Goal: Information Seeking & Learning: Learn about a topic

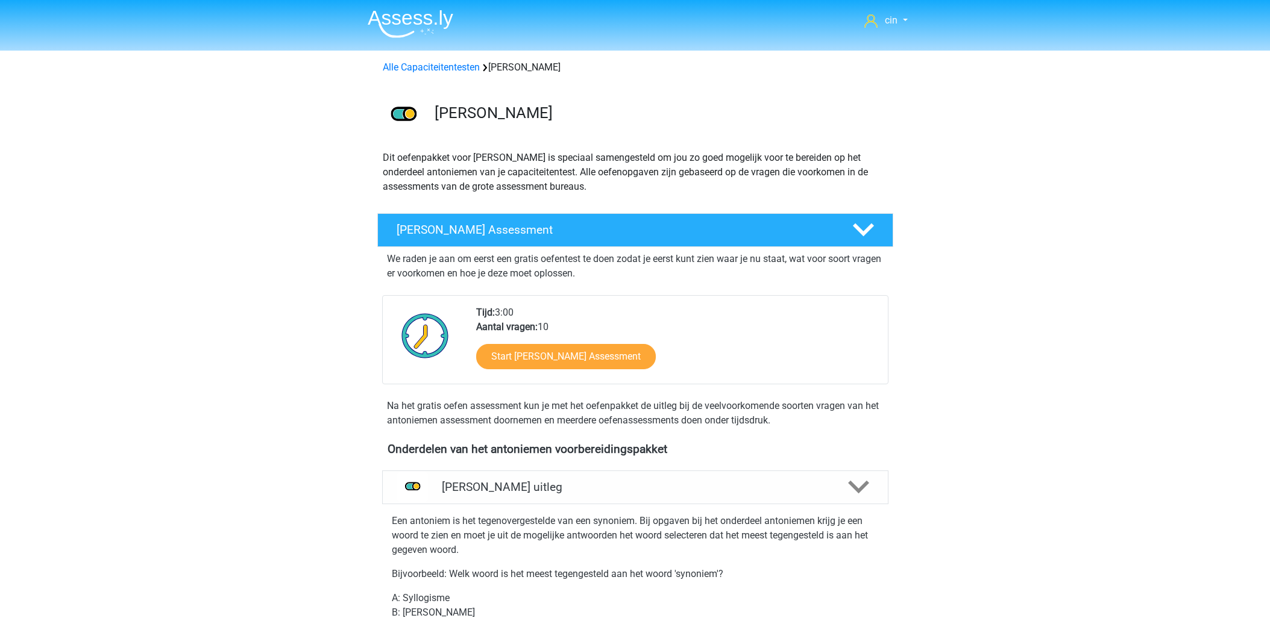
scroll to position [468, 0]
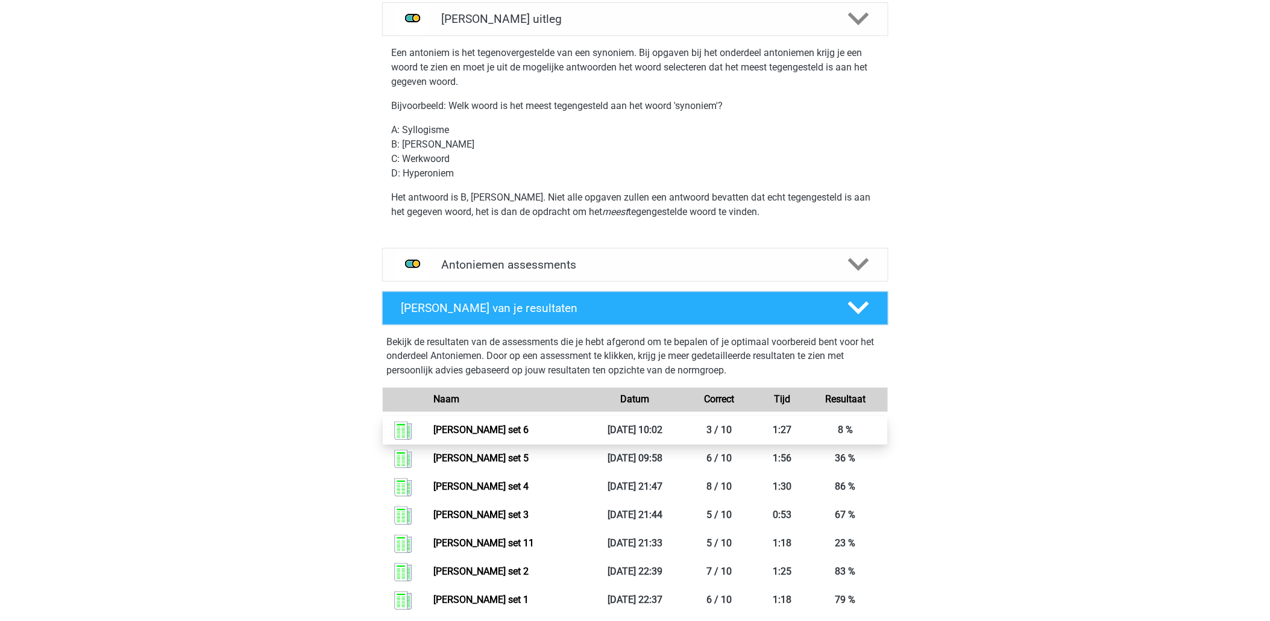
click at [492, 429] on link "Antoniemen set 6" at bounding box center [480, 430] width 95 height 11
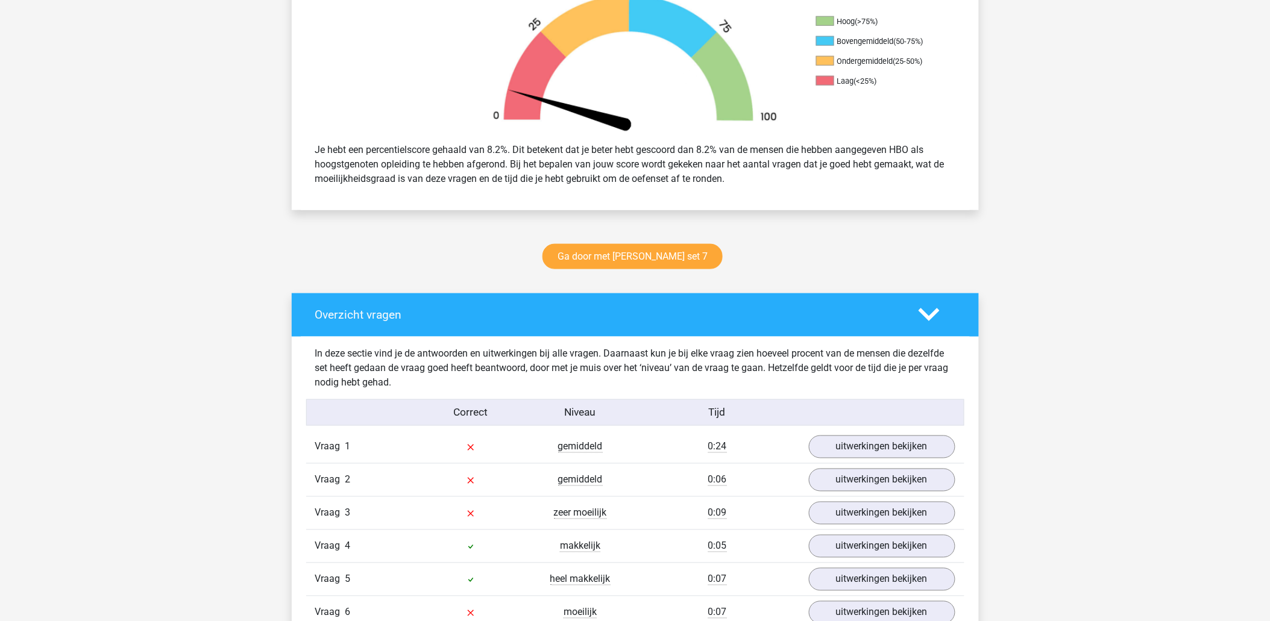
scroll to position [468, 0]
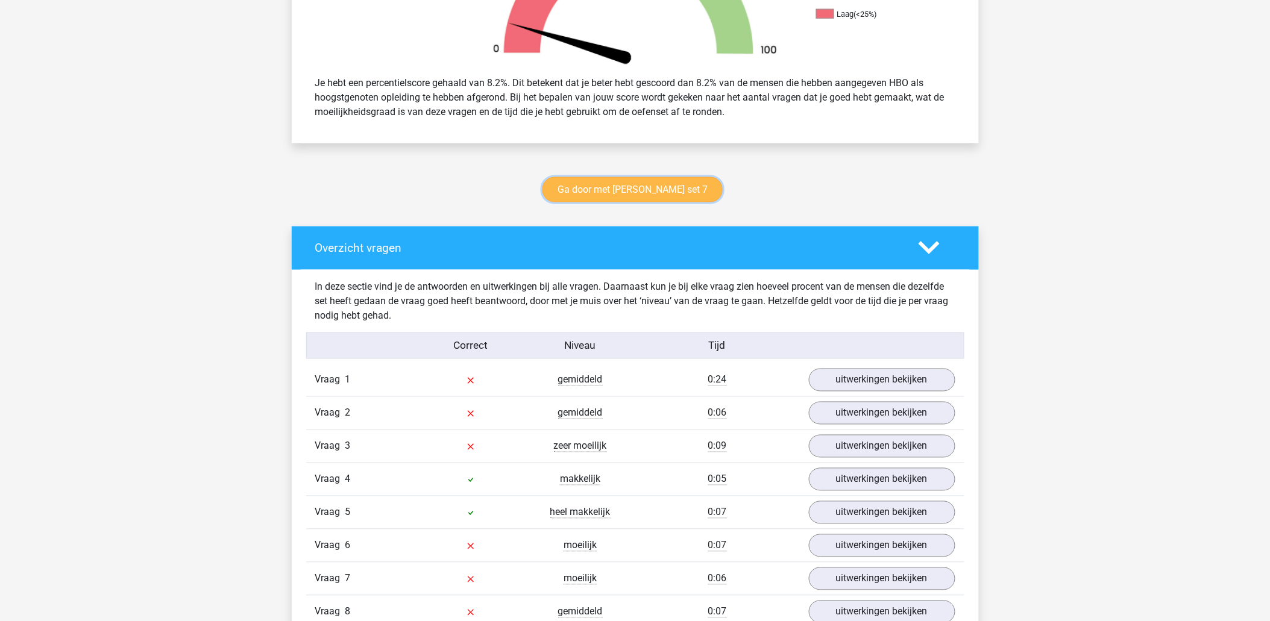
click at [627, 188] on link "Ga door met antoniemen set 7" at bounding box center [632, 189] width 180 height 25
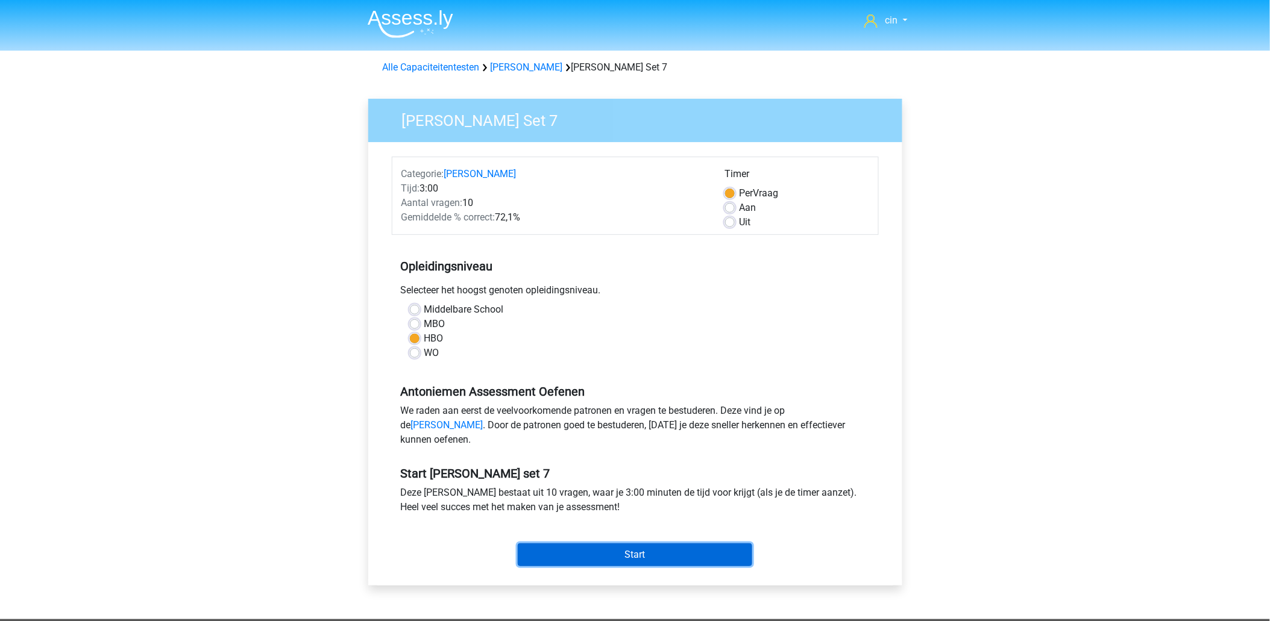
click at [642, 567] on input "Start" at bounding box center [635, 555] width 234 height 23
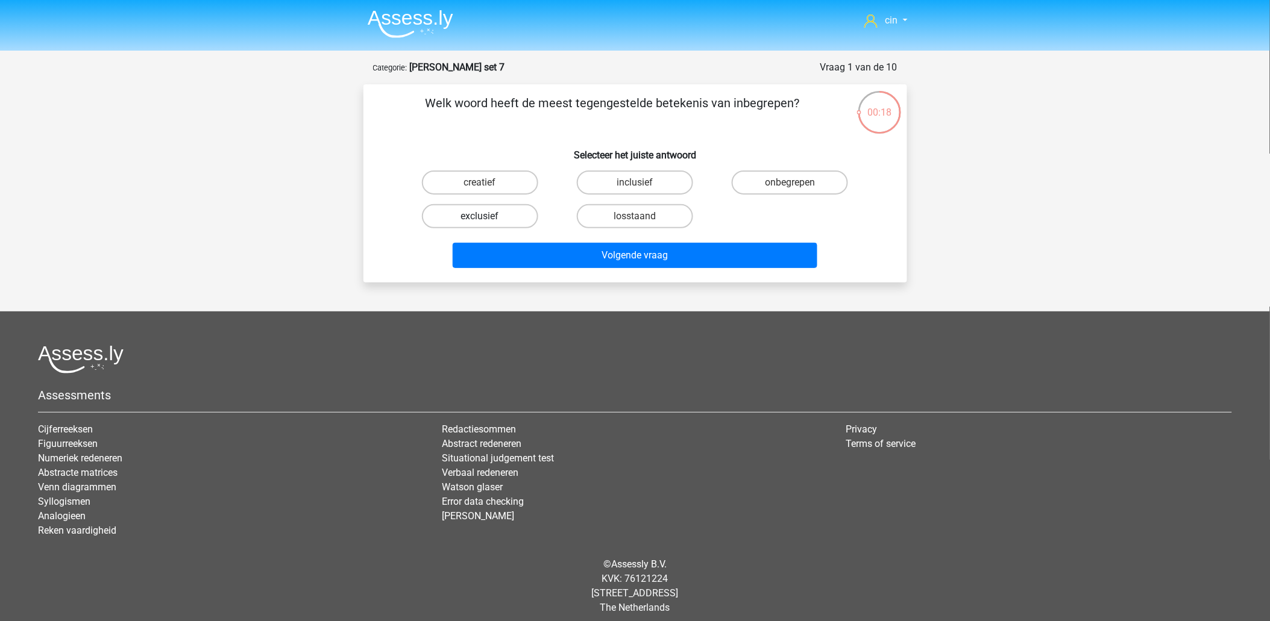
click at [457, 218] on label "exclusief" at bounding box center [480, 216] width 116 height 24
click at [480, 218] on input "exclusief" at bounding box center [484, 220] width 8 height 8
radio input "true"
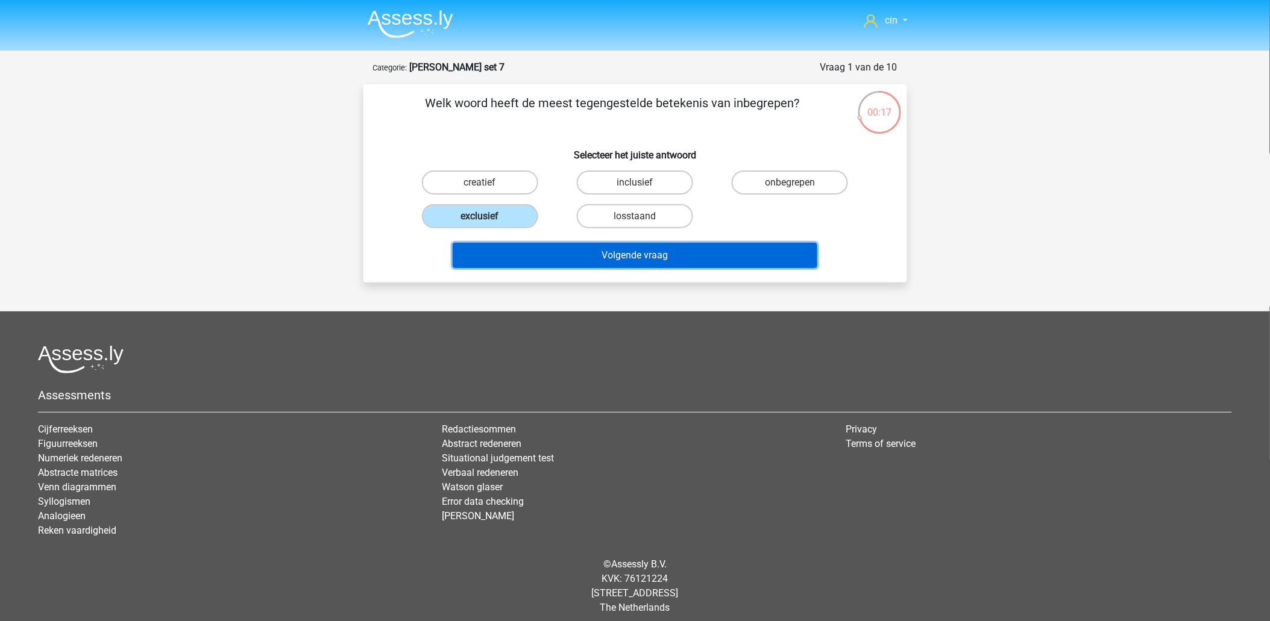
click at [640, 255] on button "Volgende vraag" at bounding box center [635, 255] width 365 height 25
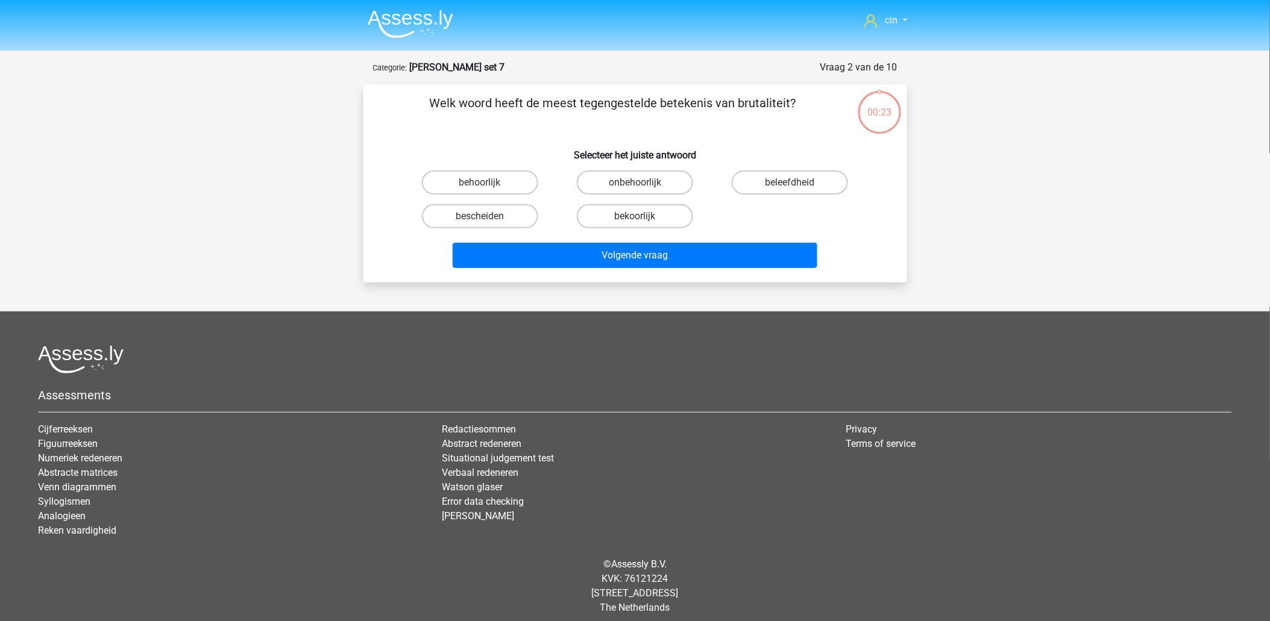
scroll to position [7, 0]
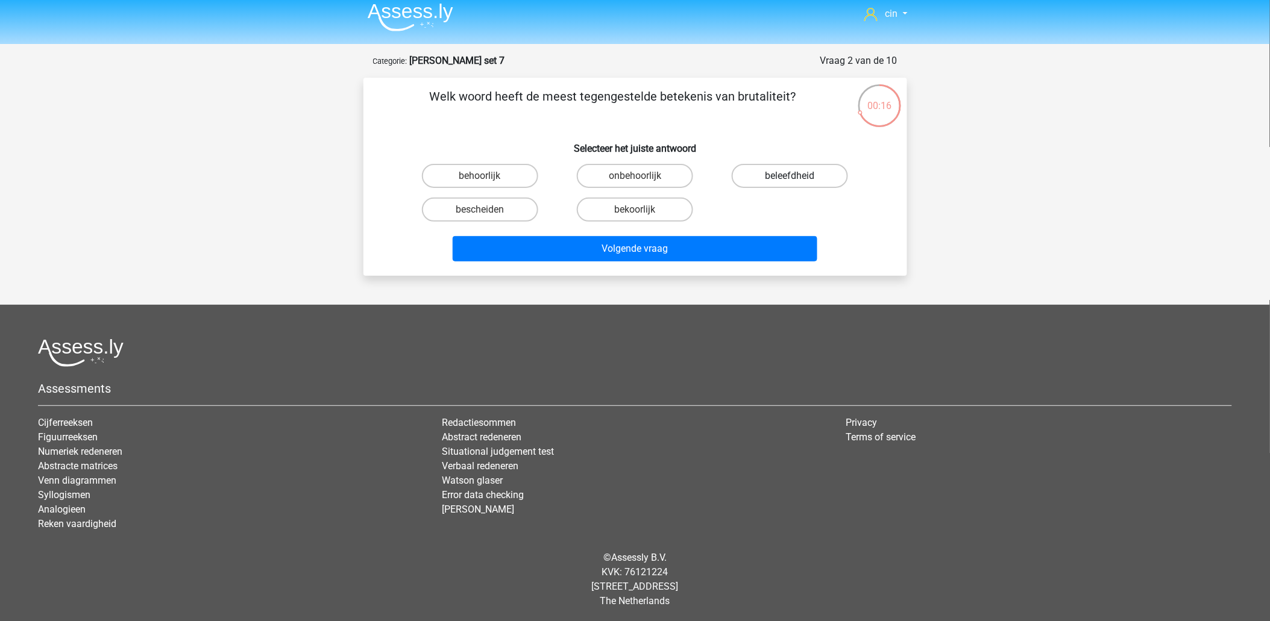
click at [785, 171] on label "beleefdheid" at bounding box center [790, 176] width 116 height 24
click at [790, 176] on input "beleefdheid" at bounding box center [794, 180] width 8 height 8
radio input "true"
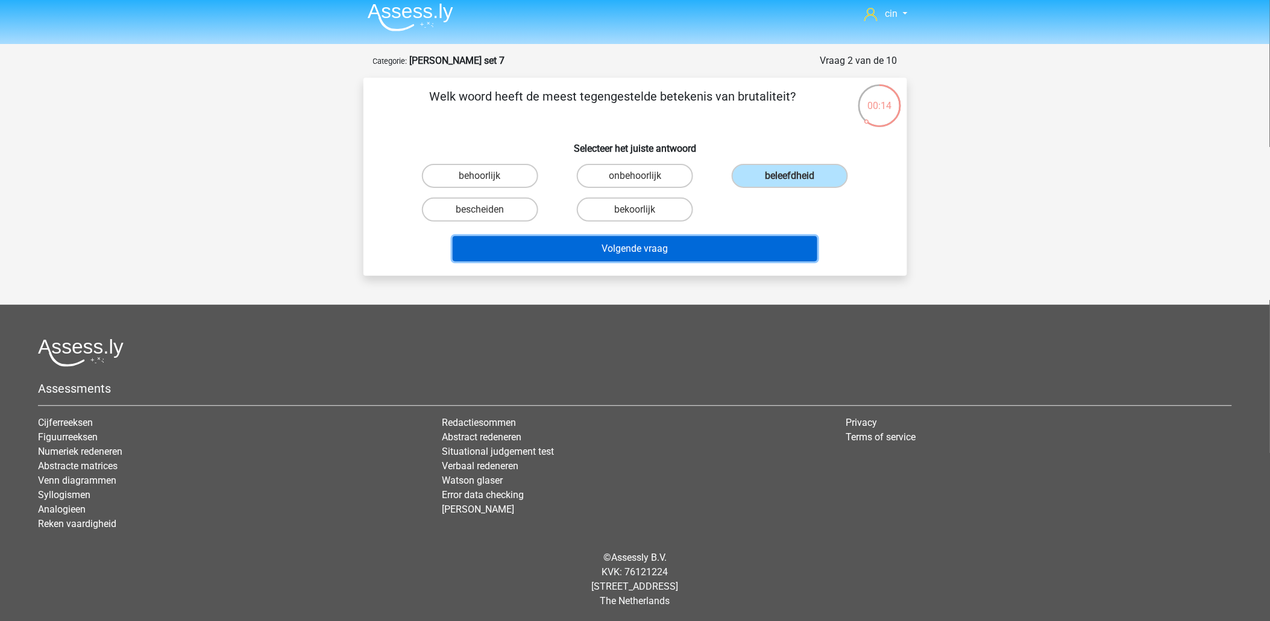
click at [618, 247] on button "Volgende vraag" at bounding box center [635, 248] width 365 height 25
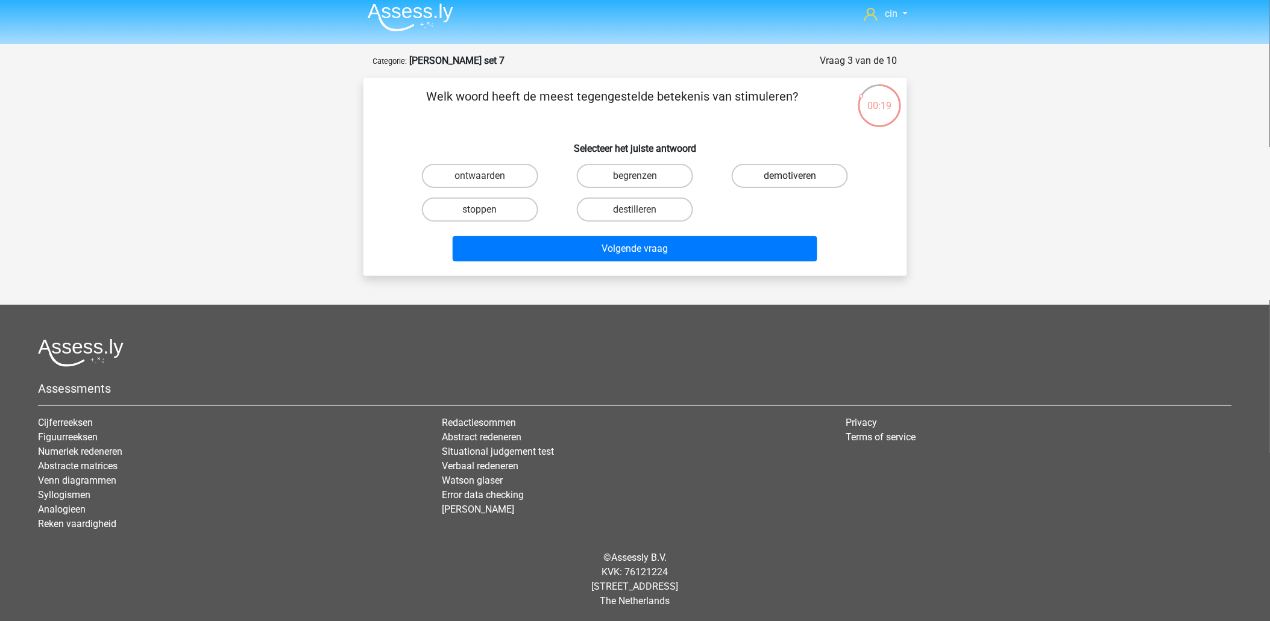
click at [799, 171] on label "demotiveren" at bounding box center [790, 176] width 116 height 24
click at [798, 176] on input "demotiveren" at bounding box center [794, 180] width 8 height 8
radio input "true"
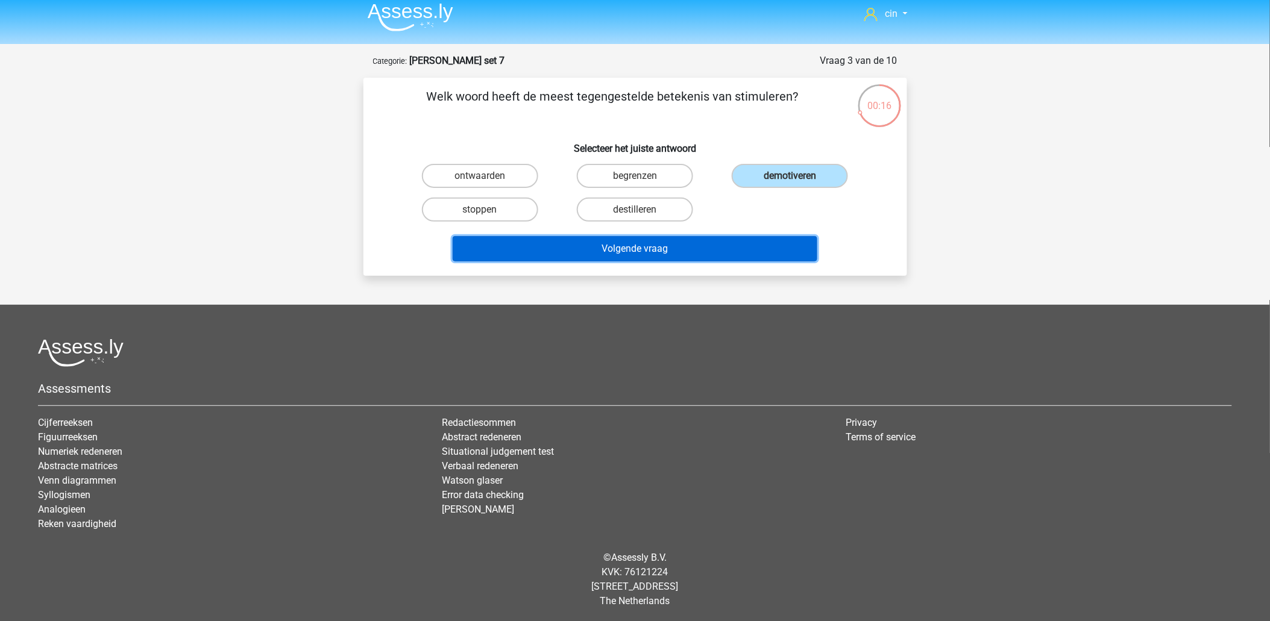
click at [576, 247] on button "Volgende vraag" at bounding box center [635, 248] width 365 height 25
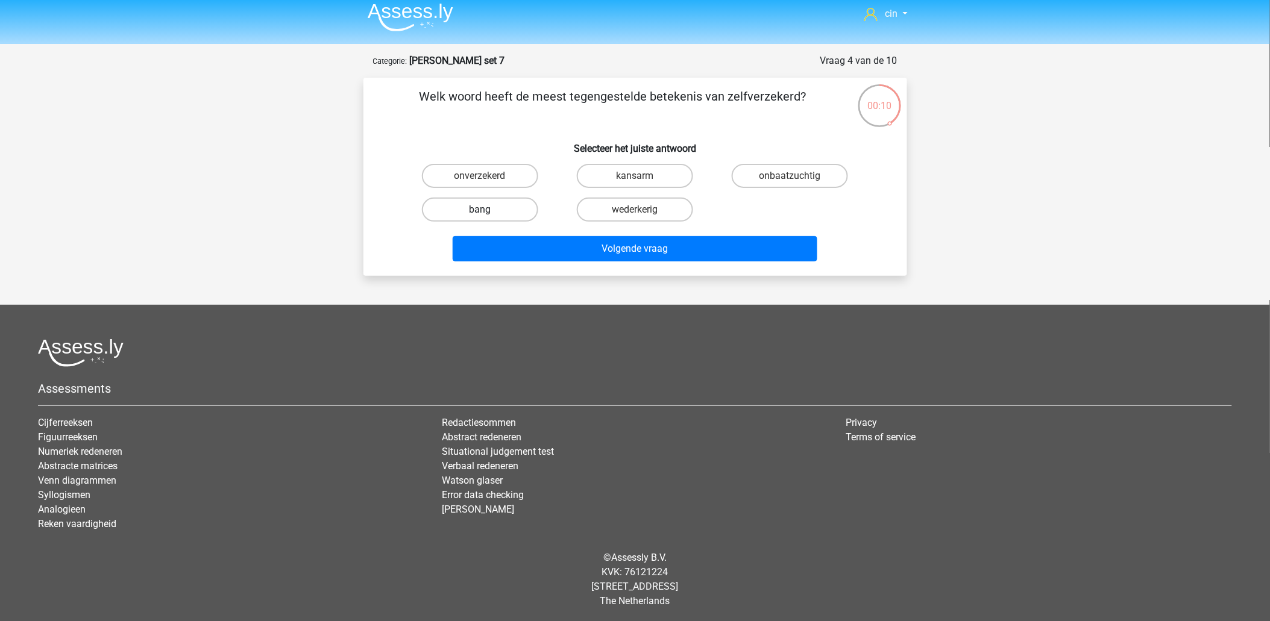
click at [471, 212] on label "bang" at bounding box center [480, 210] width 116 height 24
click at [480, 212] on input "bang" at bounding box center [484, 214] width 8 height 8
radio input "true"
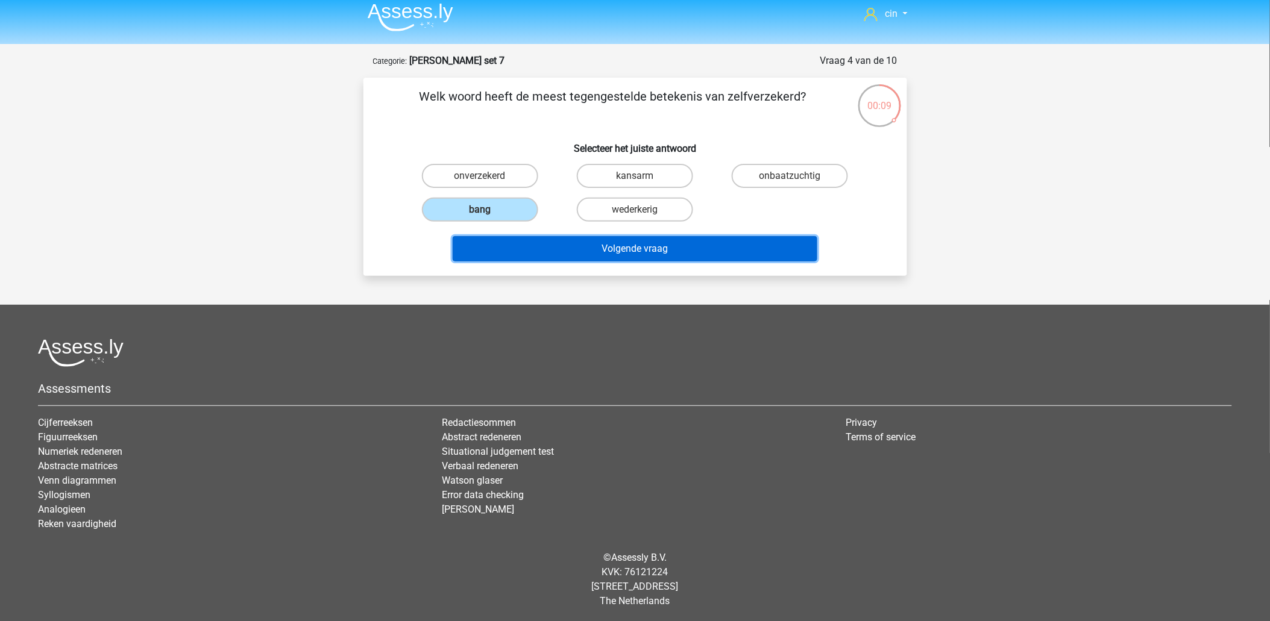
click at [639, 248] on button "Volgende vraag" at bounding box center [635, 248] width 365 height 25
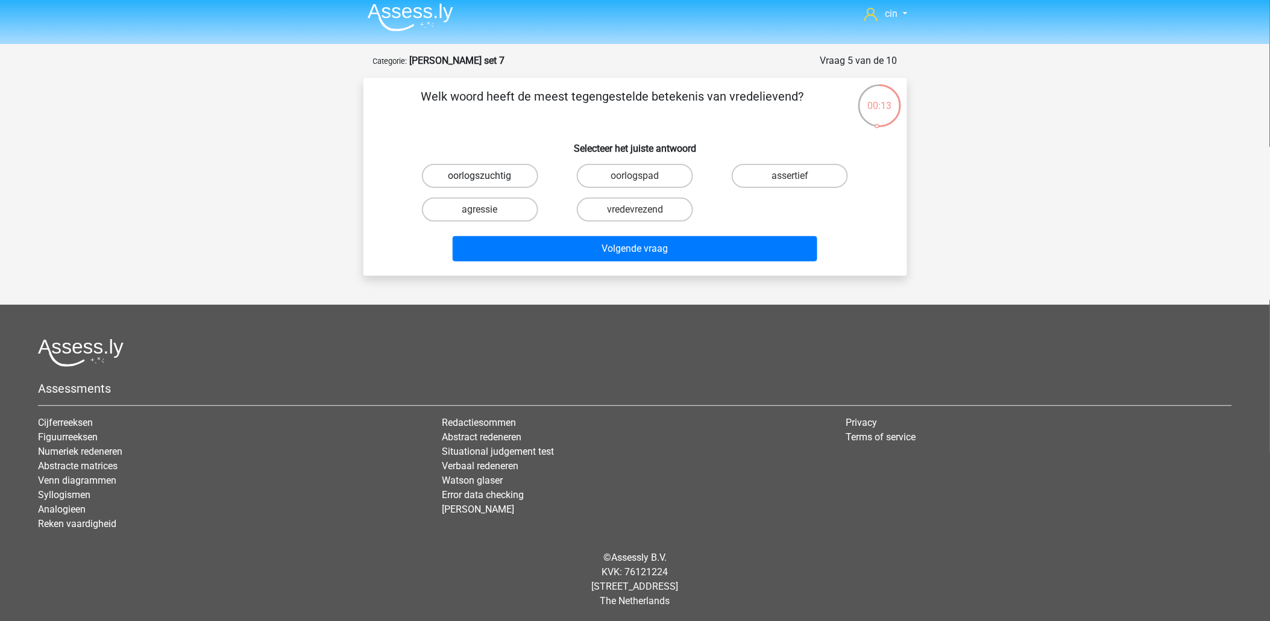
click at [484, 172] on label "oorlogszuchtig" at bounding box center [480, 176] width 116 height 24
click at [484, 176] on input "oorlogszuchtig" at bounding box center [484, 180] width 8 height 8
radio input "true"
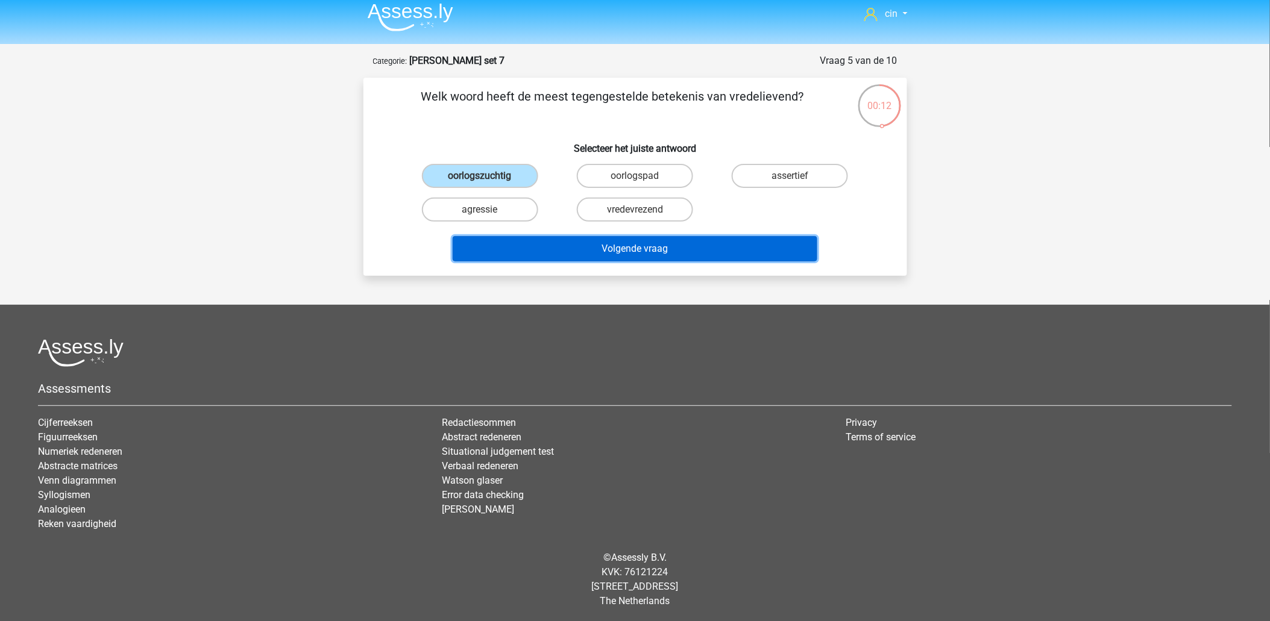
click at [537, 244] on button "Volgende vraag" at bounding box center [635, 248] width 365 height 25
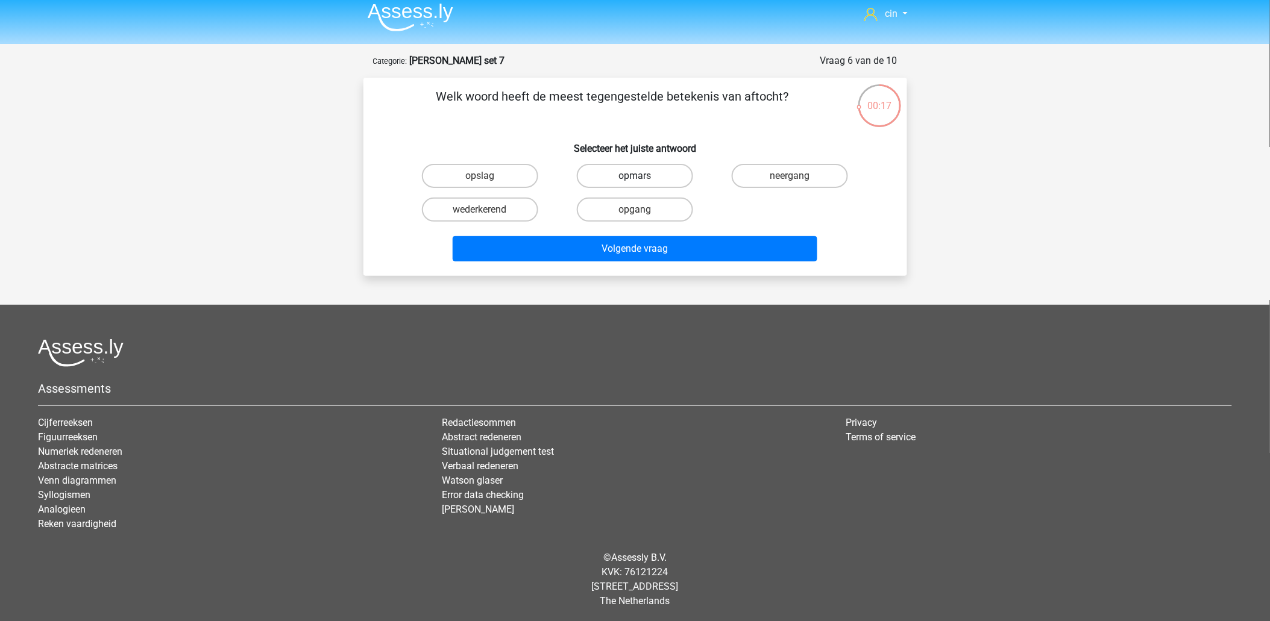
click at [618, 181] on label "opmars" at bounding box center [635, 176] width 116 height 24
click at [635, 181] on input "opmars" at bounding box center [639, 180] width 8 height 8
radio input "true"
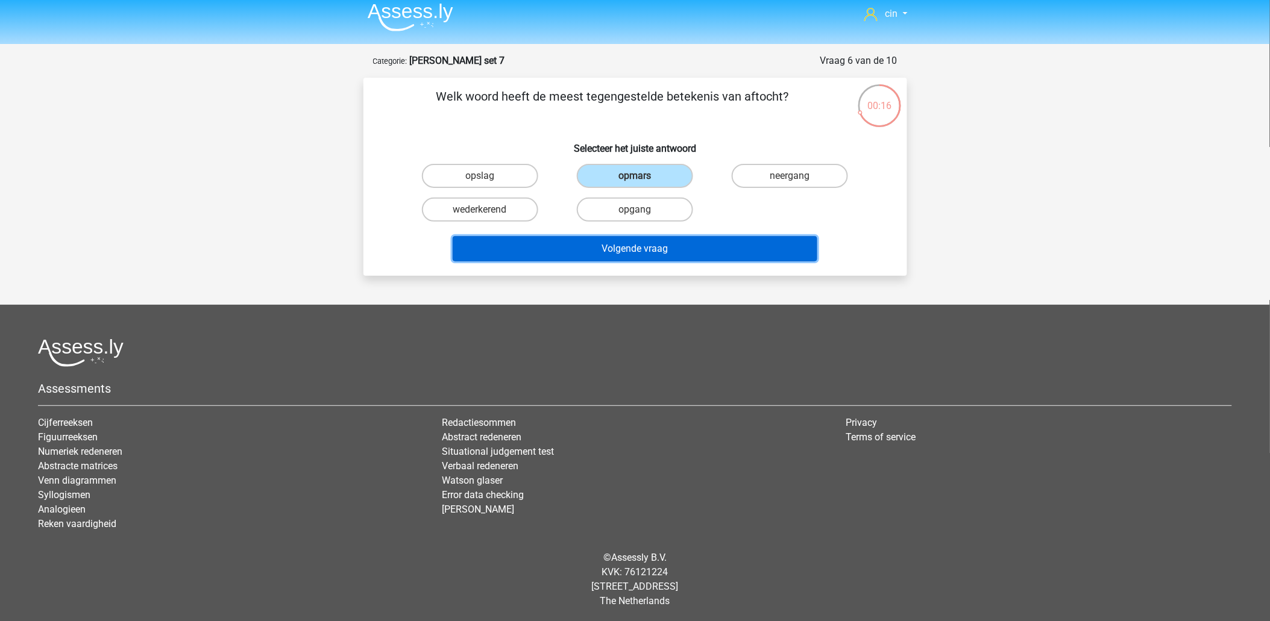
click at [568, 245] on button "Volgende vraag" at bounding box center [635, 248] width 365 height 25
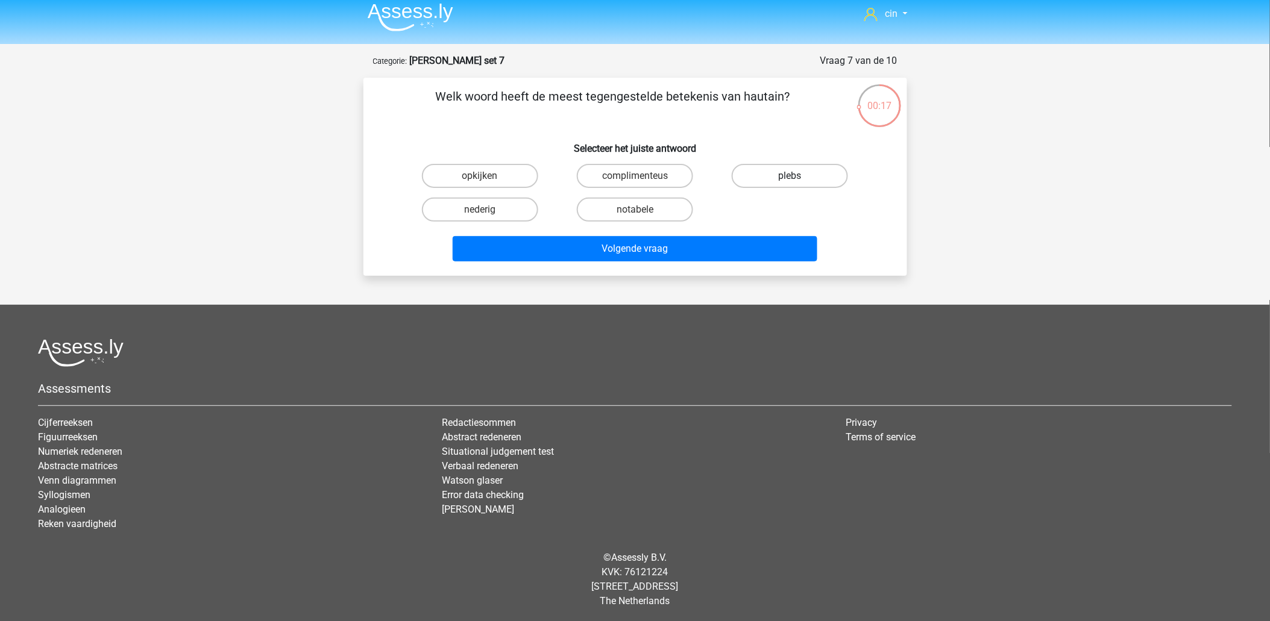
click at [802, 170] on label "plebs" at bounding box center [790, 176] width 116 height 24
click at [798, 176] on input "plebs" at bounding box center [794, 180] width 8 height 8
radio input "true"
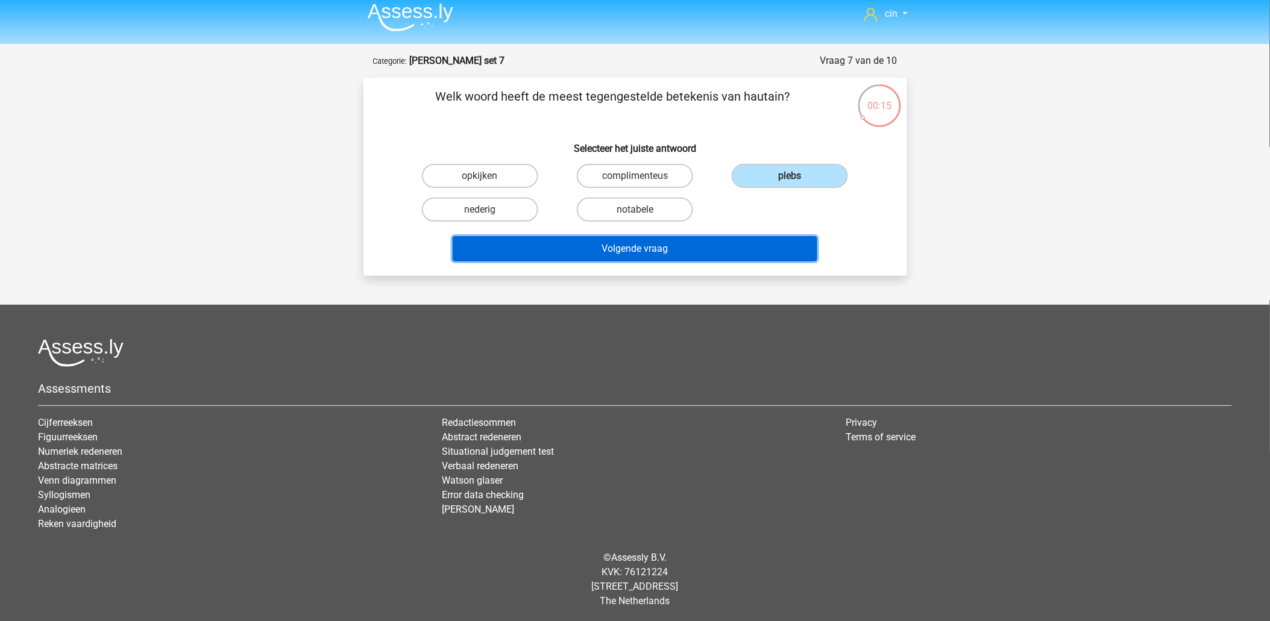
click at [627, 242] on button "Volgende vraag" at bounding box center [635, 248] width 365 height 25
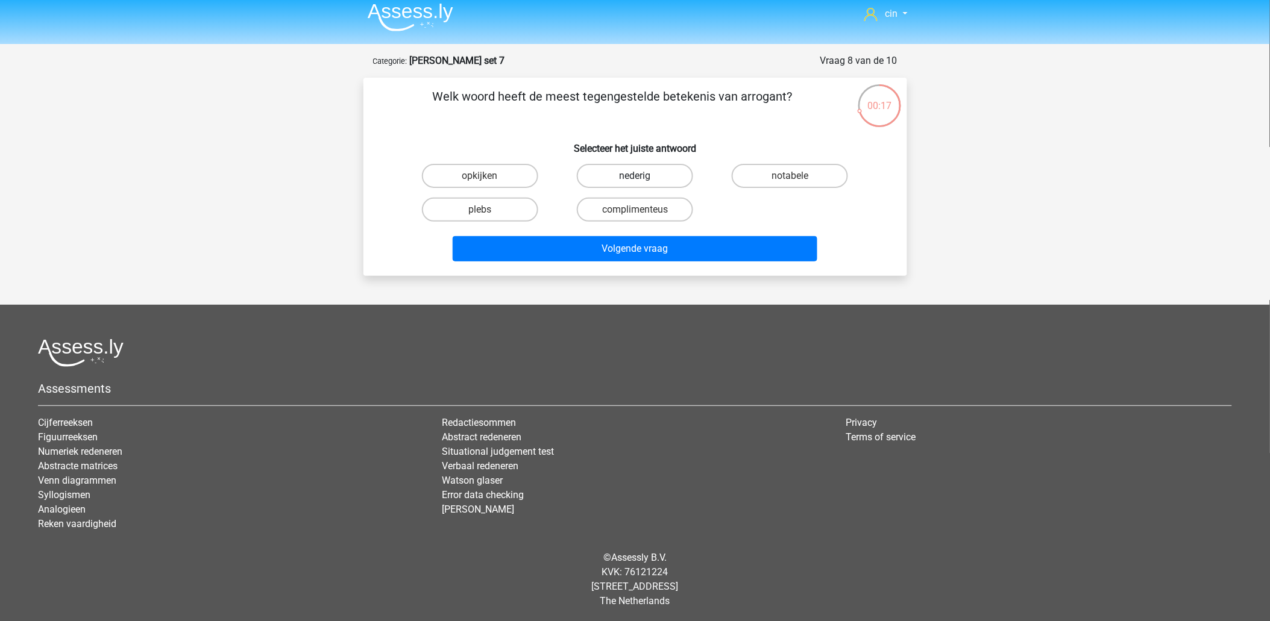
click at [632, 169] on label "nederig" at bounding box center [635, 176] width 116 height 24
click at [635, 176] on input "nederig" at bounding box center [639, 180] width 8 height 8
radio input "true"
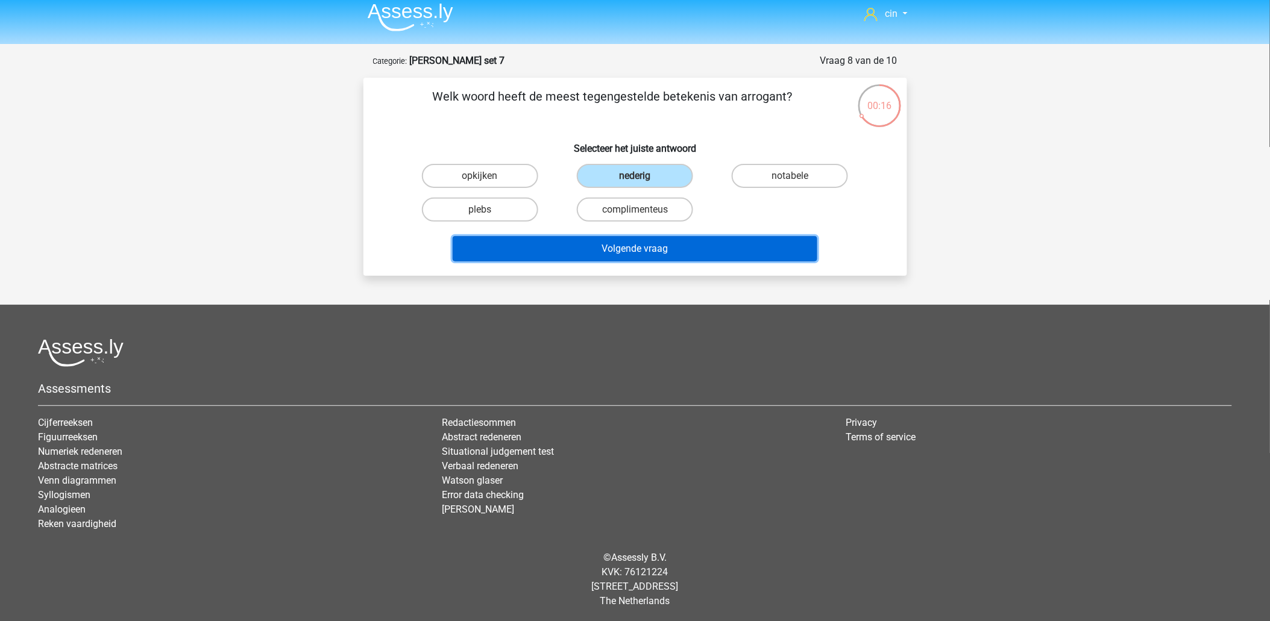
click at [630, 244] on button "Volgende vraag" at bounding box center [635, 248] width 365 height 25
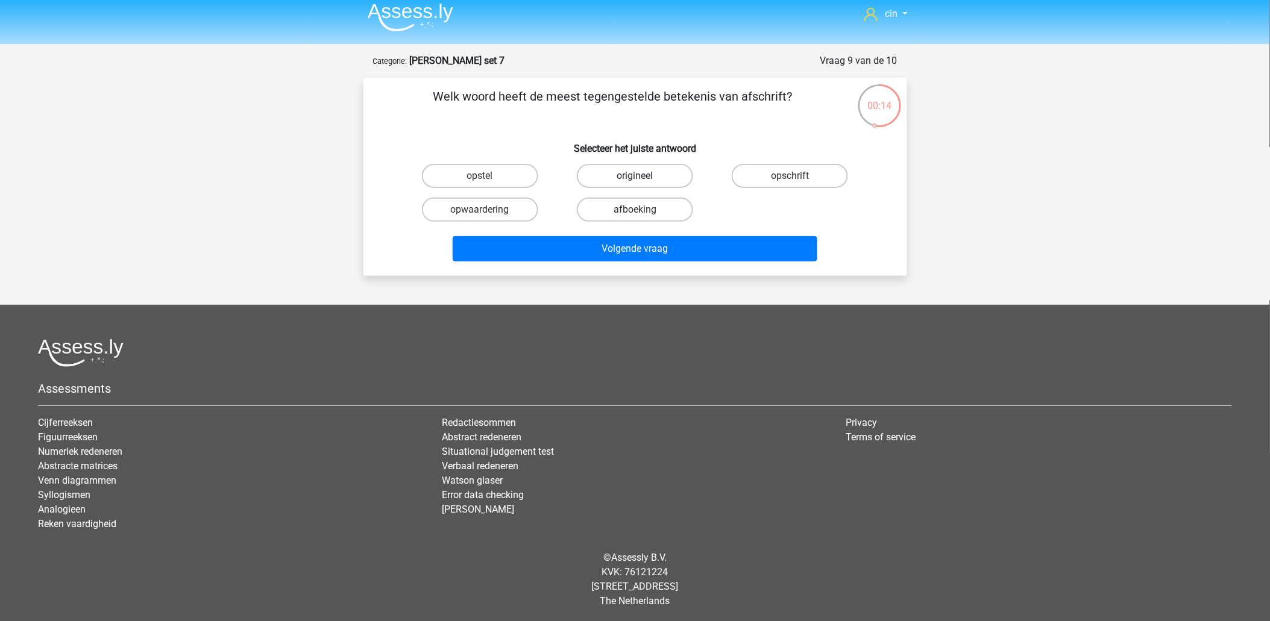
click at [641, 166] on label "origineel" at bounding box center [635, 176] width 116 height 24
click at [641, 176] on input "origineel" at bounding box center [639, 180] width 8 height 8
radio input "true"
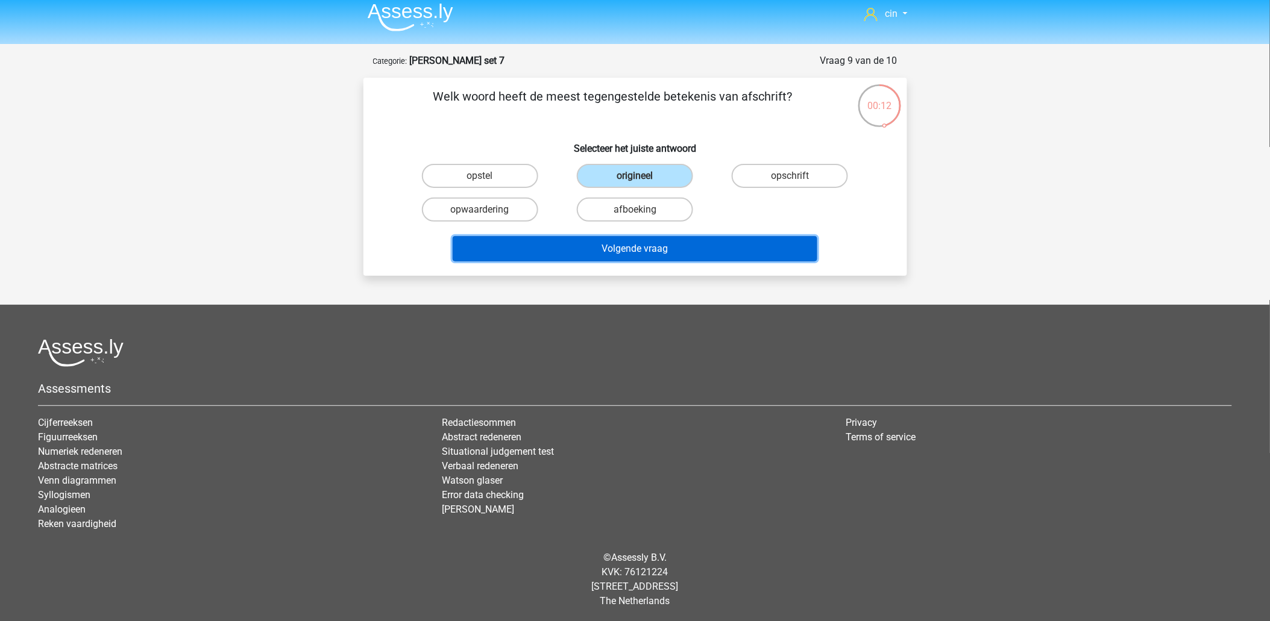
click at [616, 243] on button "Volgende vraag" at bounding box center [635, 248] width 365 height 25
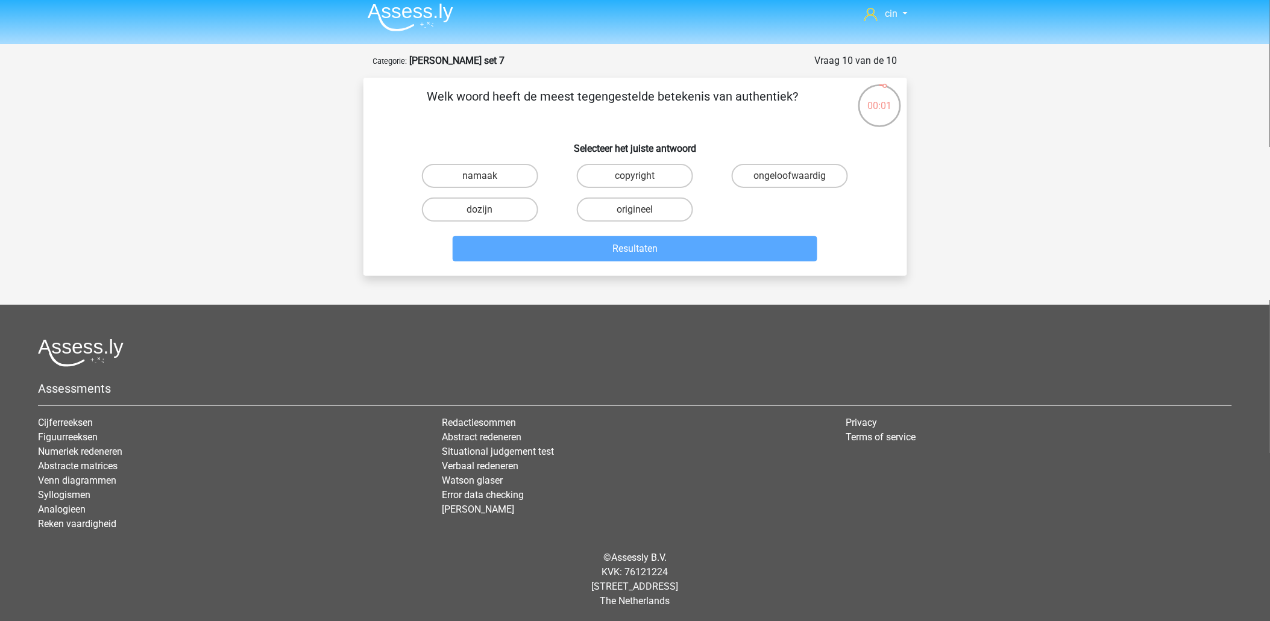
click at [484, 177] on input "namaak" at bounding box center [484, 180] width 8 height 8
radio input "true"
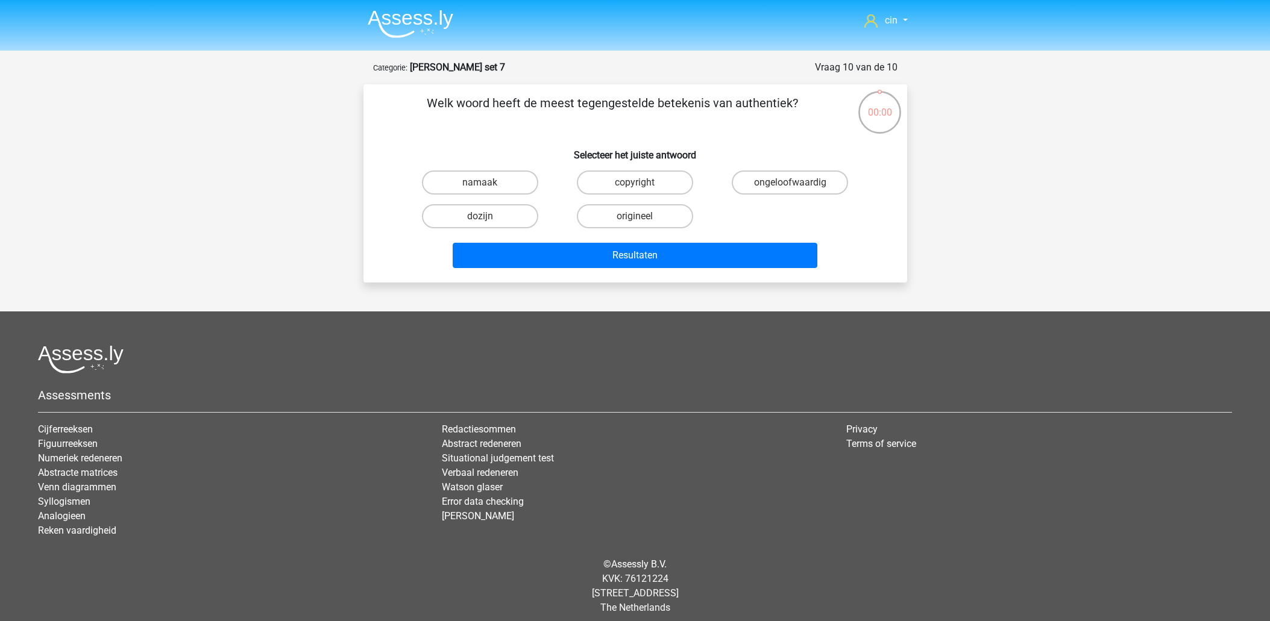
scroll to position [7, 0]
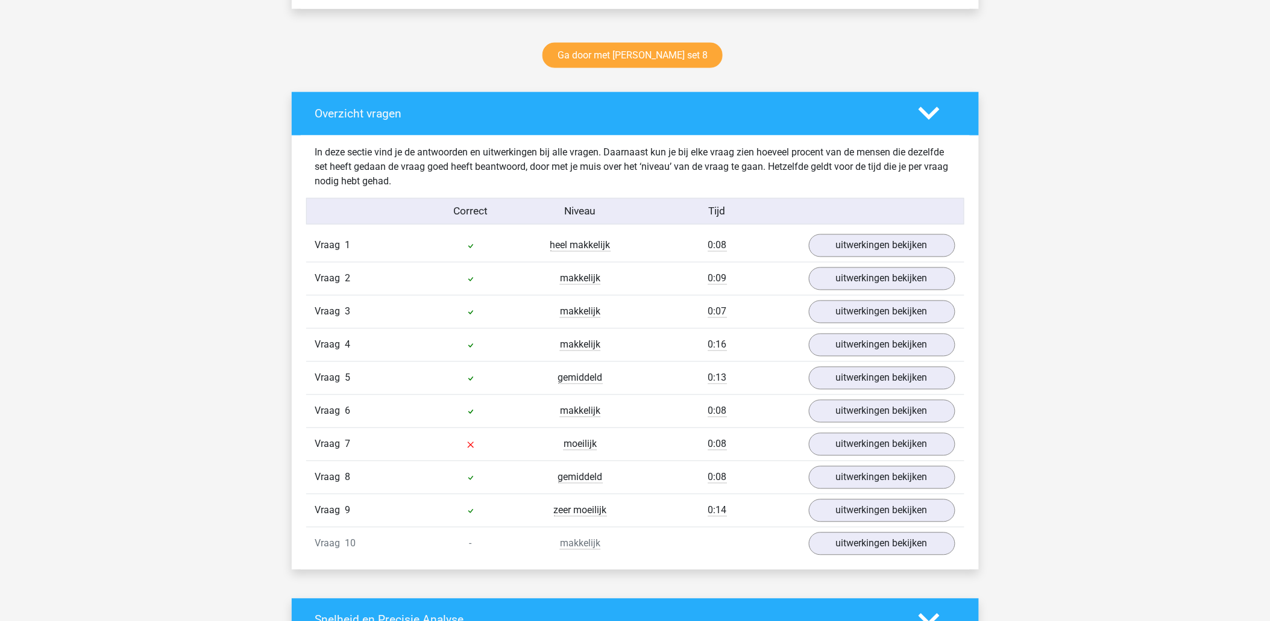
scroll to position [736, 0]
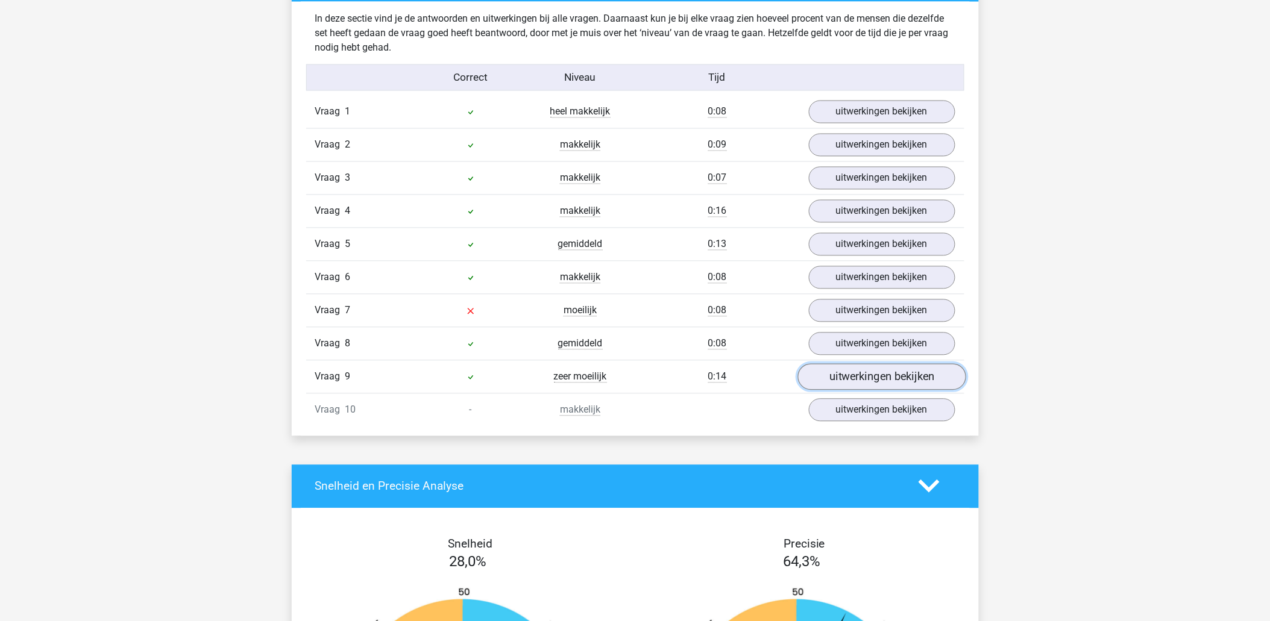
click at [862, 380] on link "uitwerkingen bekijken" at bounding box center [881, 377] width 168 height 27
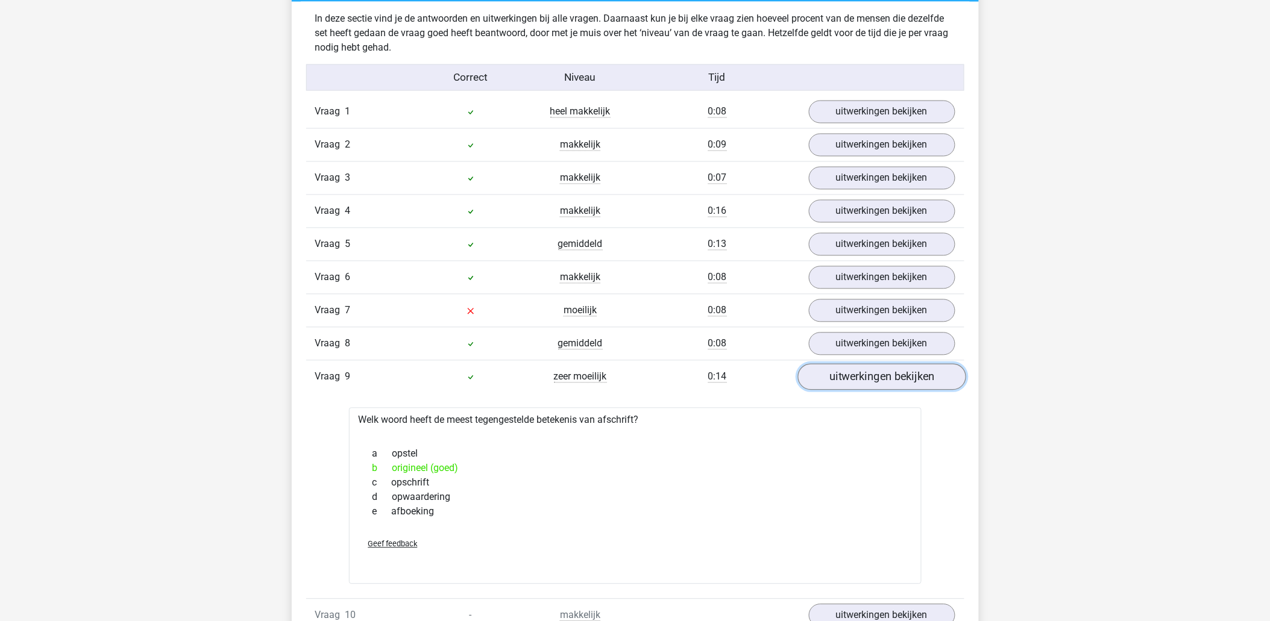
click at [834, 372] on link "uitwerkingen bekijken" at bounding box center [881, 377] width 168 height 27
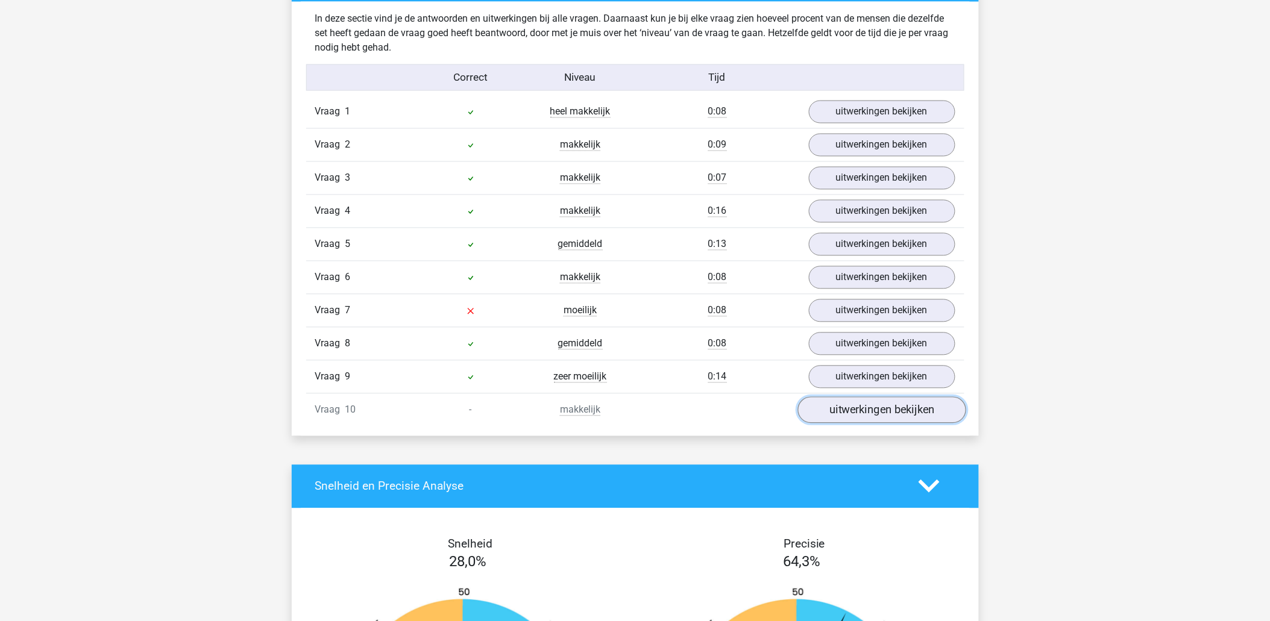
click at [828, 407] on link "uitwerkingen bekijken" at bounding box center [881, 410] width 168 height 27
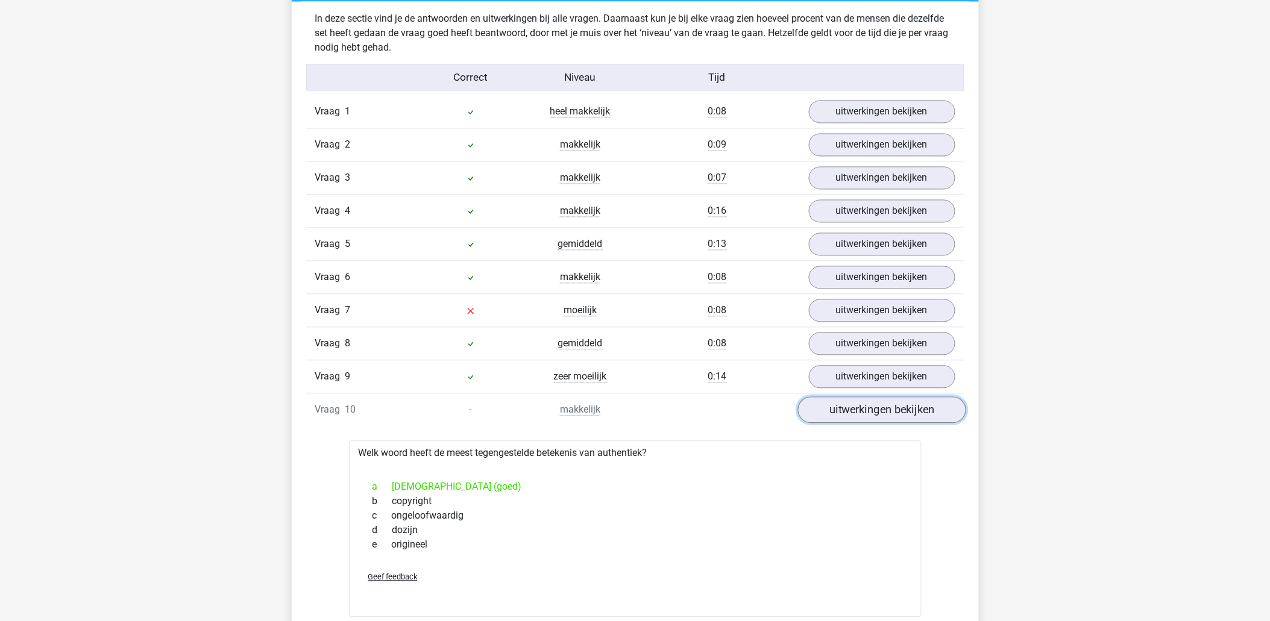
click at [840, 416] on link "uitwerkingen bekijken" at bounding box center [881, 410] width 168 height 27
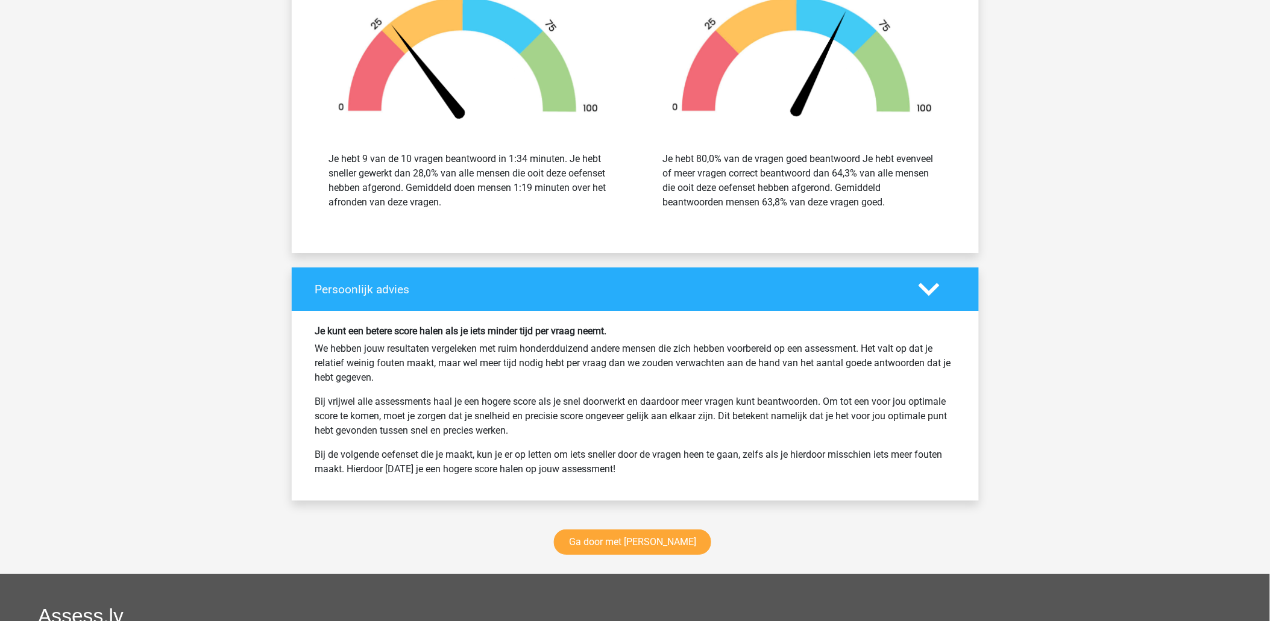
scroll to position [1540, 0]
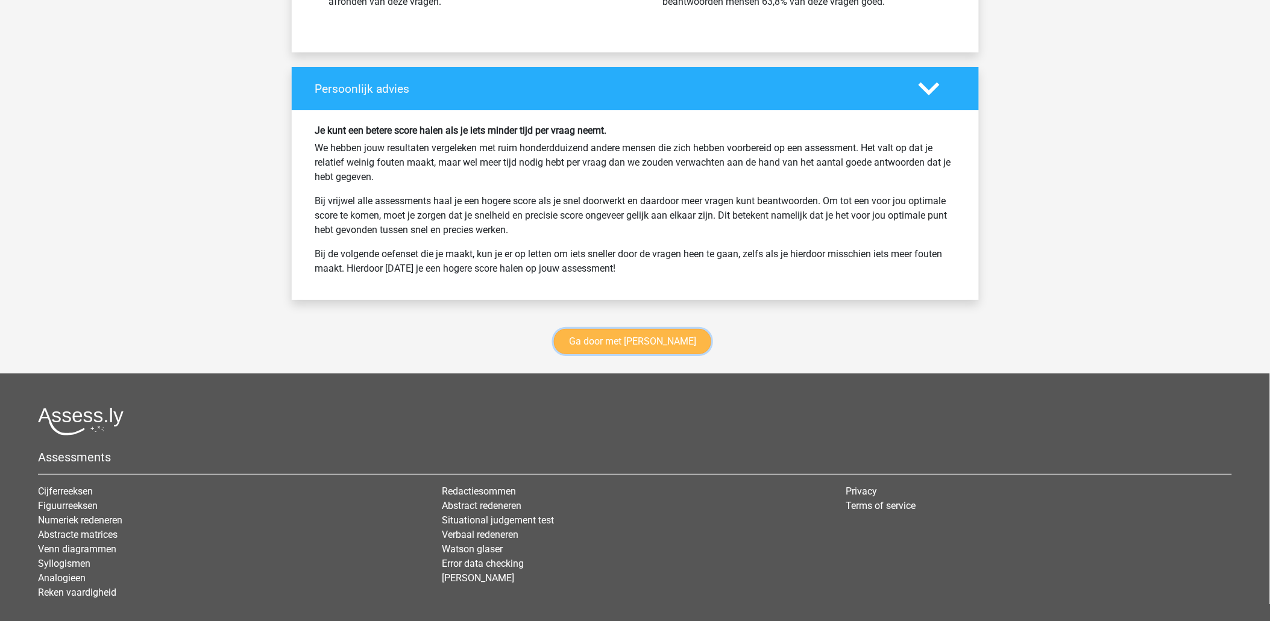
click at [623, 342] on link "Ga door met antoniemen" at bounding box center [632, 341] width 157 height 25
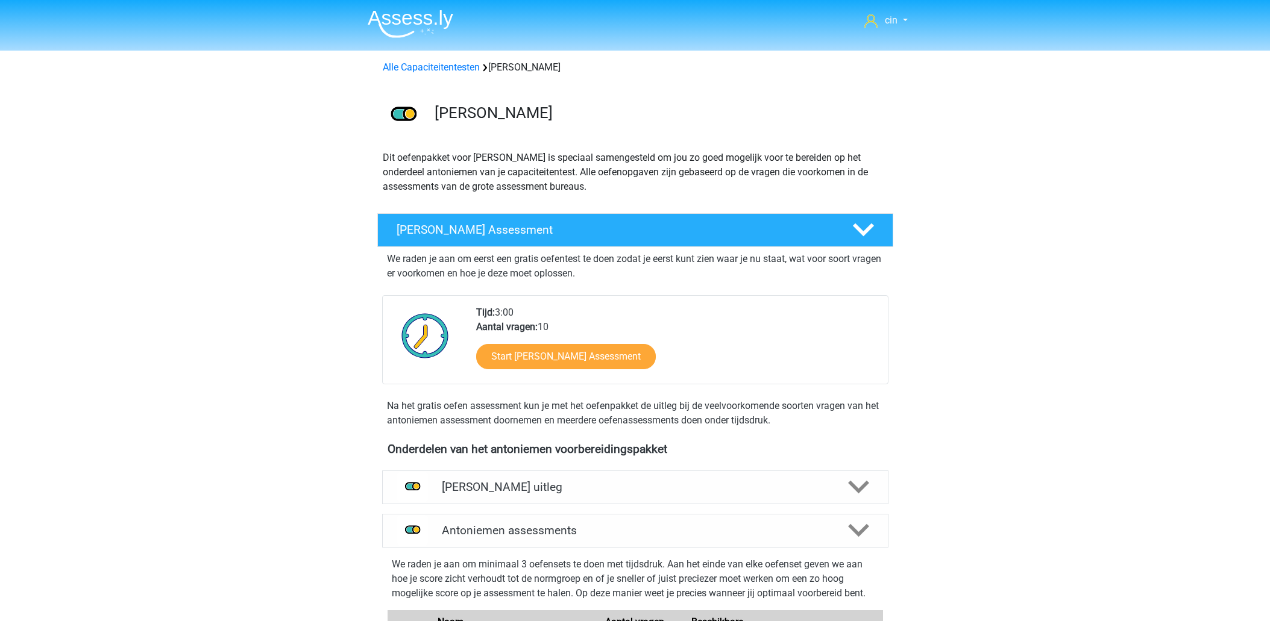
scroll to position [509, 0]
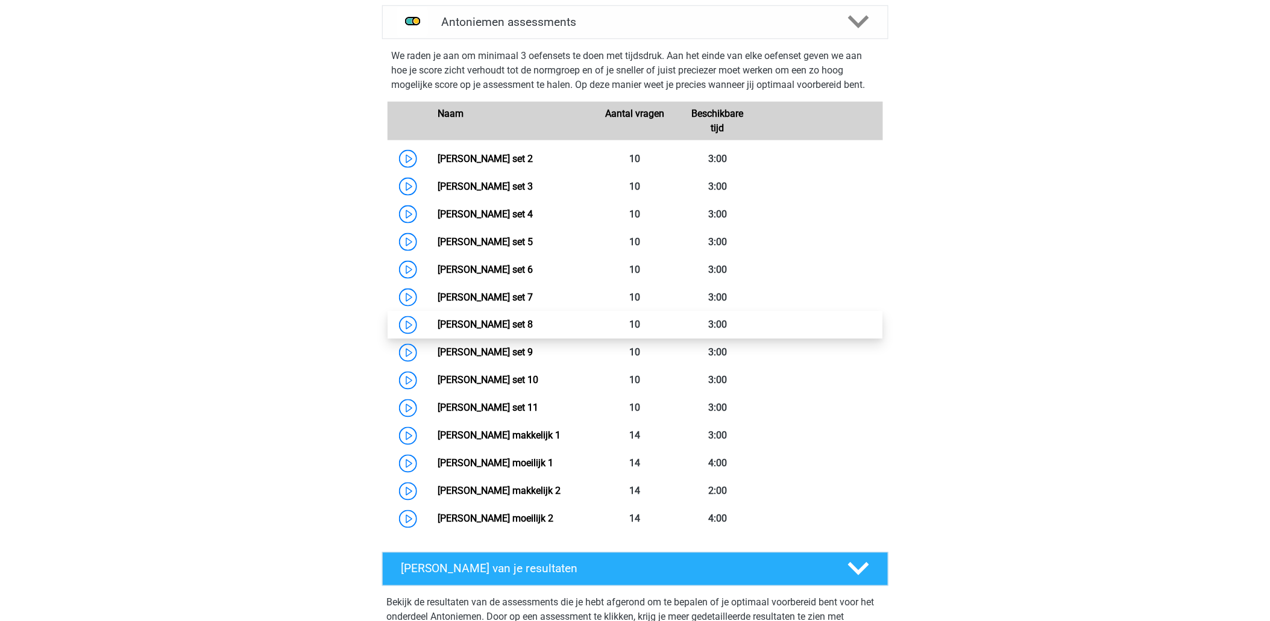
click at [495, 323] on link "[PERSON_NAME] set 8" at bounding box center [485, 324] width 95 height 11
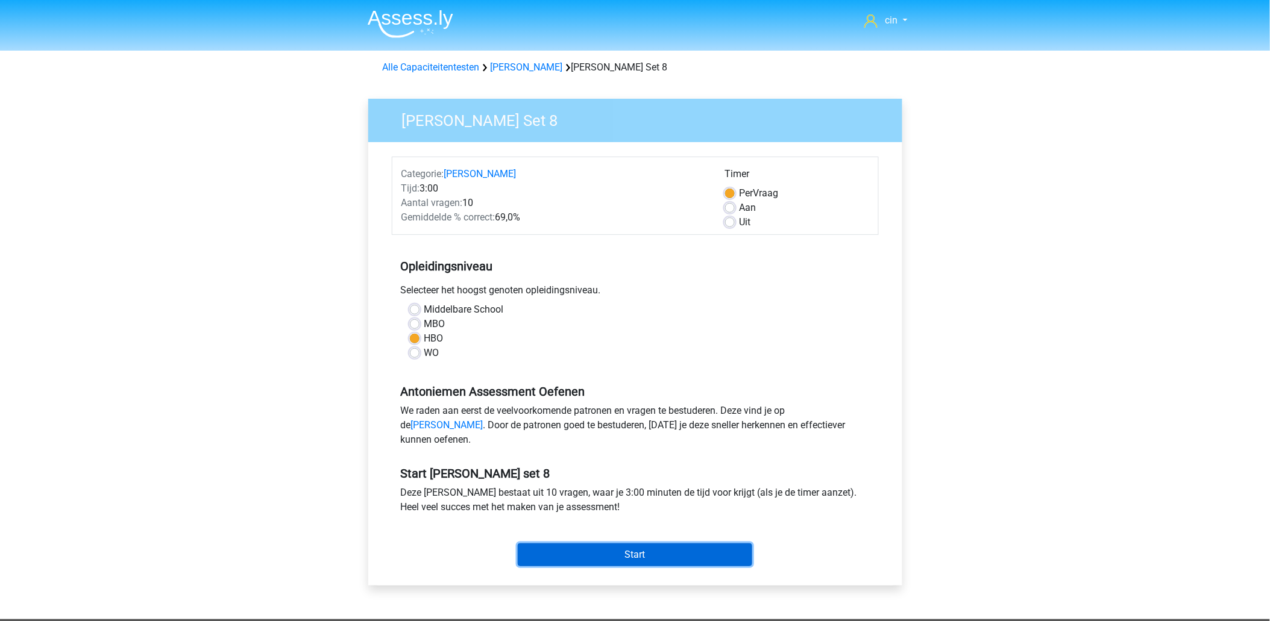
click at [634, 567] on input "Start" at bounding box center [635, 555] width 234 height 23
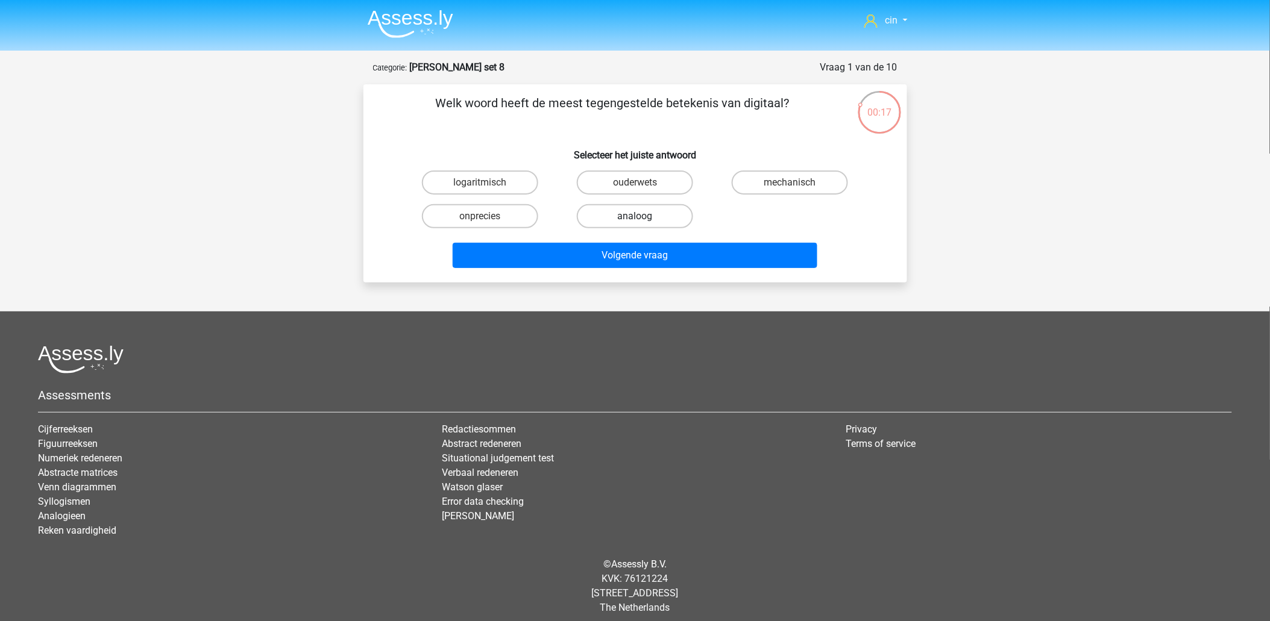
click at [599, 213] on label "analoog" at bounding box center [635, 216] width 116 height 24
click at [635, 216] on input "analoog" at bounding box center [639, 220] width 8 height 8
radio input "true"
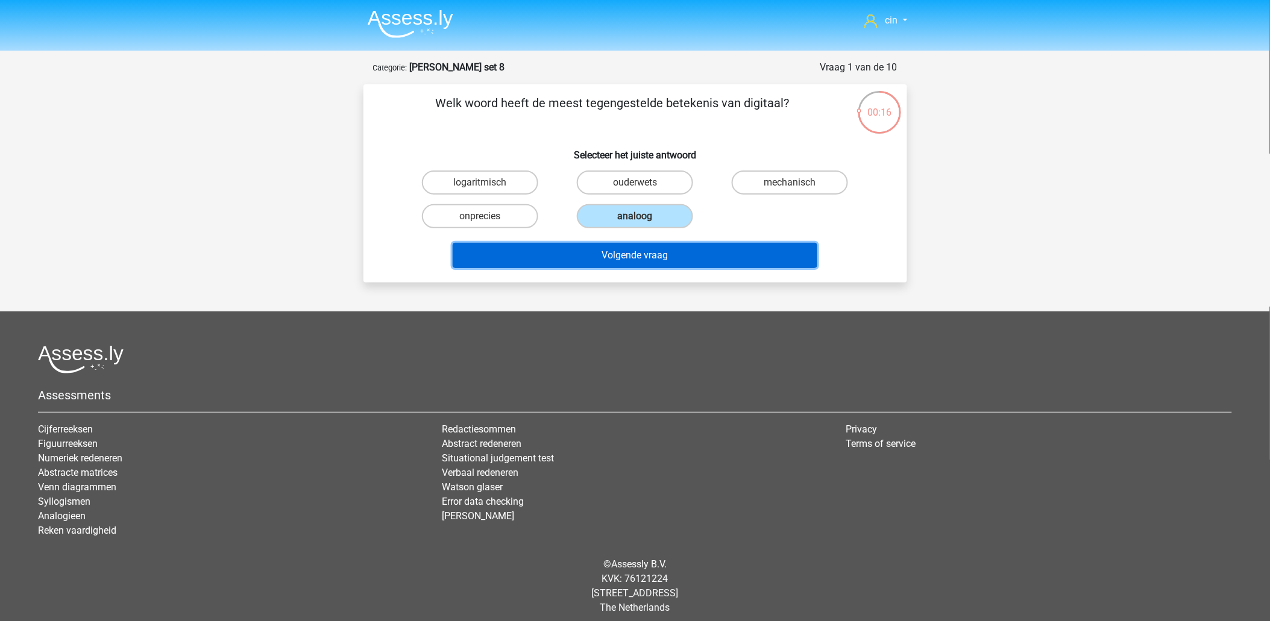
click at [616, 261] on button "Volgende vraag" at bounding box center [635, 255] width 365 height 25
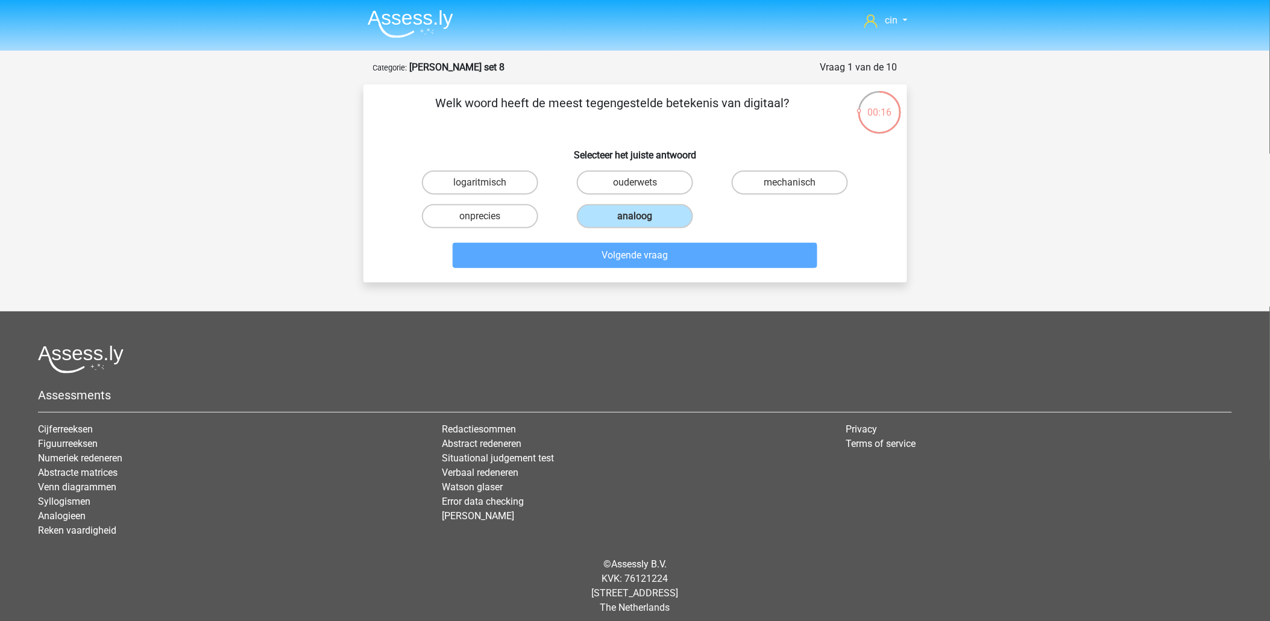
scroll to position [7, 0]
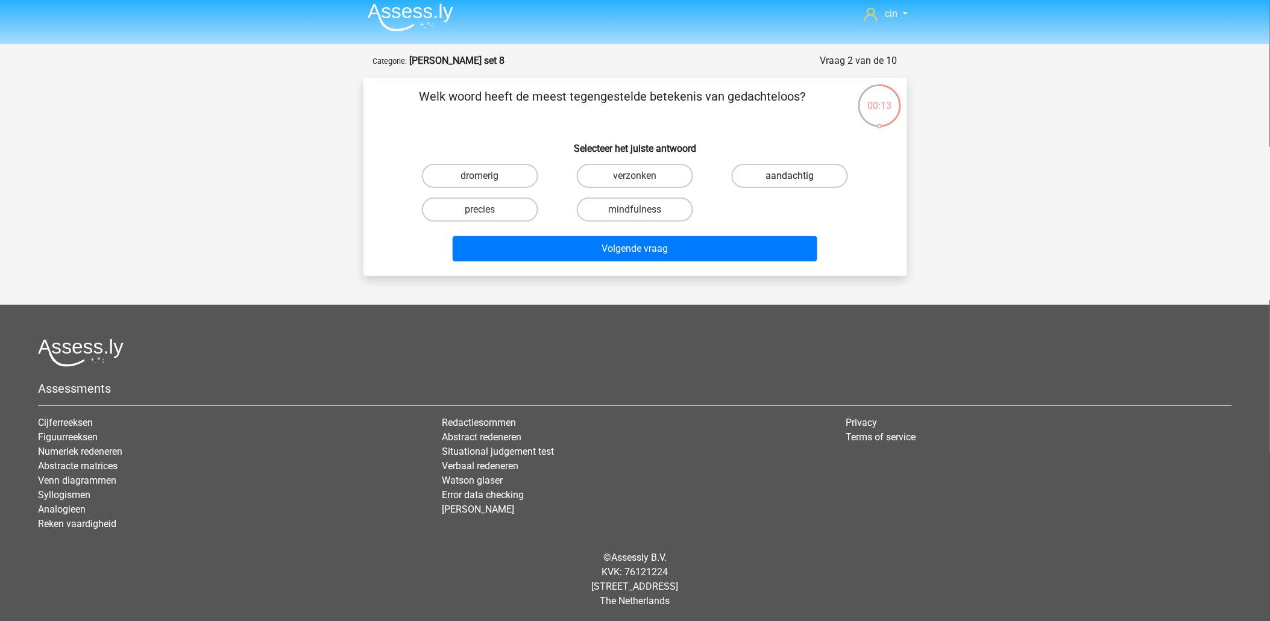
click at [762, 178] on label "aandachtig" at bounding box center [790, 176] width 116 height 24
click at [790, 178] on input "aandachtig" at bounding box center [794, 180] width 8 height 8
radio input "true"
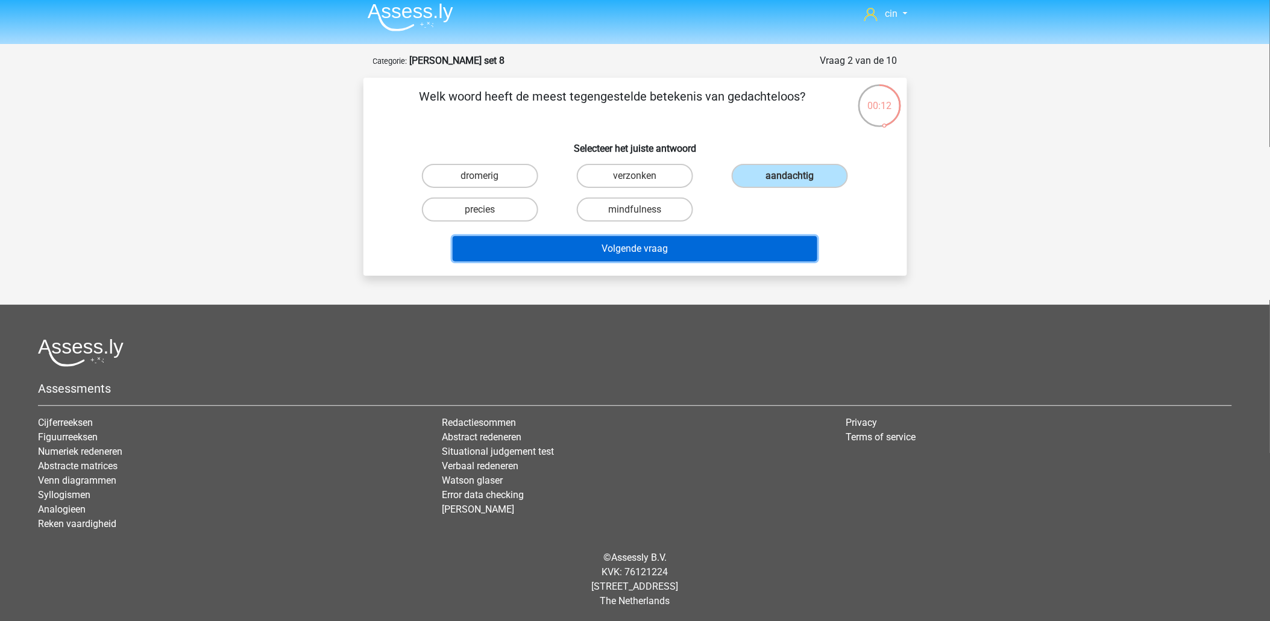
click at [580, 245] on button "Volgende vraag" at bounding box center [635, 248] width 365 height 25
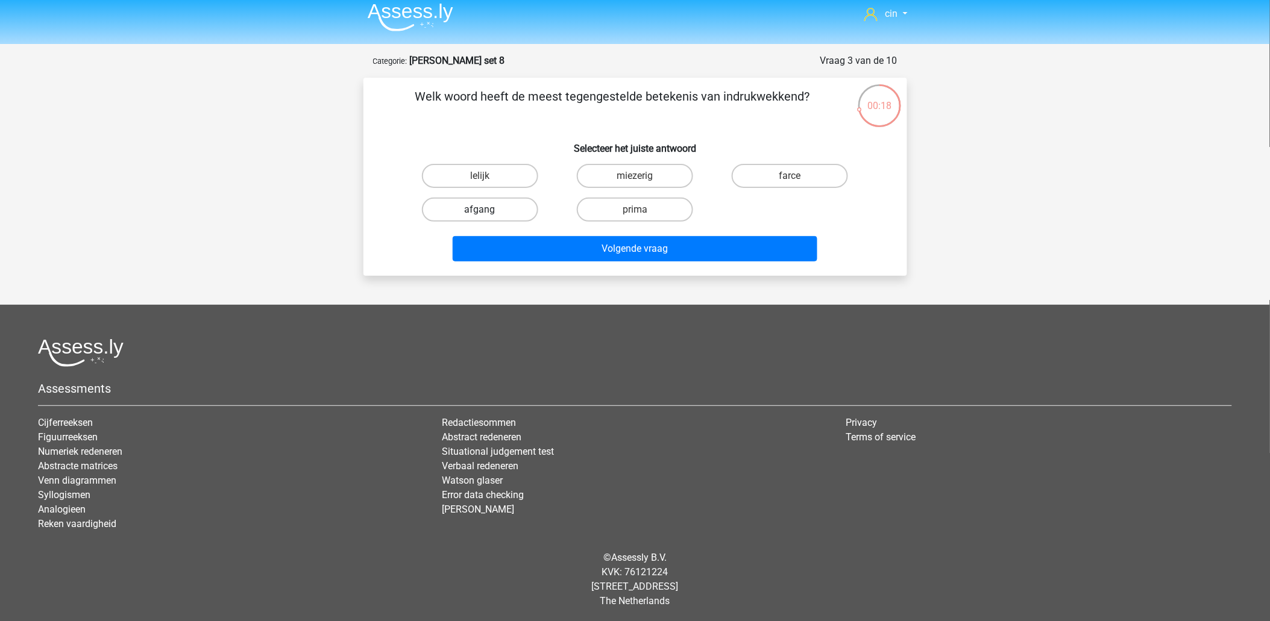
click at [478, 202] on label "afgang" at bounding box center [480, 210] width 116 height 24
click at [480, 210] on input "afgang" at bounding box center [484, 214] width 8 height 8
radio input "true"
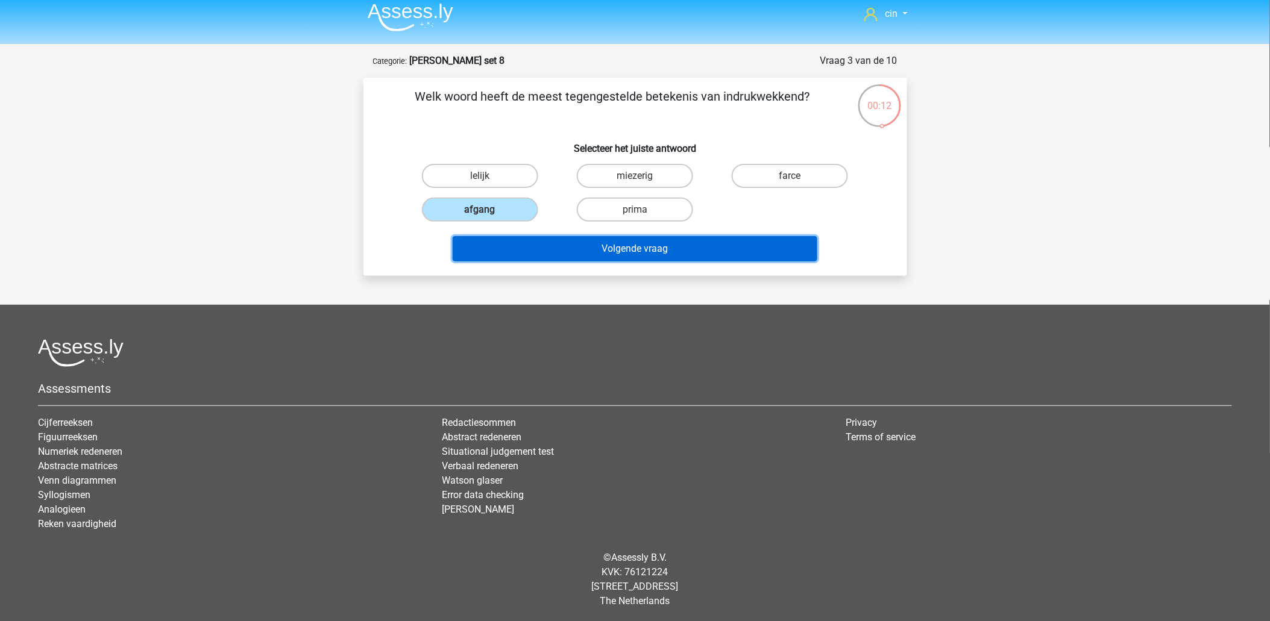
click at [612, 245] on button "Volgende vraag" at bounding box center [635, 248] width 365 height 25
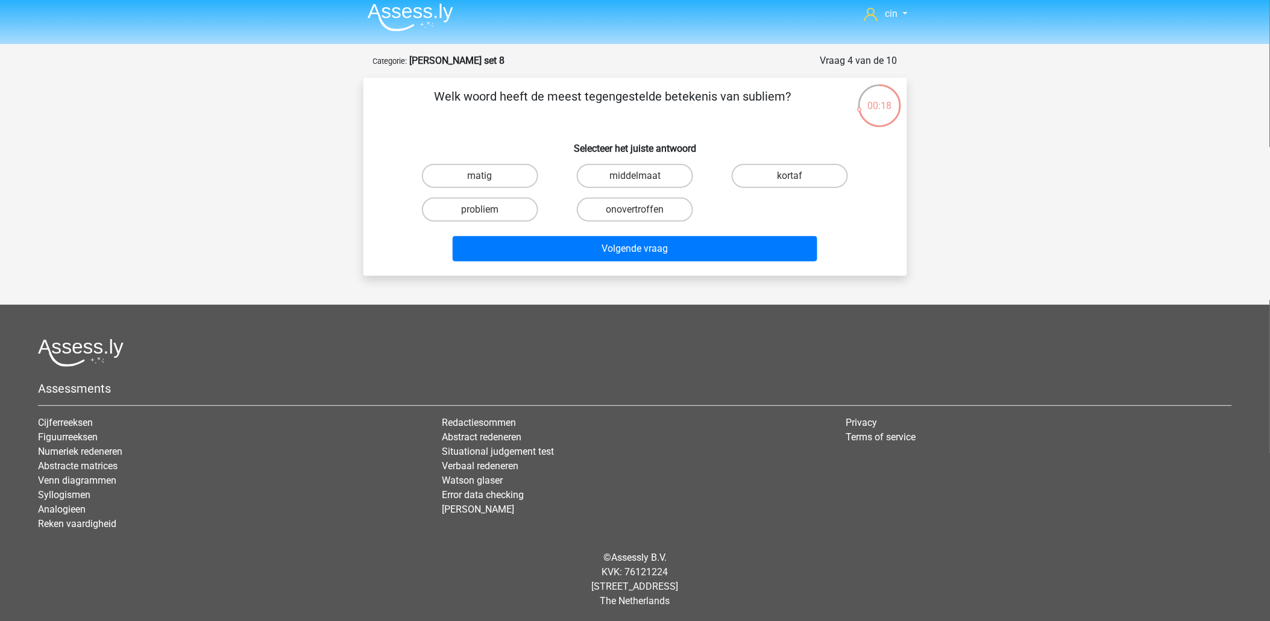
click at [441, 163] on div "matig" at bounding box center [480, 176] width 155 height 34
click at [462, 170] on label "matig" at bounding box center [480, 176] width 116 height 24
click at [480, 176] on input "matig" at bounding box center [484, 180] width 8 height 8
radio input "true"
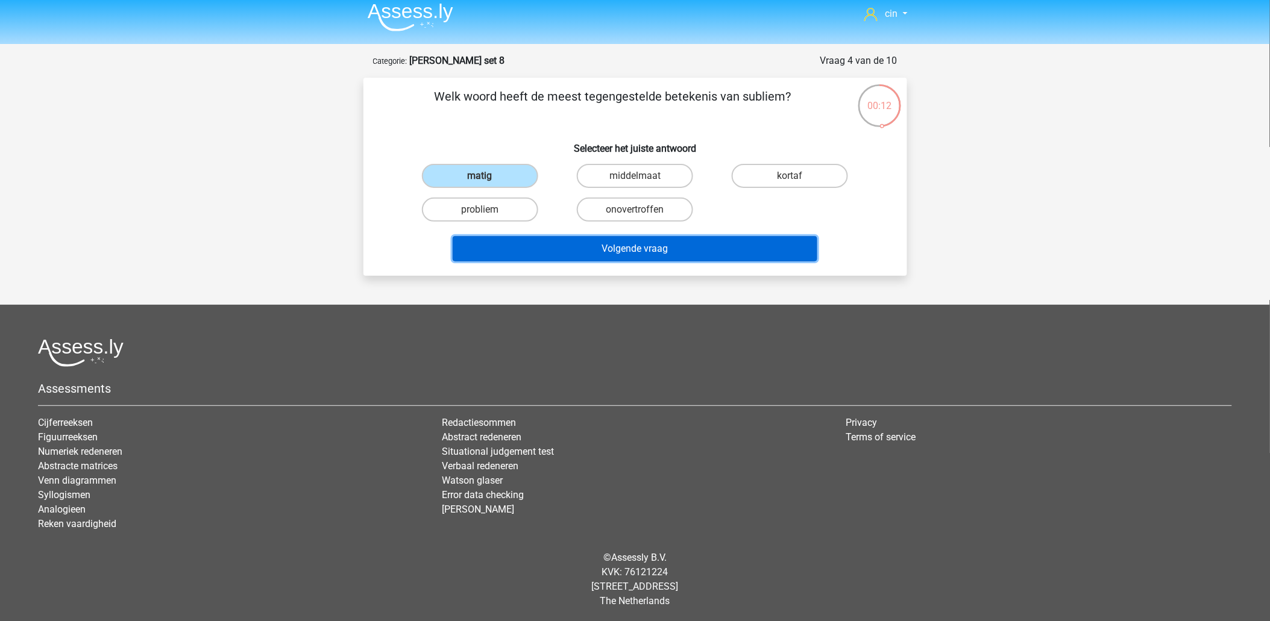
click at [642, 250] on button "Volgende vraag" at bounding box center [635, 248] width 365 height 25
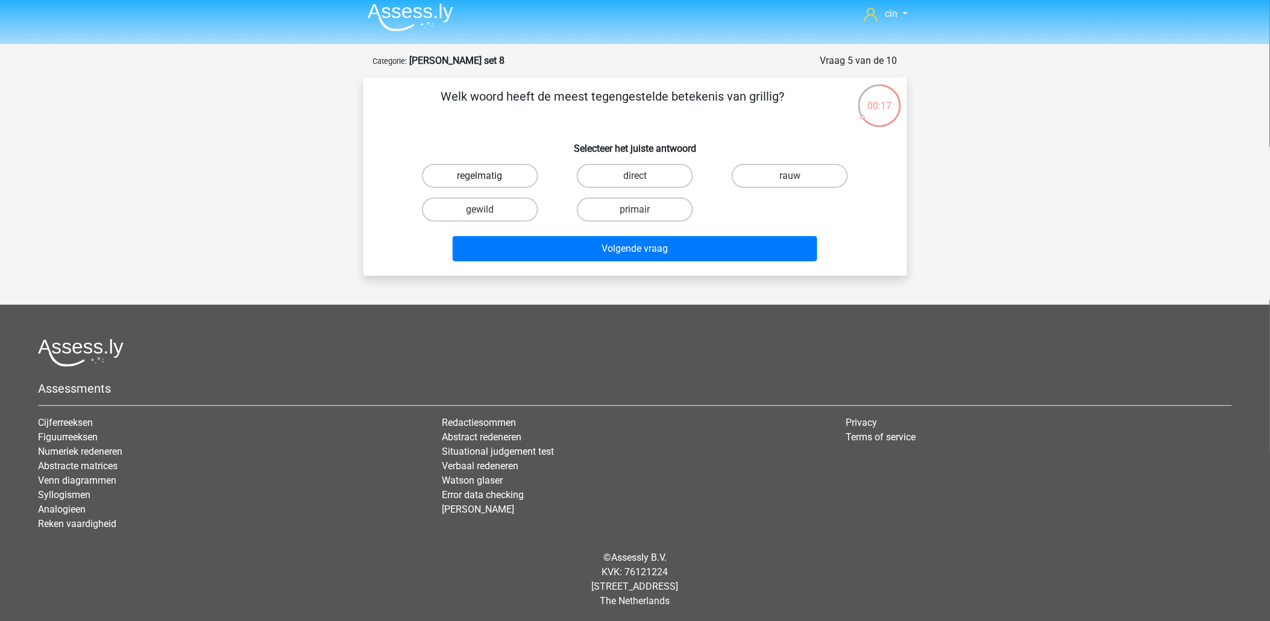
click at [461, 172] on label "regelmatig" at bounding box center [480, 176] width 116 height 24
click at [480, 176] on input "regelmatig" at bounding box center [484, 180] width 8 height 8
radio input "true"
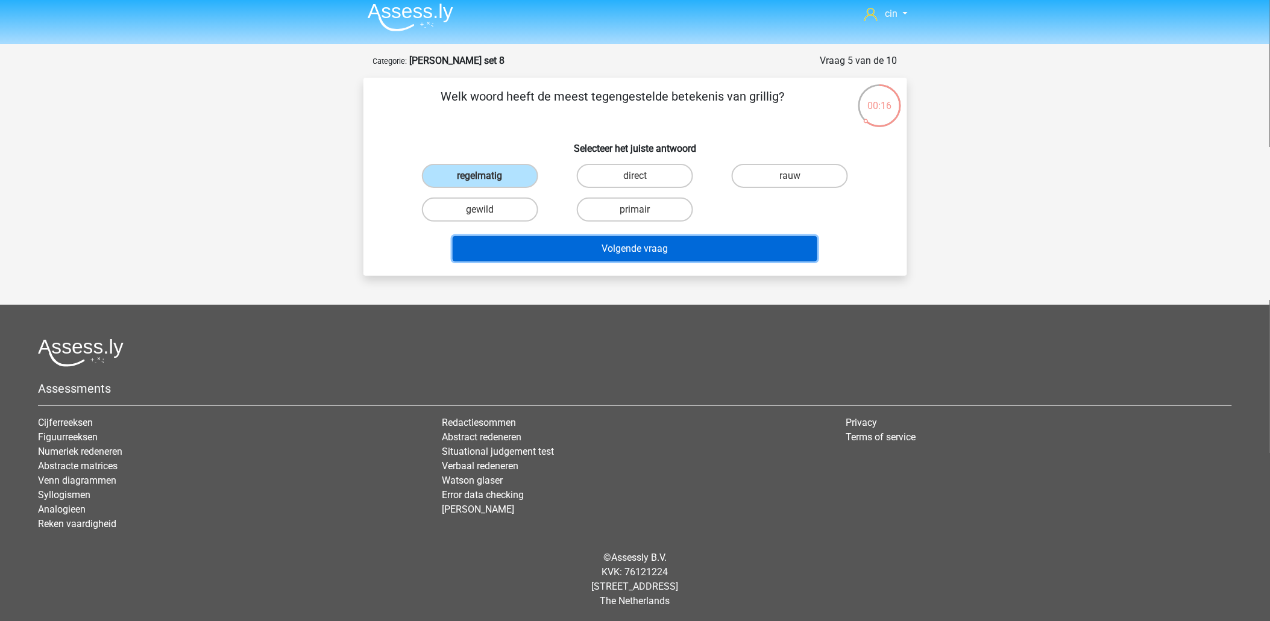
click at [634, 243] on button "Volgende vraag" at bounding box center [635, 248] width 365 height 25
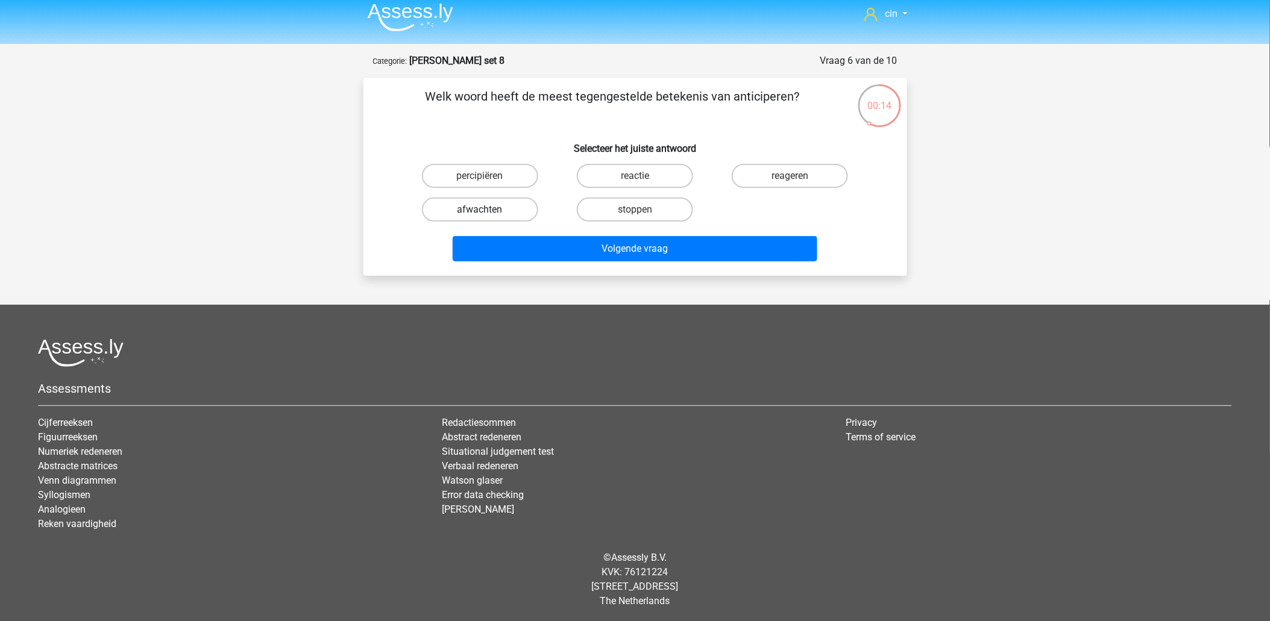
click at [472, 206] on label "afwachten" at bounding box center [480, 210] width 116 height 24
click at [480, 210] on input "afwachten" at bounding box center [484, 214] width 8 height 8
radio input "true"
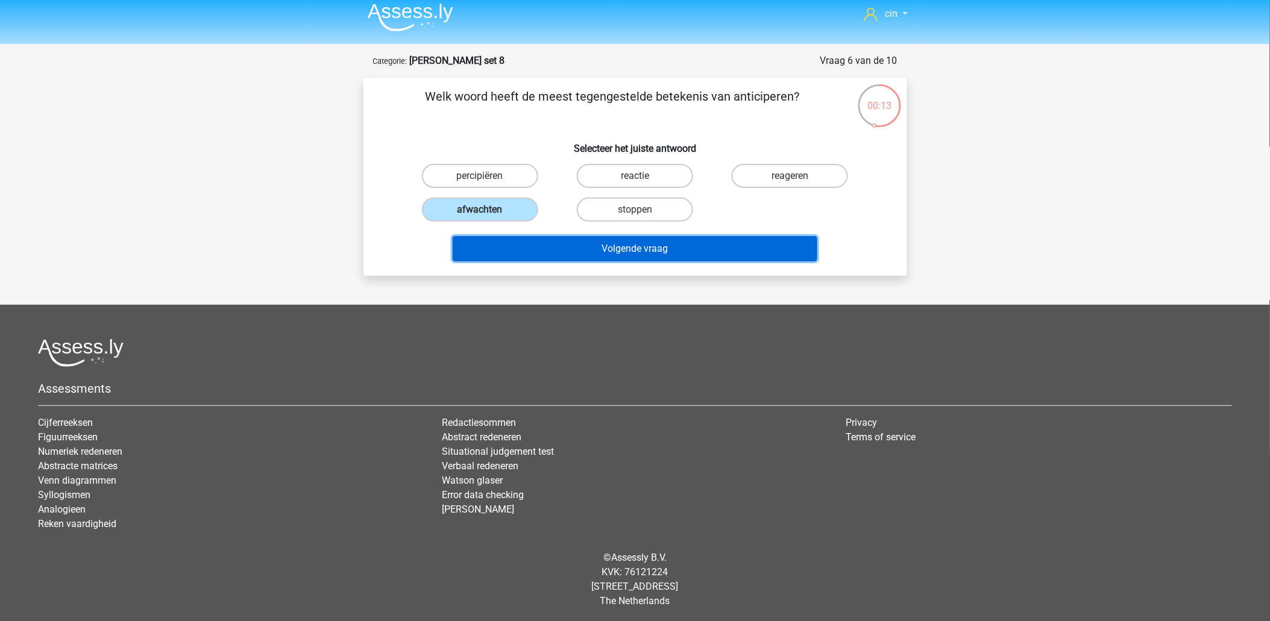
click at [513, 243] on button "Volgende vraag" at bounding box center [635, 248] width 365 height 25
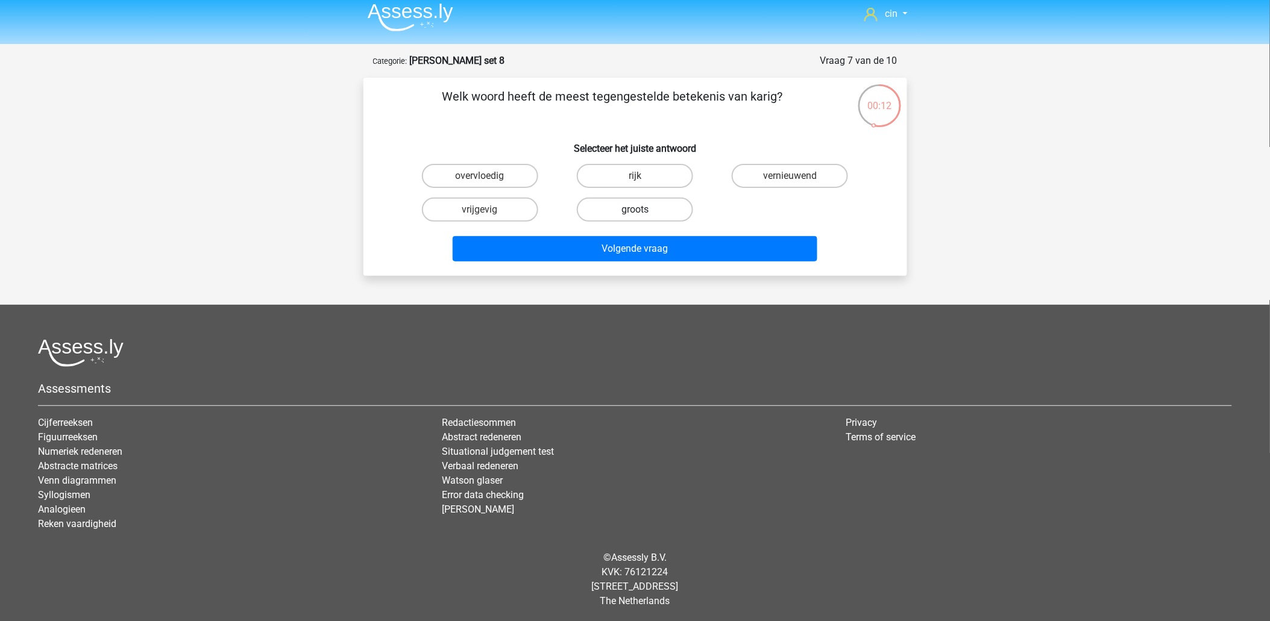
click at [615, 215] on label "groots" at bounding box center [635, 210] width 116 height 24
click at [635, 215] on input "groots" at bounding box center [639, 214] width 8 height 8
radio input "true"
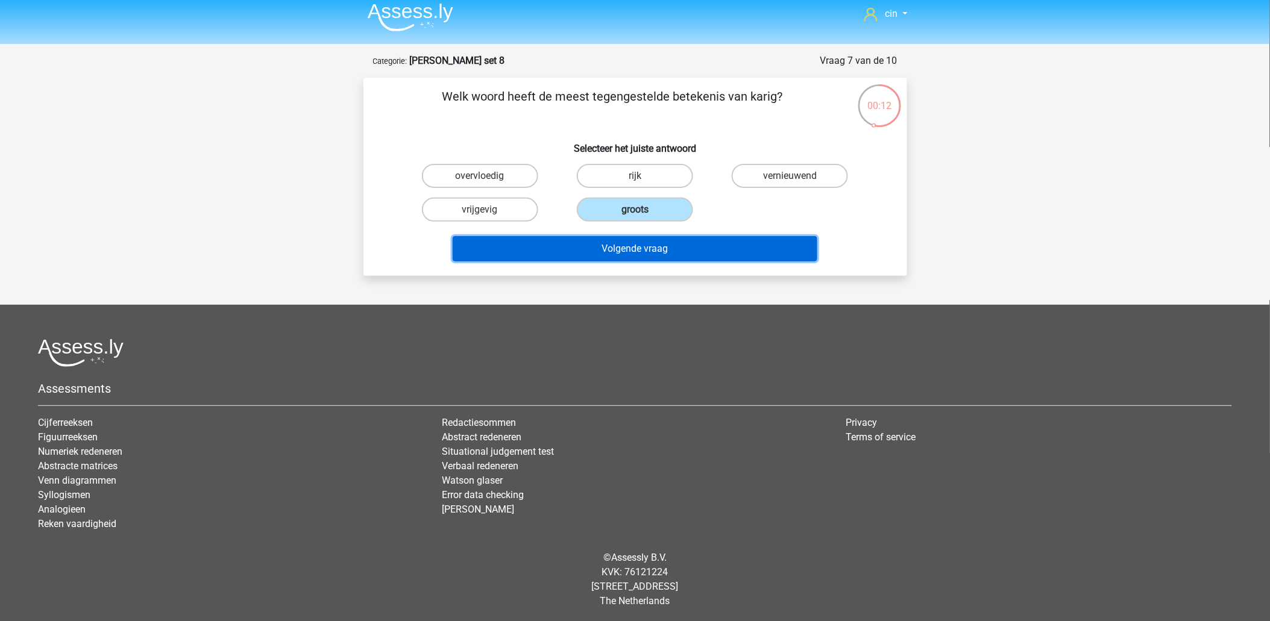
click at [618, 246] on button "Volgende vraag" at bounding box center [635, 248] width 365 height 25
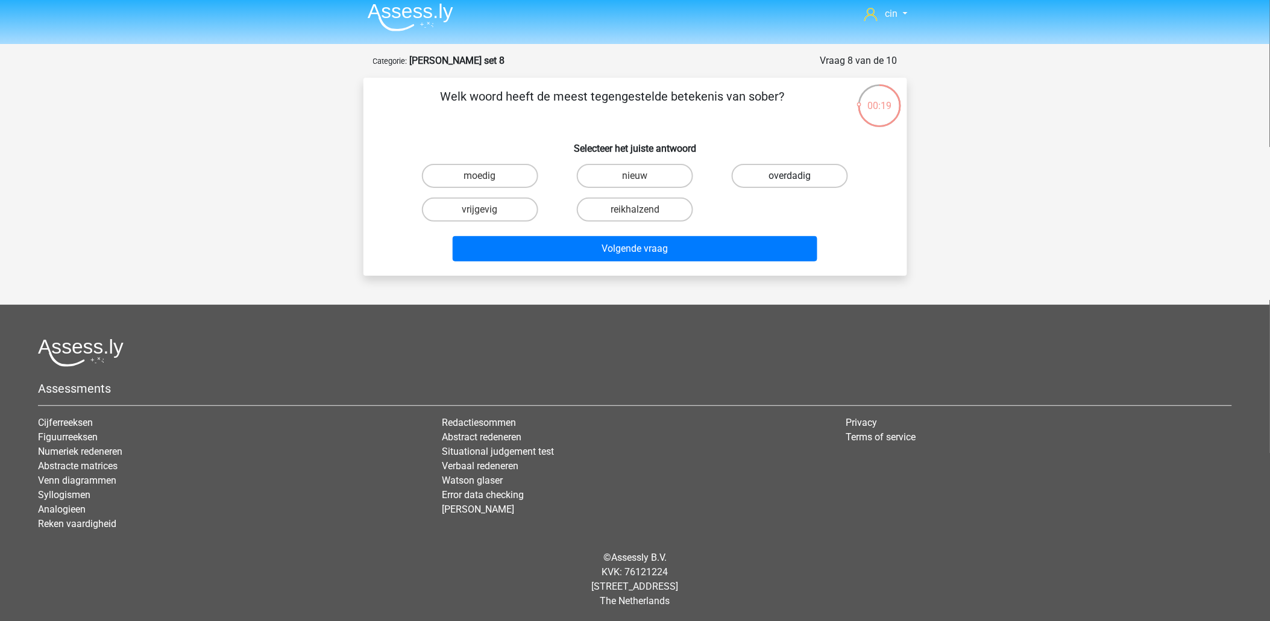
click at [815, 175] on label "overdadig" at bounding box center [790, 176] width 116 height 24
click at [798, 176] on input "overdadig" at bounding box center [794, 180] width 8 height 8
radio input "true"
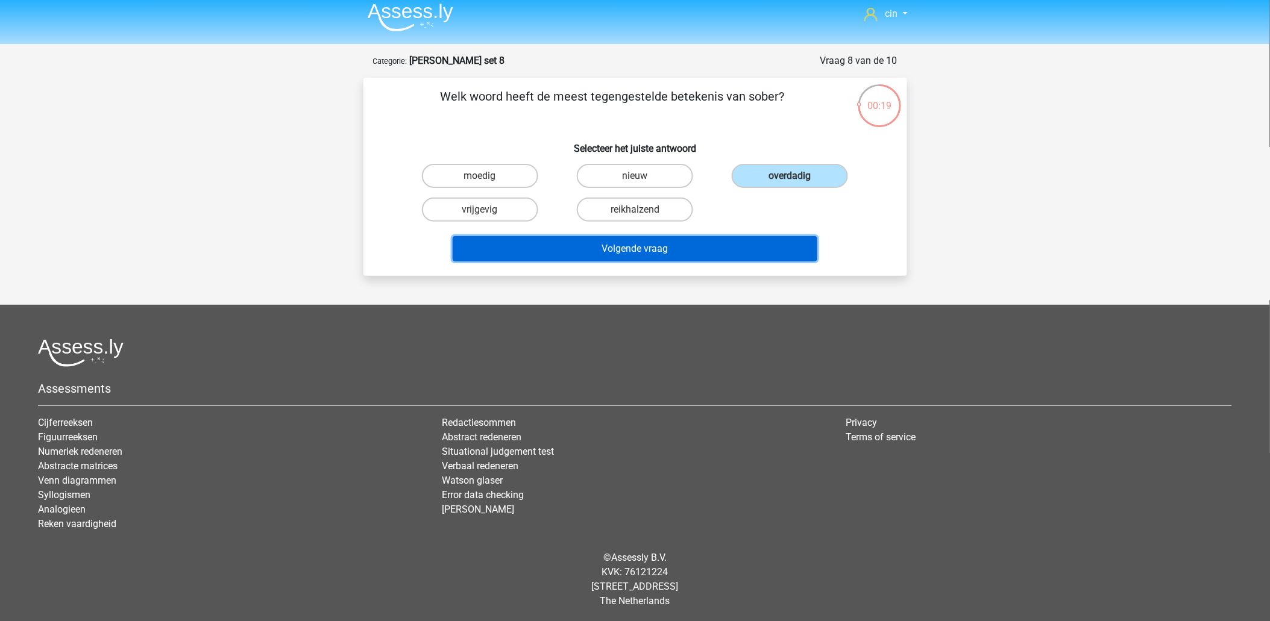
click at [675, 250] on button "Volgende vraag" at bounding box center [635, 248] width 365 height 25
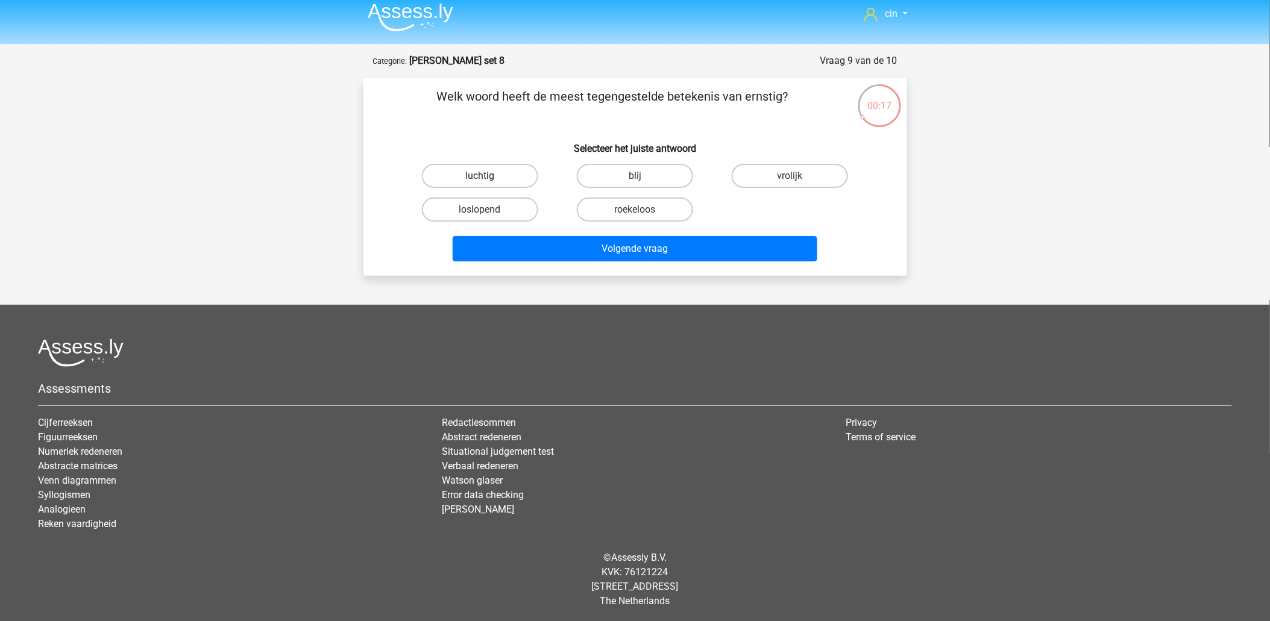
click at [489, 172] on label "luchtig" at bounding box center [480, 176] width 116 height 24
click at [488, 176] on input "luchtig" at bounding box center [484, 180] width 8 height 8
radio input "true"
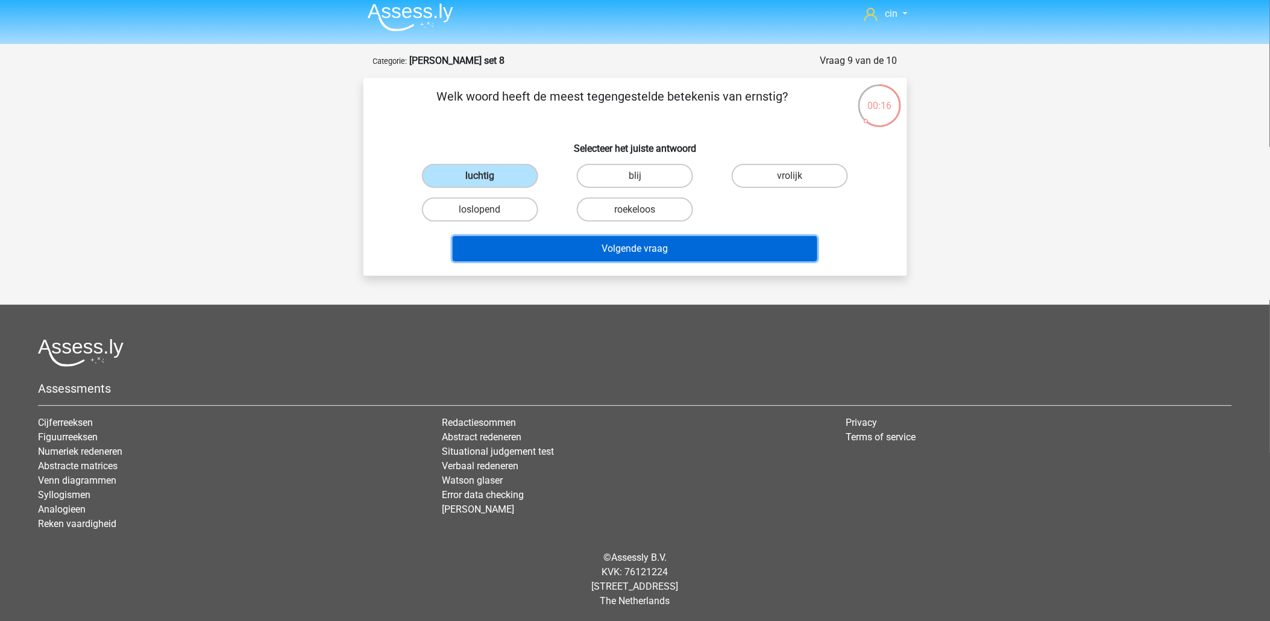
click at [627, 248] on button "Volgende vraag" at bounding box center [635, 248] width 365 height 25
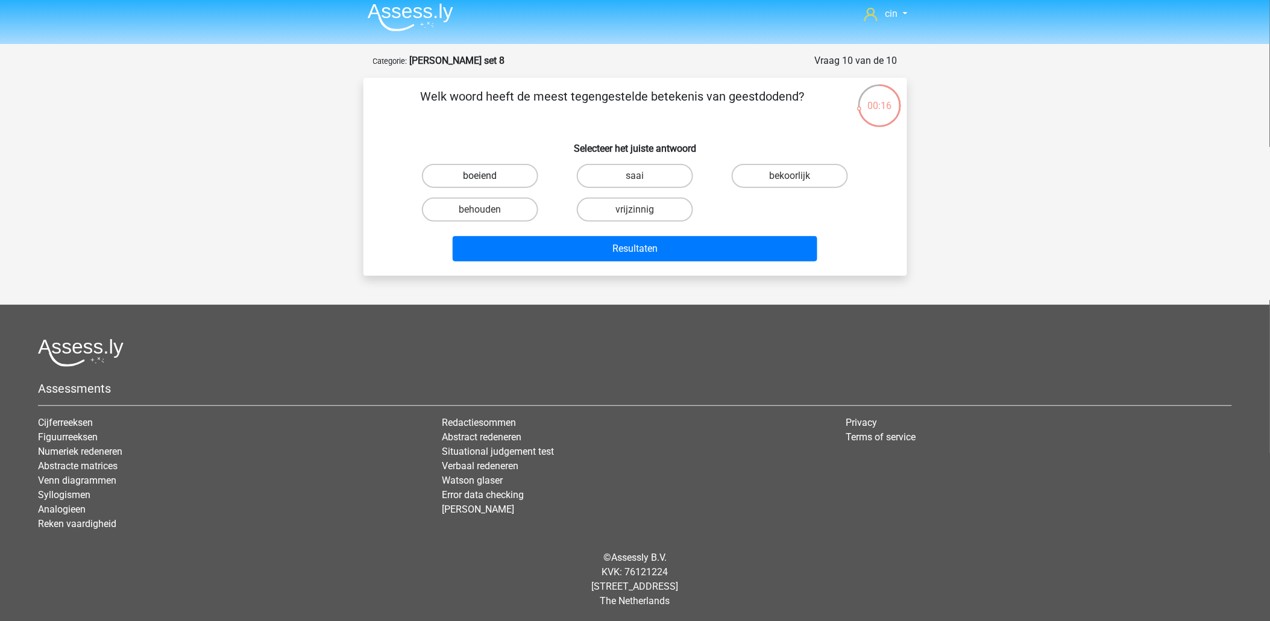
click at [462, 168] on label "boeiend" at bounding box center [480, 176] width 116 height 24
click at [480, 176] on input "boeiend" at bounding box center [484, 180] width 8 height 8
radio input "true"
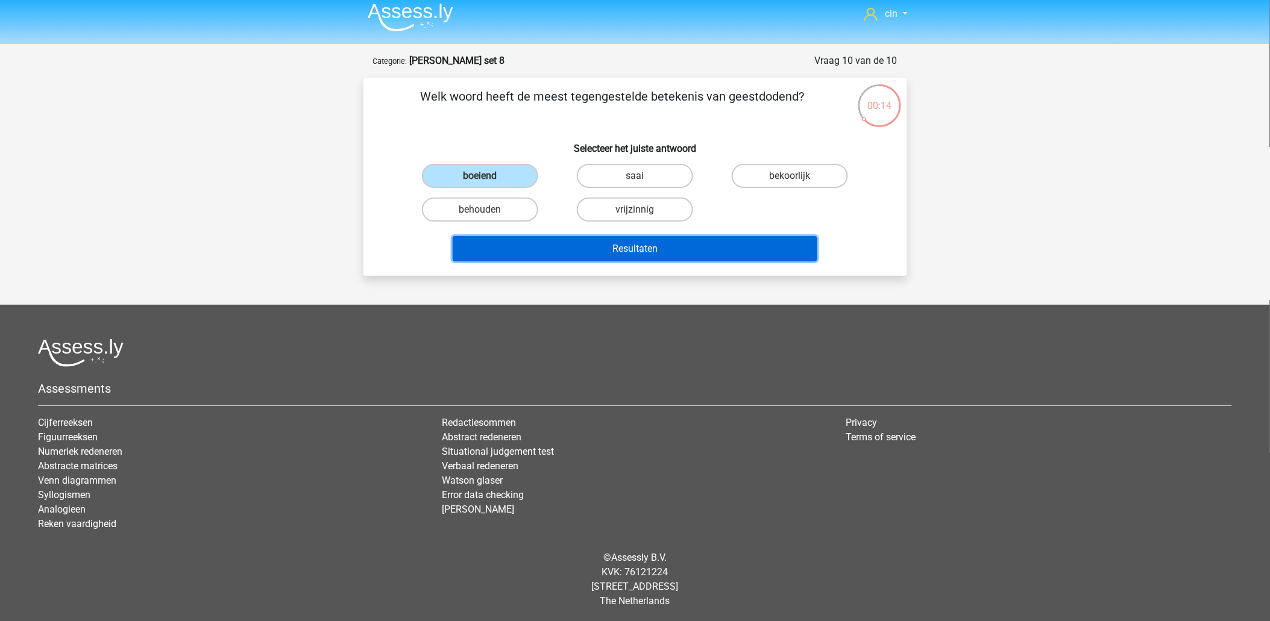
click at [639, 245] on button "Resultaten" at bounding box center [635, 248] width 365 height 25
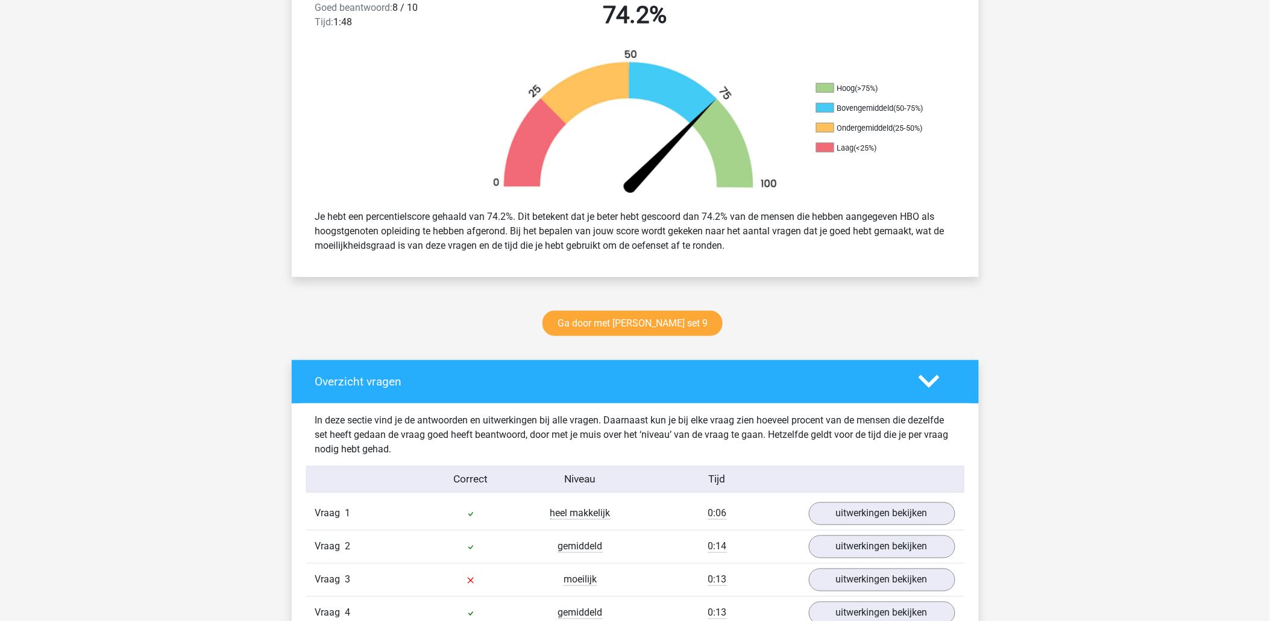
scroll to position [603, 0]
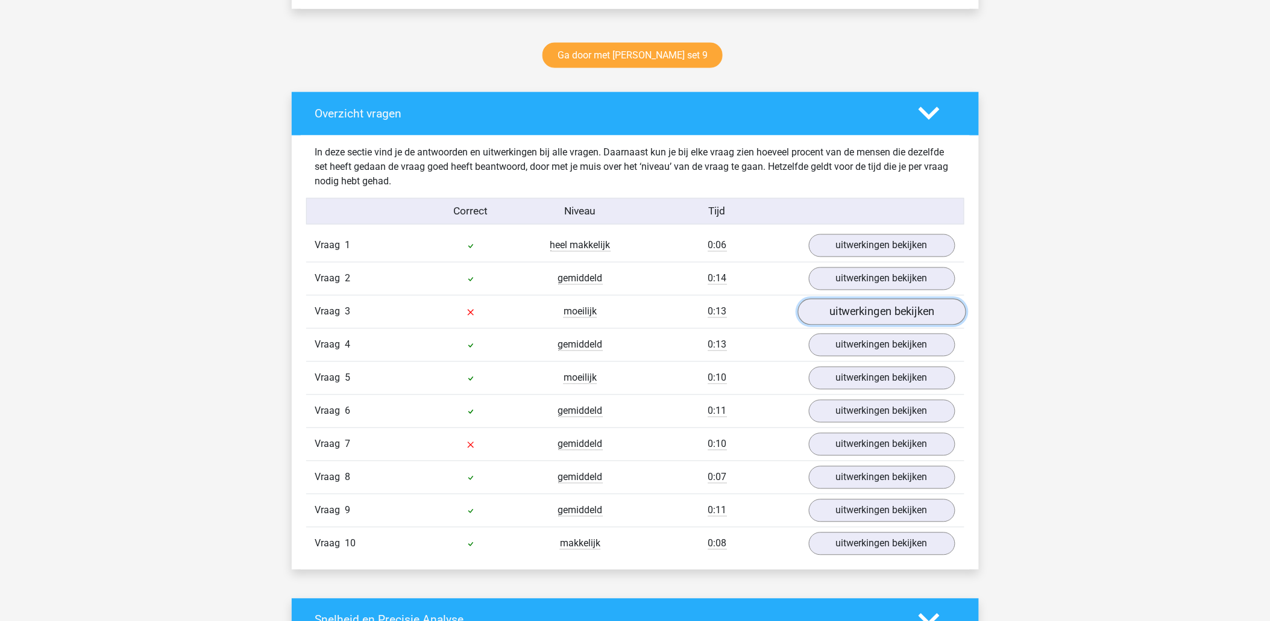
click at [824, 309] on link "uitwerkingen bekijken" at bounding box center [881, 312] width 168 height 27
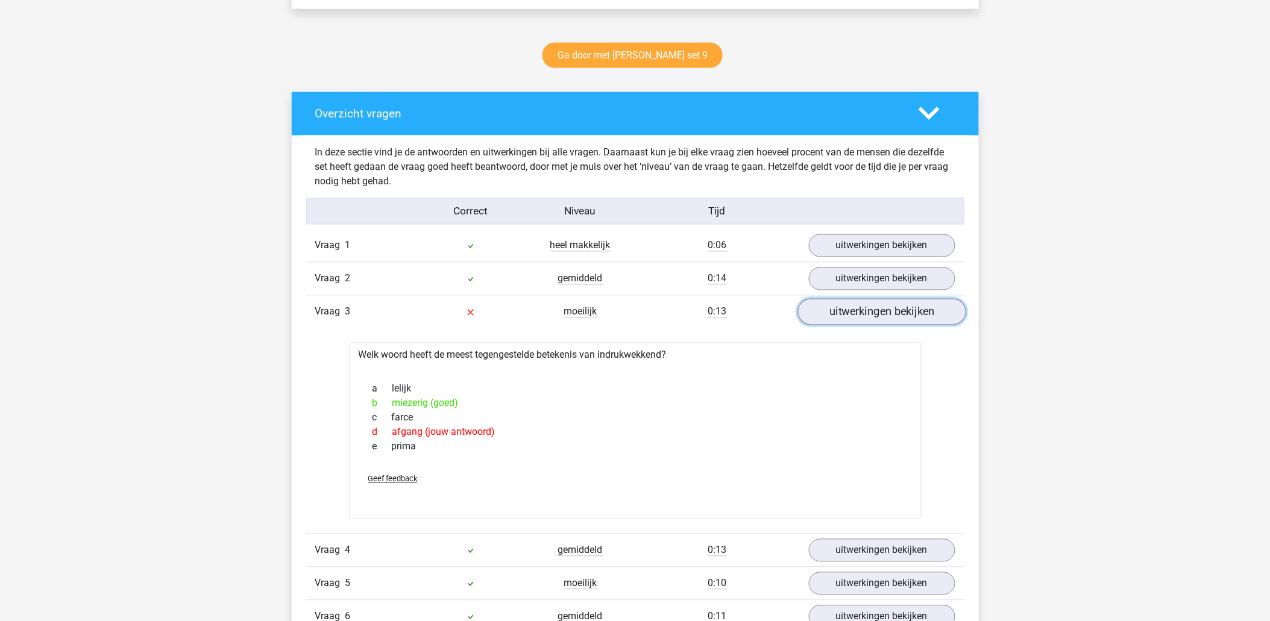
click at [835, 309] on link "uitwerkingen bekijken" at bounding box center [881, 312] width 168 height 27
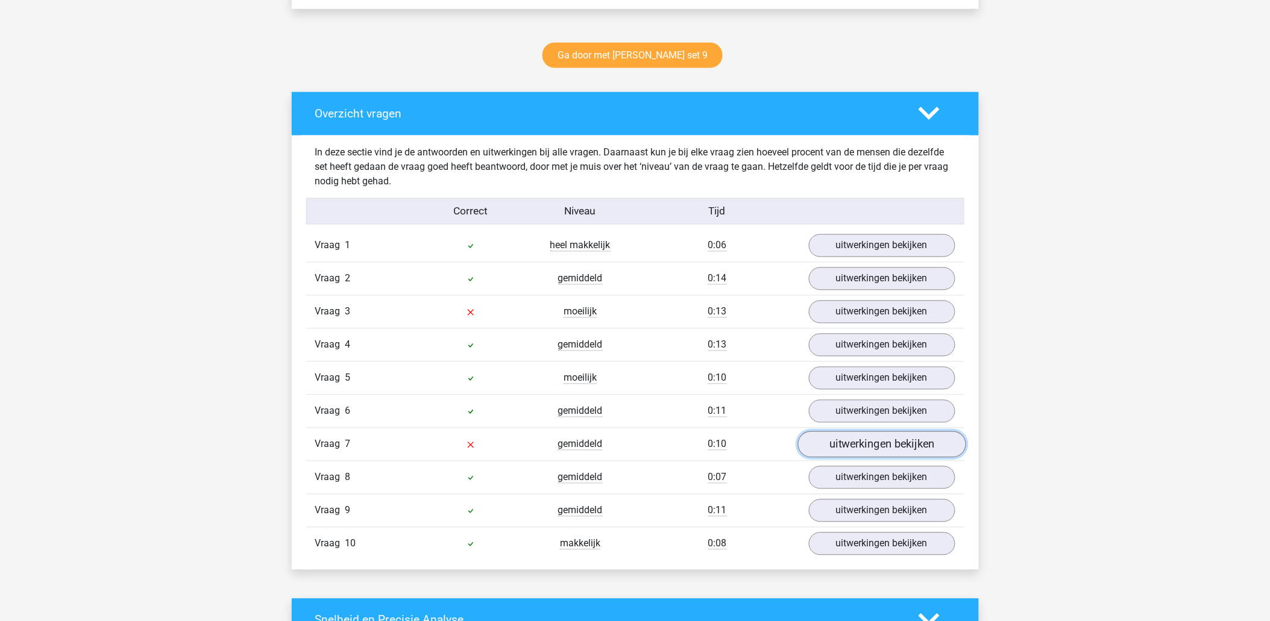
click at [882, 444] on link "uitwerkingen bekijken" at bounding box center [881, 445] width 168 height 27
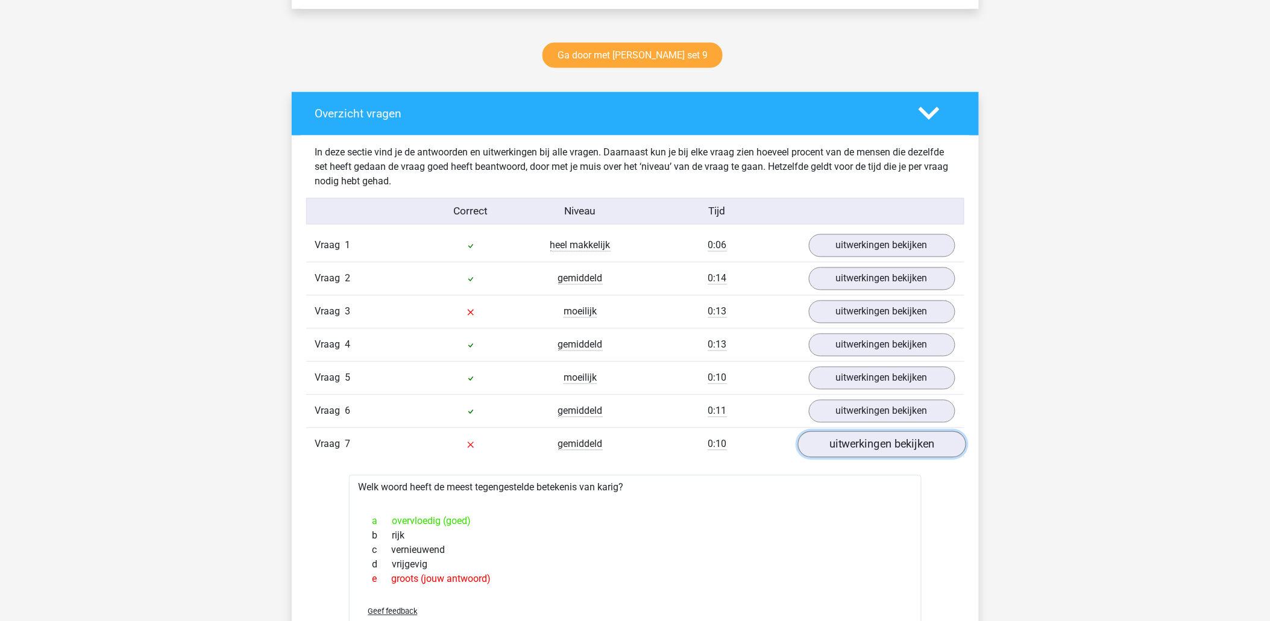
click at [882, 444] on link "uitwerkingen bekijken" at bounding box center [881, 445] width 168 height 27
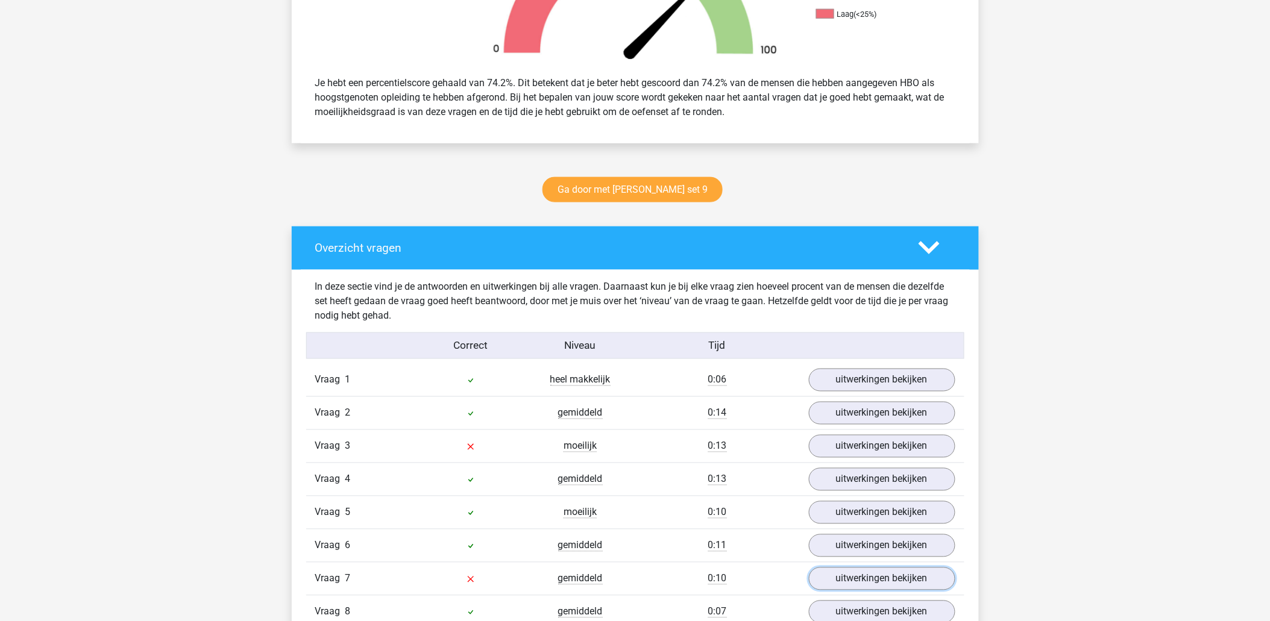
scroll to position [0, 0]
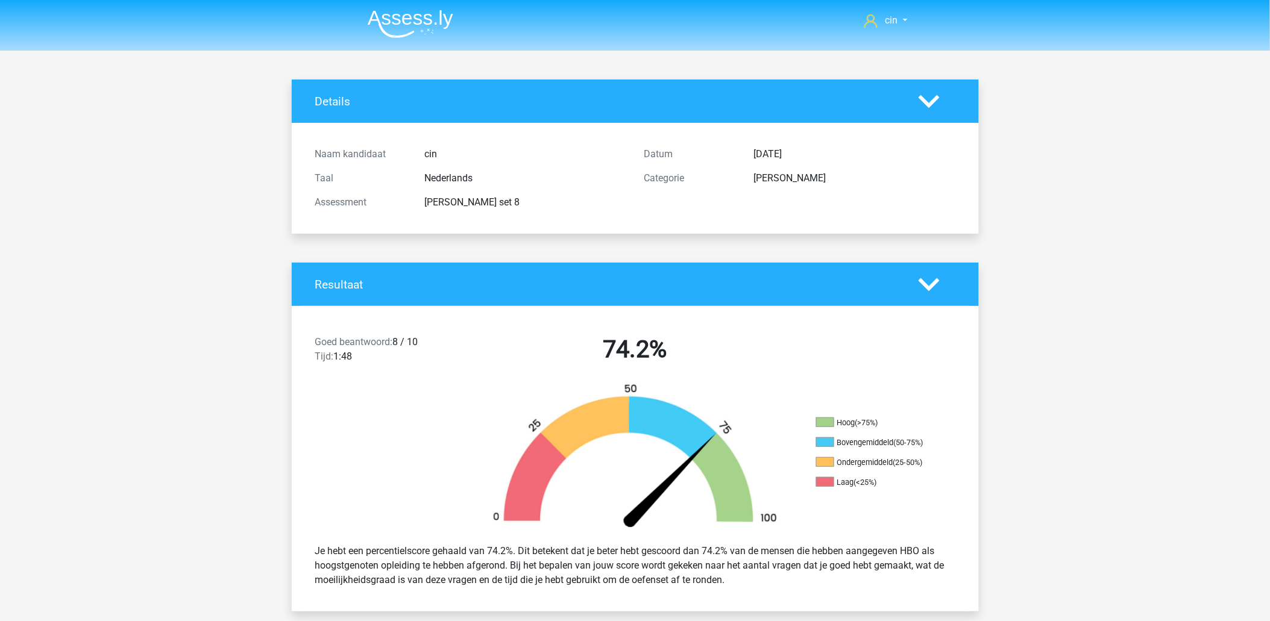
click at [388, 19] on img at bounding box center [411, 24] width 86 height 28
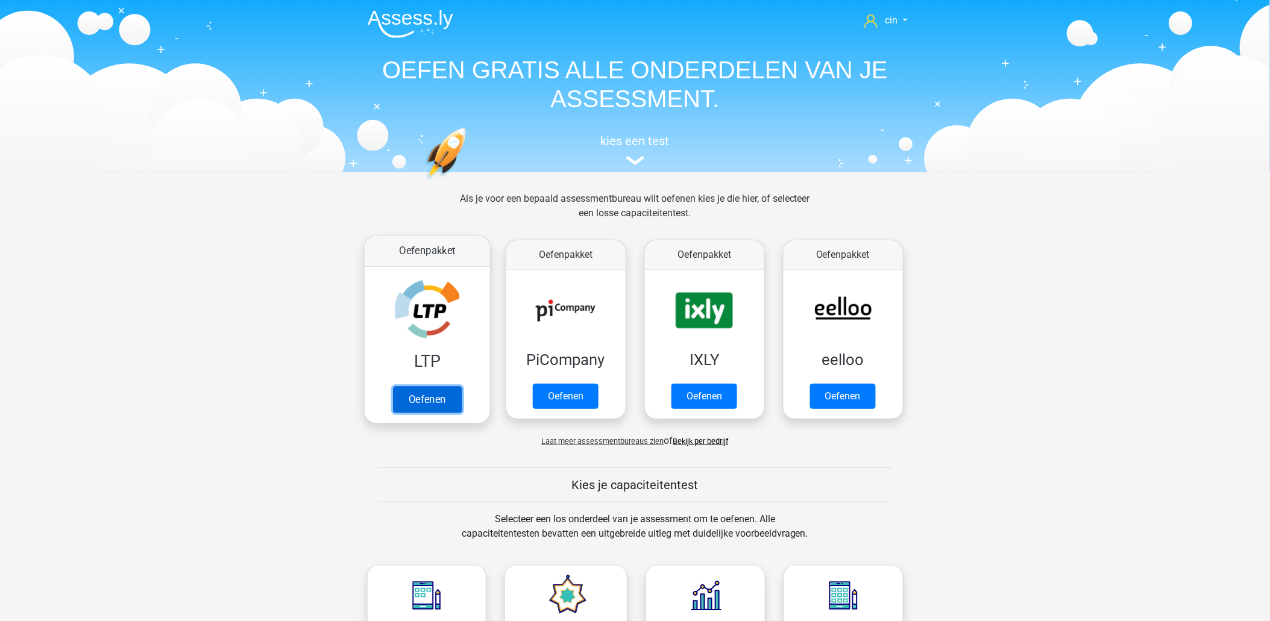
click at [414, 386] on link "Oefenen" at bounding box center [426, 399] width 69 height 27
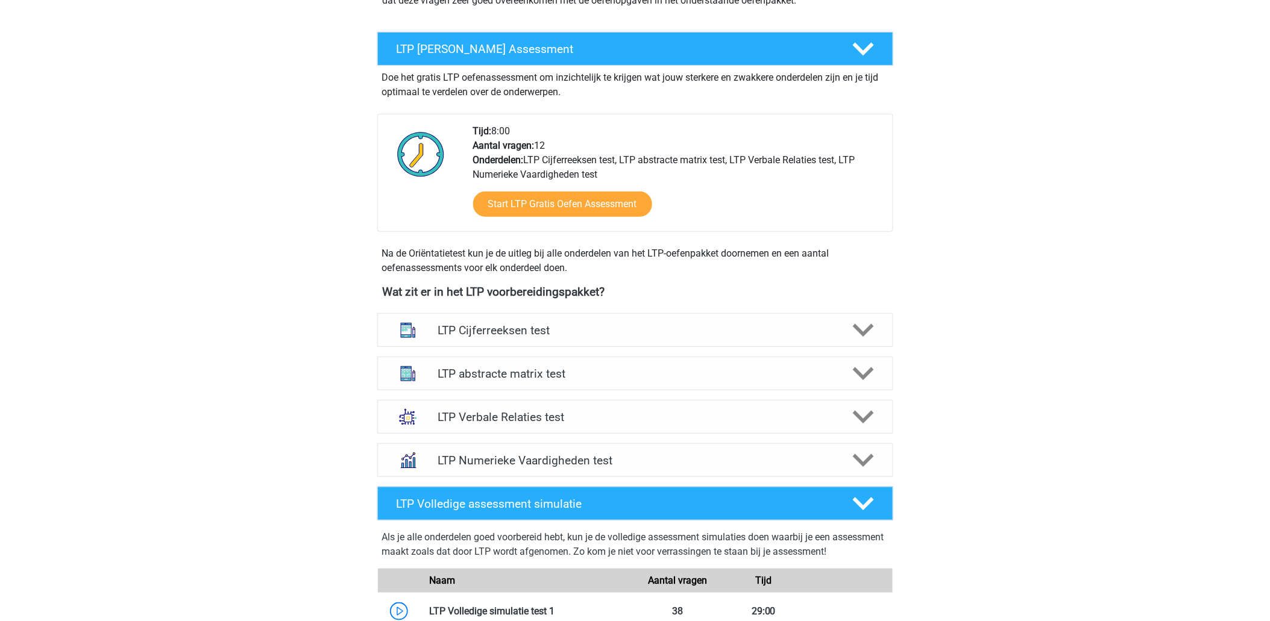
scroll to position [268, 0]
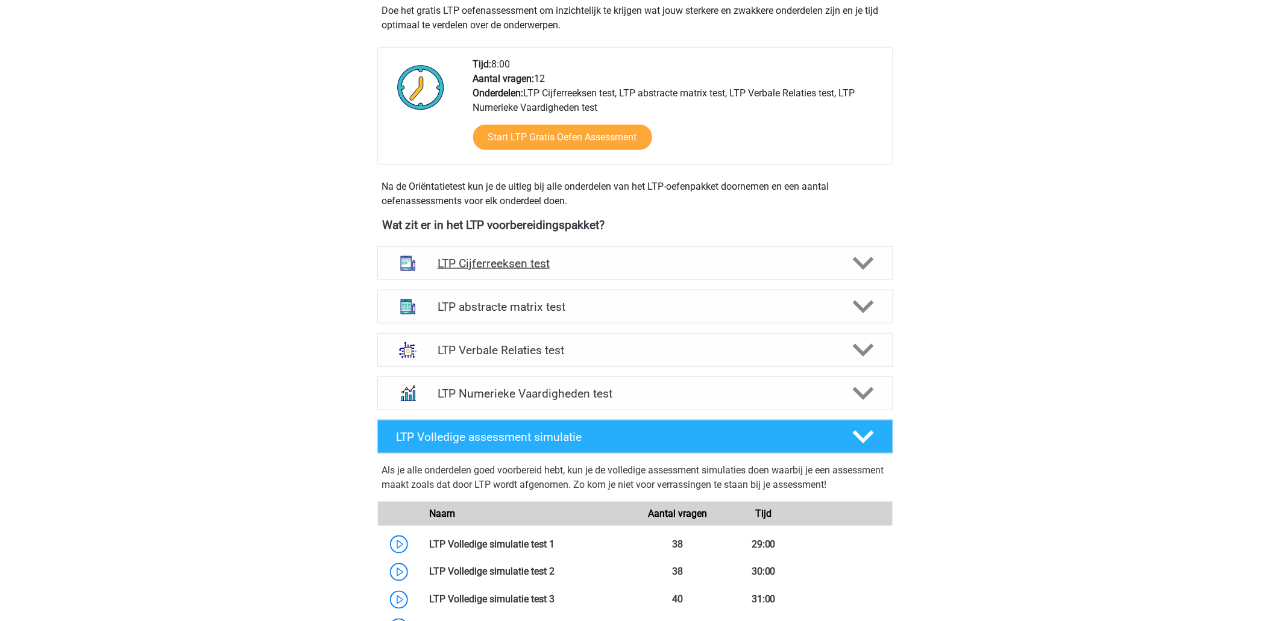
click at [489, 264] on h4 "LTP Cijferreeksen test" at bounding box center [635, 264] width 395 height 14
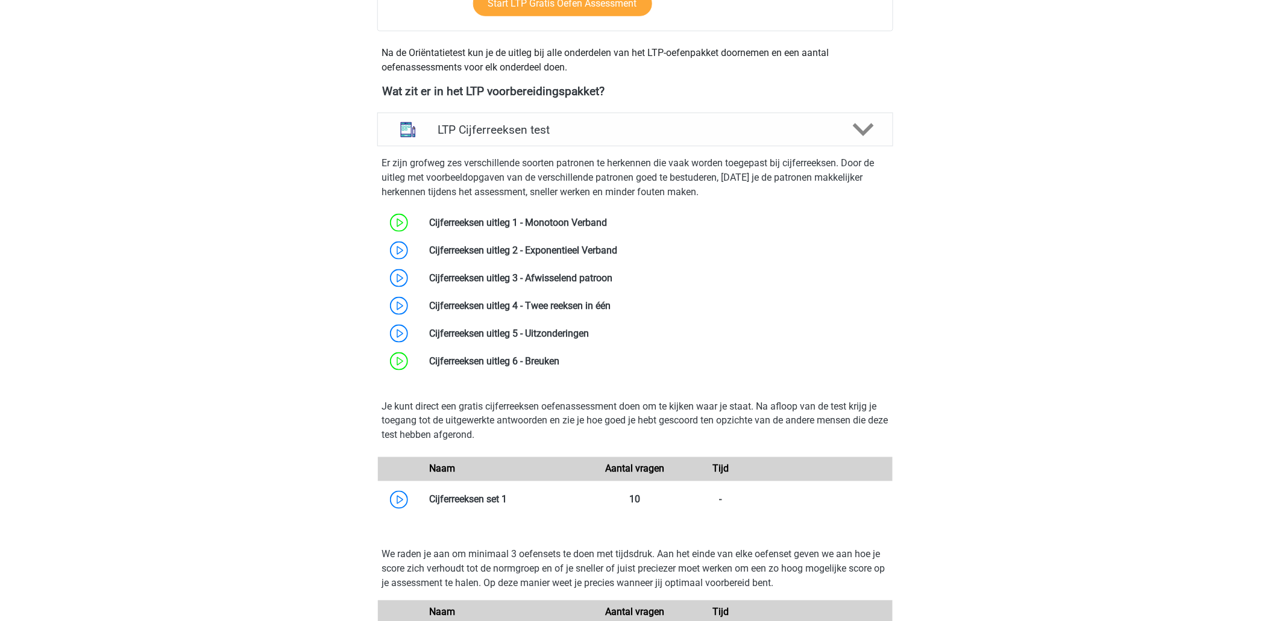
scroll to position [468, 0]
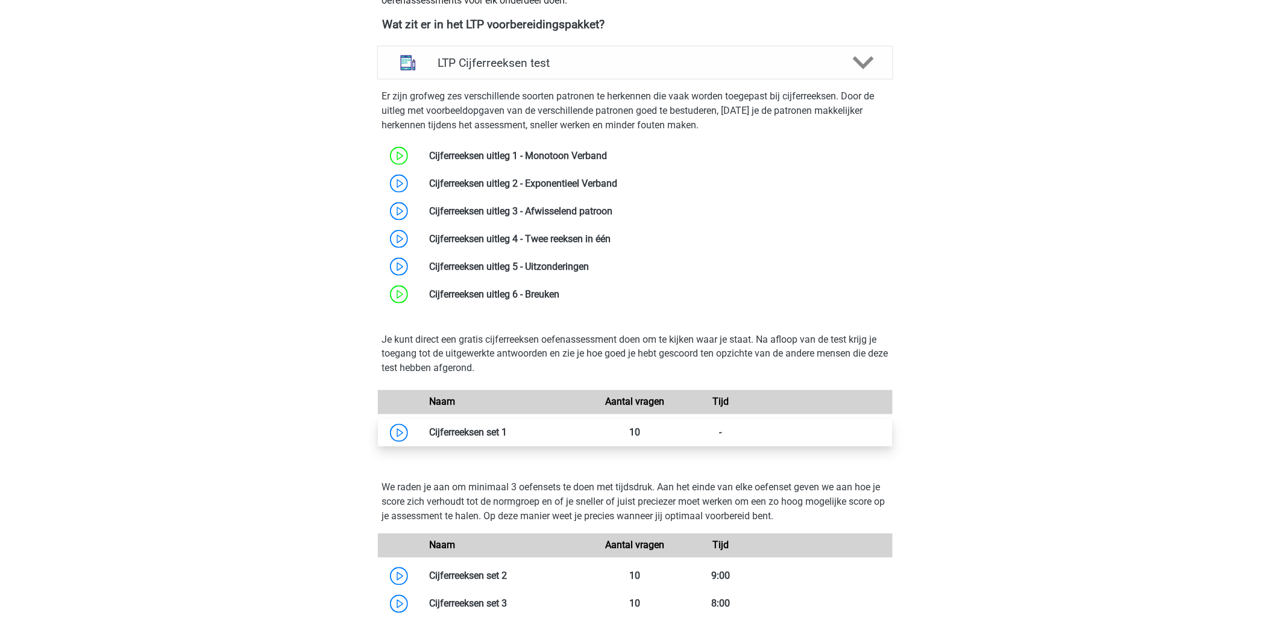
click at [507, 428] on link at bounding box center [507, 432] width 0 height 11
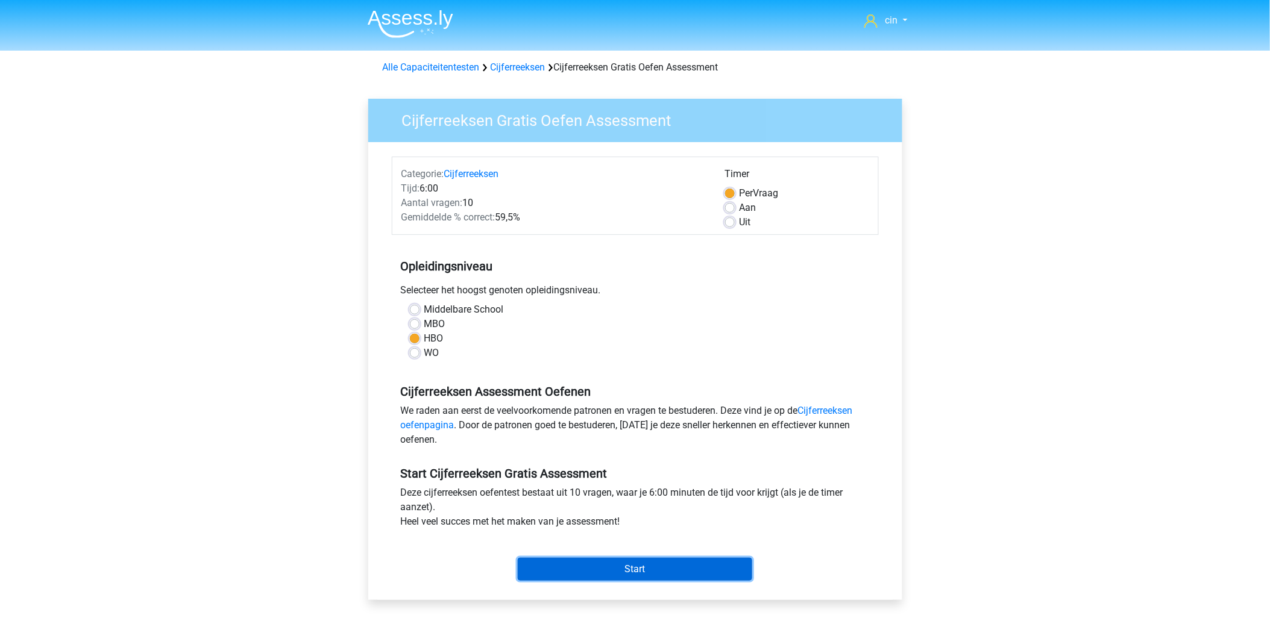
click at [585, 568] on input "Start" at bounding box center [635, 569] width 234 height 23
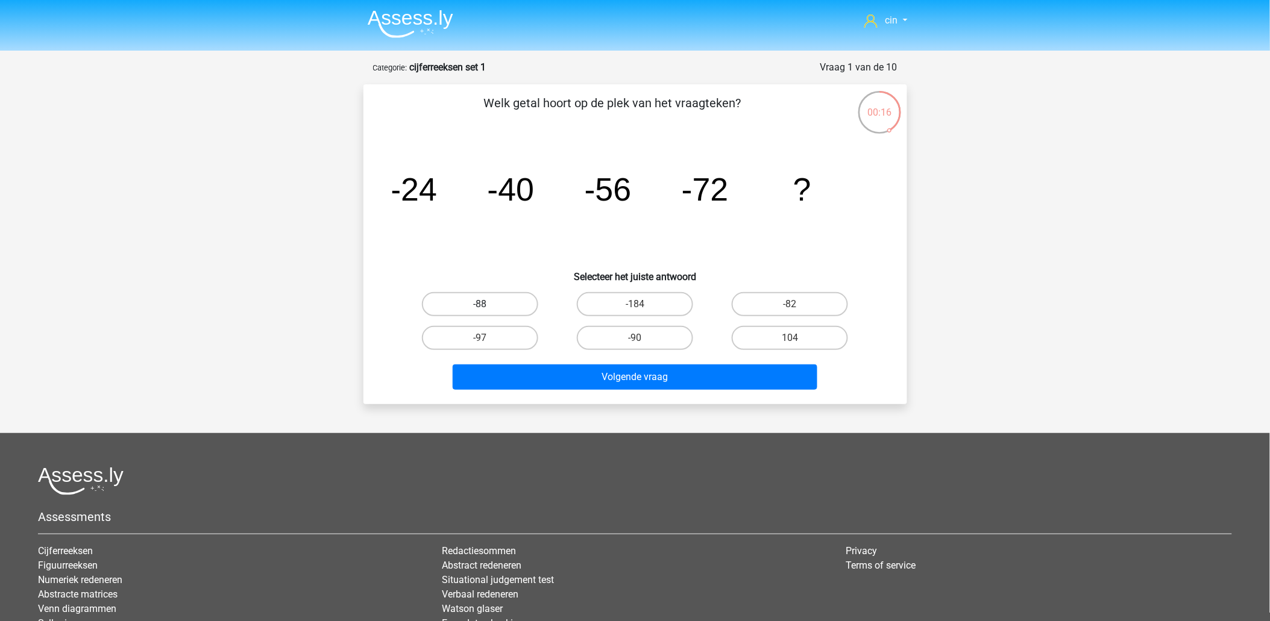
click at [474, 302] on label "-88" at bounding box center [480, 304] width 116 height 24
click at [480, 304] on input "-88" at bounding box center [484, 308] width 8 height 8
radio input "true"
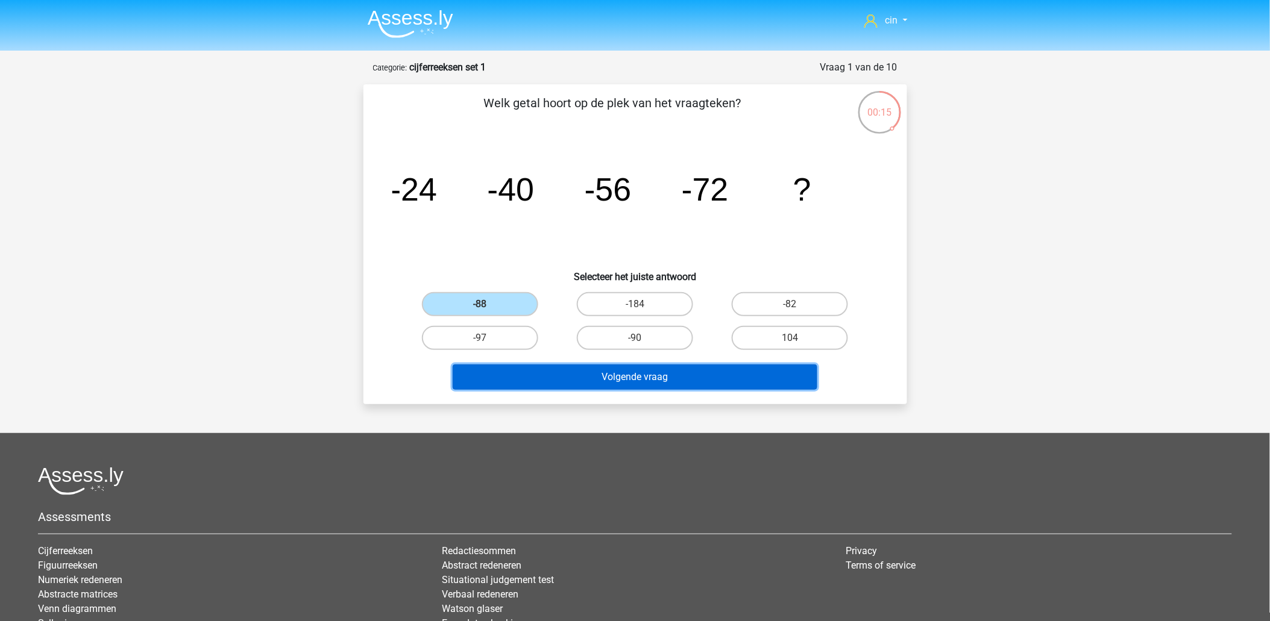
click at [532, 371] on button "Volgende vraag" at bounding box center [635, 377] width 365 height 25
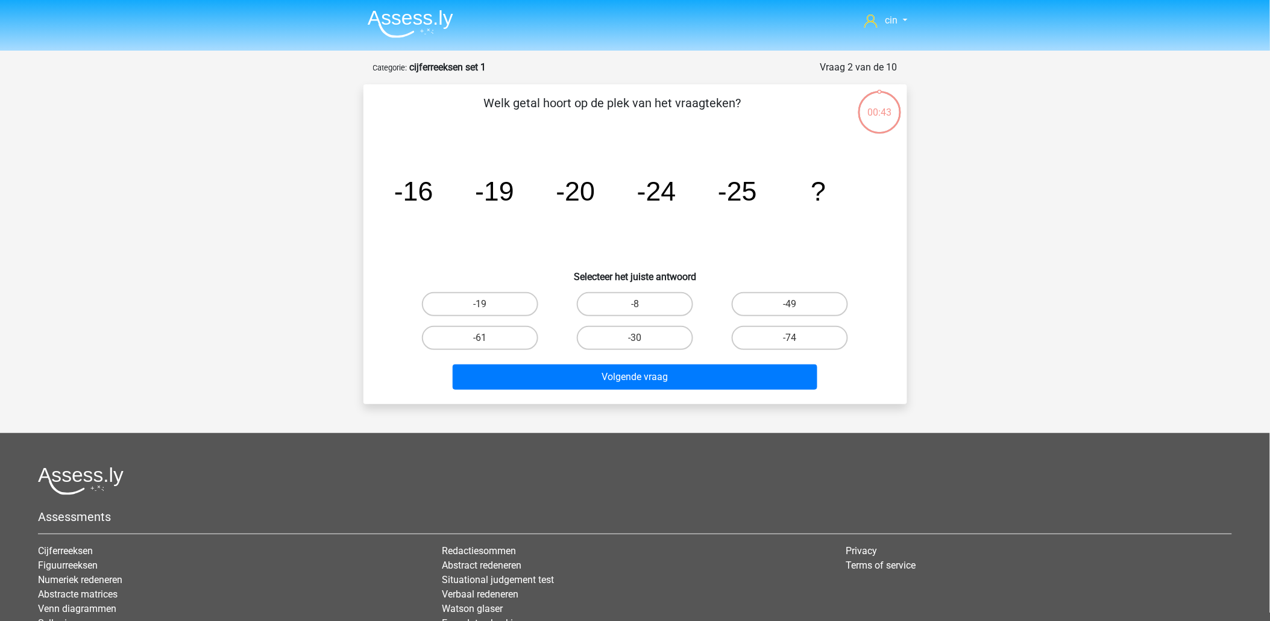
scroll to position [60, 0]
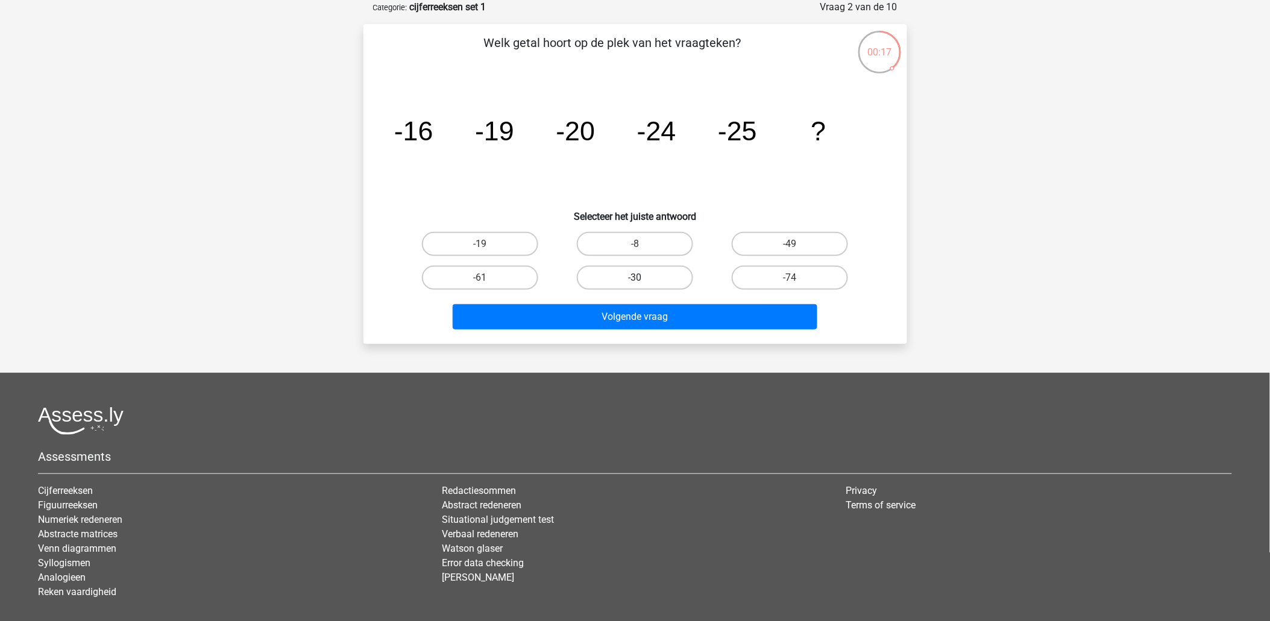
click at [598, 269] on label "-30" at bounding box center [635, 278] width 116 height 24
click at [635, 278] on input "-30" at bounding box center [639, 282] width 8 height 8
radio input "true"
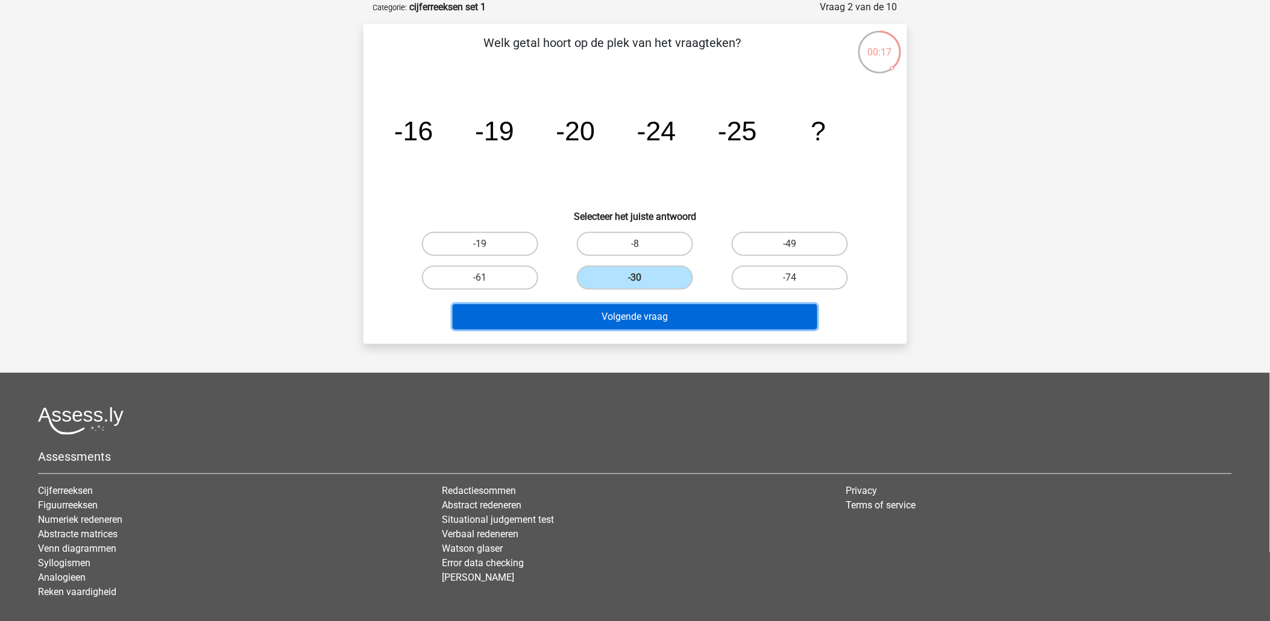
click at [597, 311] on button "Volgende vraag" at bounding box center [635, 316] width 365 height 25
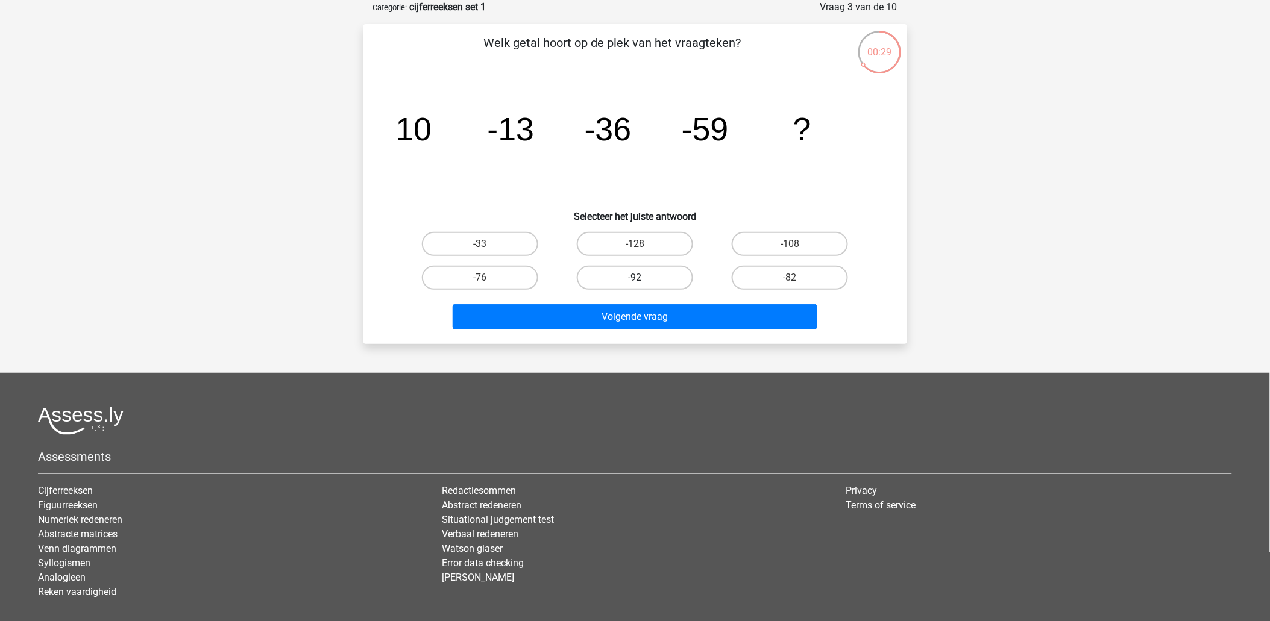
click at [681, 276] on label "-92" at bounding box center [635, 278] width 116 height 24
click at [642, 278] on input "-92" at bounding box center [639, 282] width 8 height 8
radio input "true"
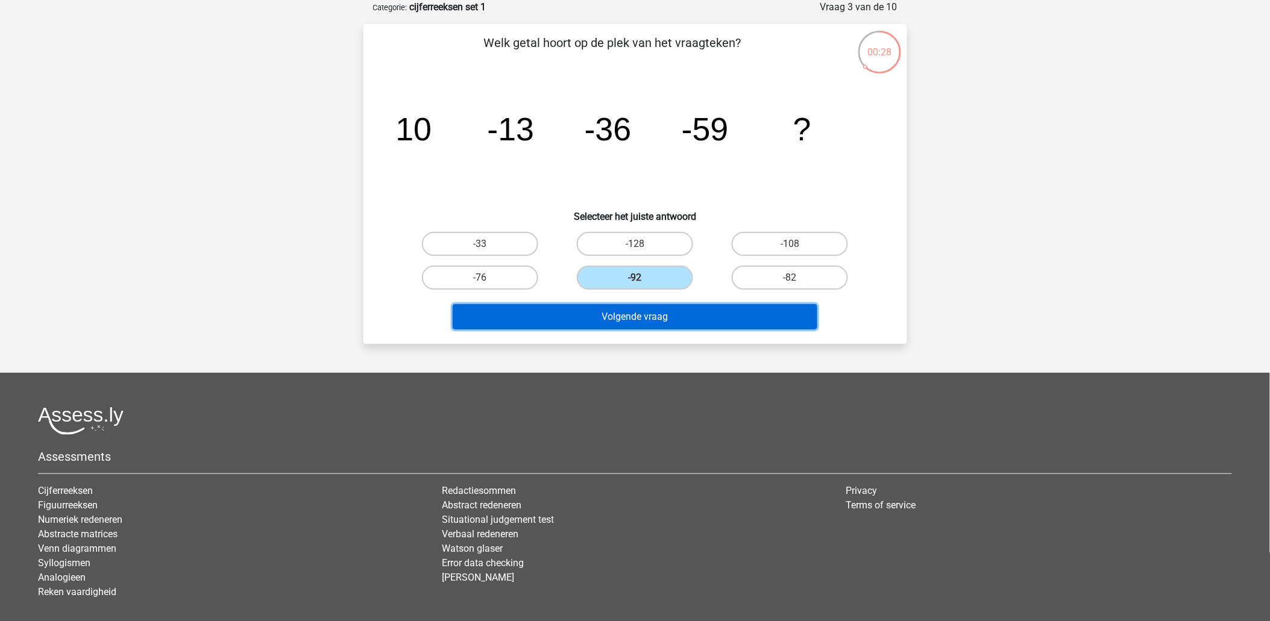
click at [676, 309] on button "Volgende vraag" at bounding box center [635, 316] width 365 height 25
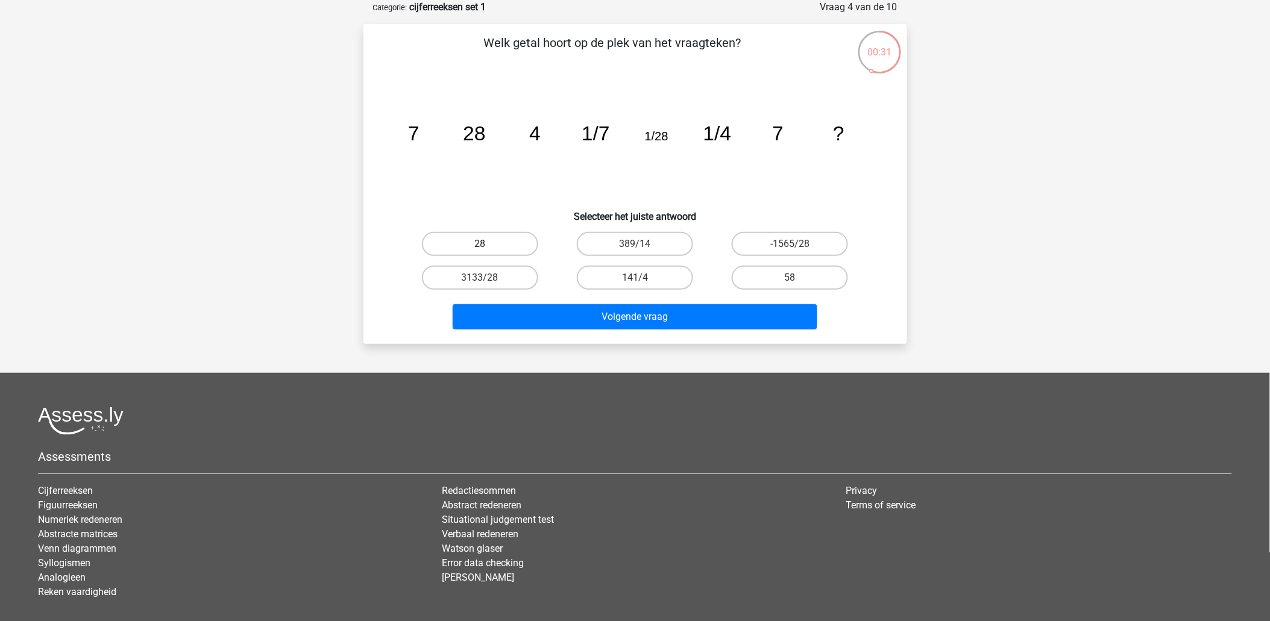
click at [456, 237] on label "28" at bounding box center [480, 244] width 116 height 24
click at [480, 244] on input "28" at bounding box center [484, 248] width 8 height 8
radio input "true"
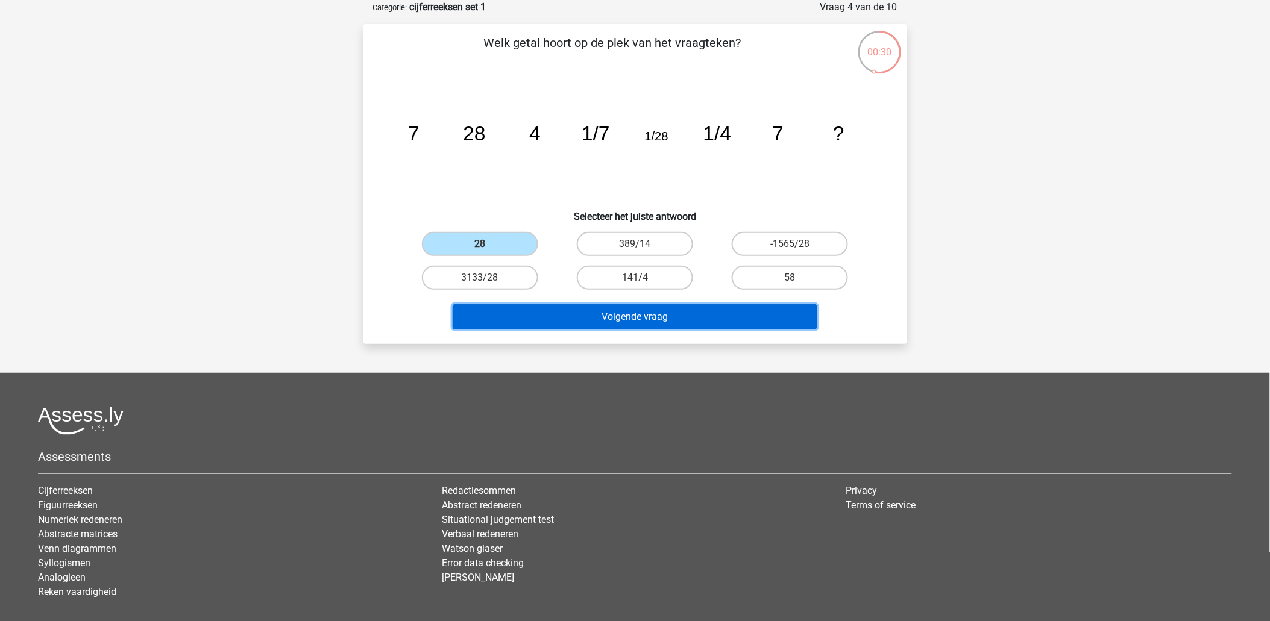
click at [652, 310] on button "Volgende vraag" at bounding box center [635, 316] width 365 height 25
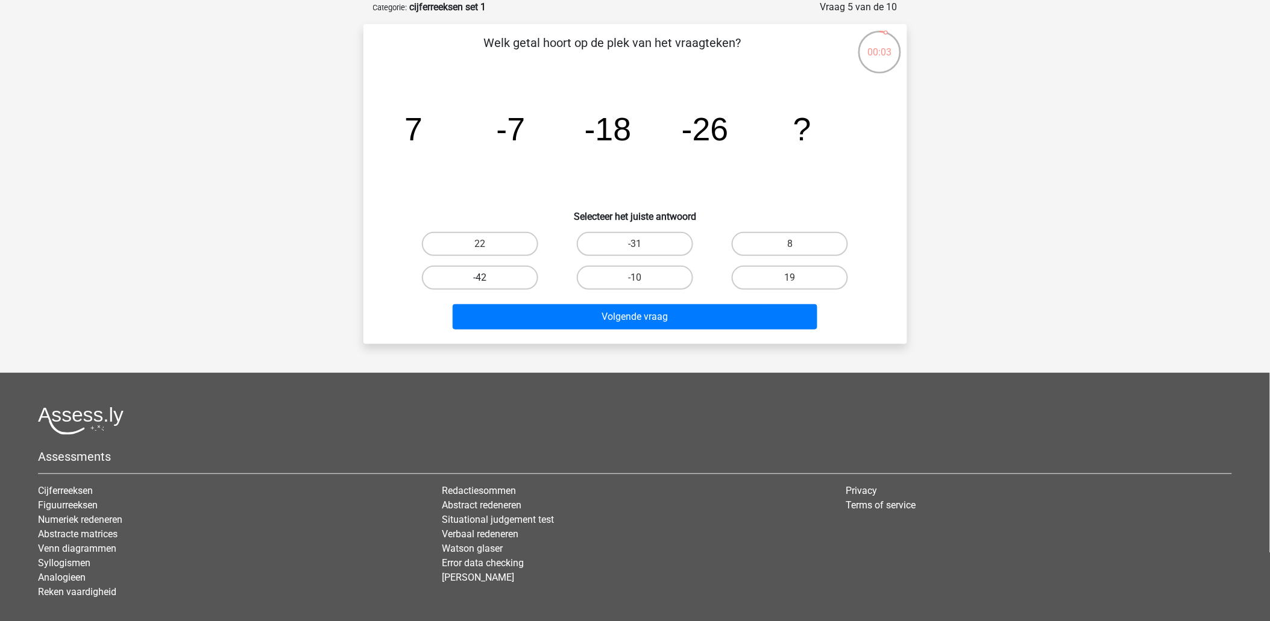
drag, startPoint x: 486, startPoint y: 278, endPoint x: 491, endPoint y: 286, distance: 8.7
click at [486, 280] on input "-42" at bounding box center [484, 282] width 8 height 8
radio input "true"
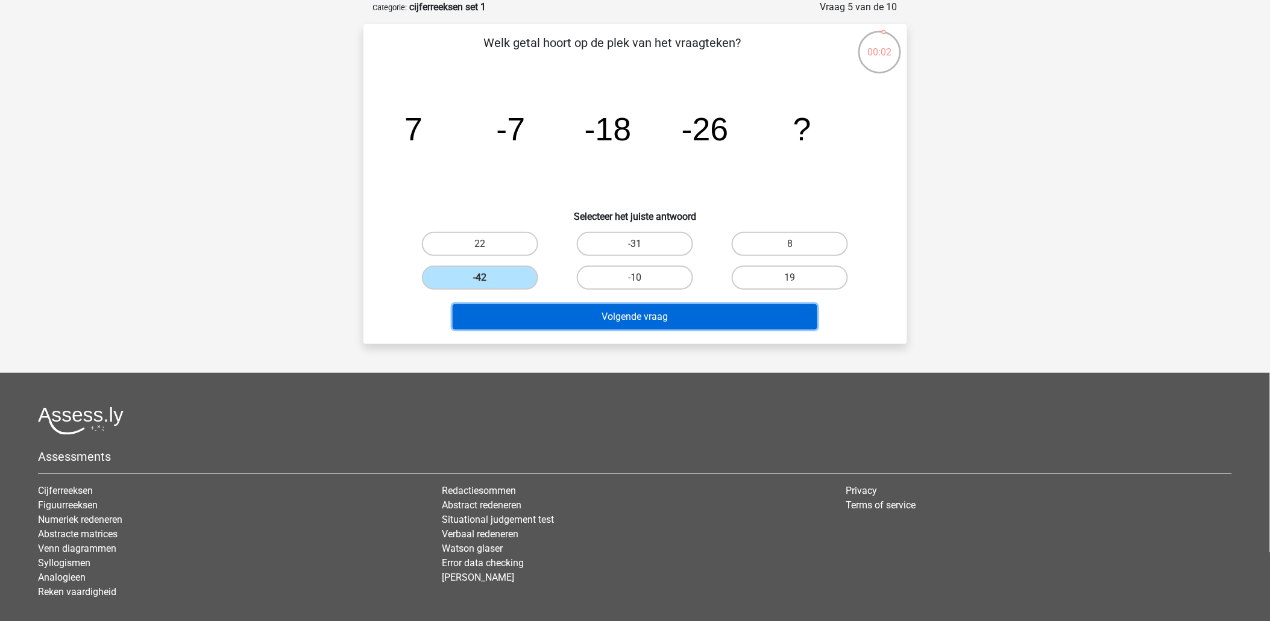
click at [522, 306] on button "Volgende vraag" at bounding box center [635, 316] width 365 height 25
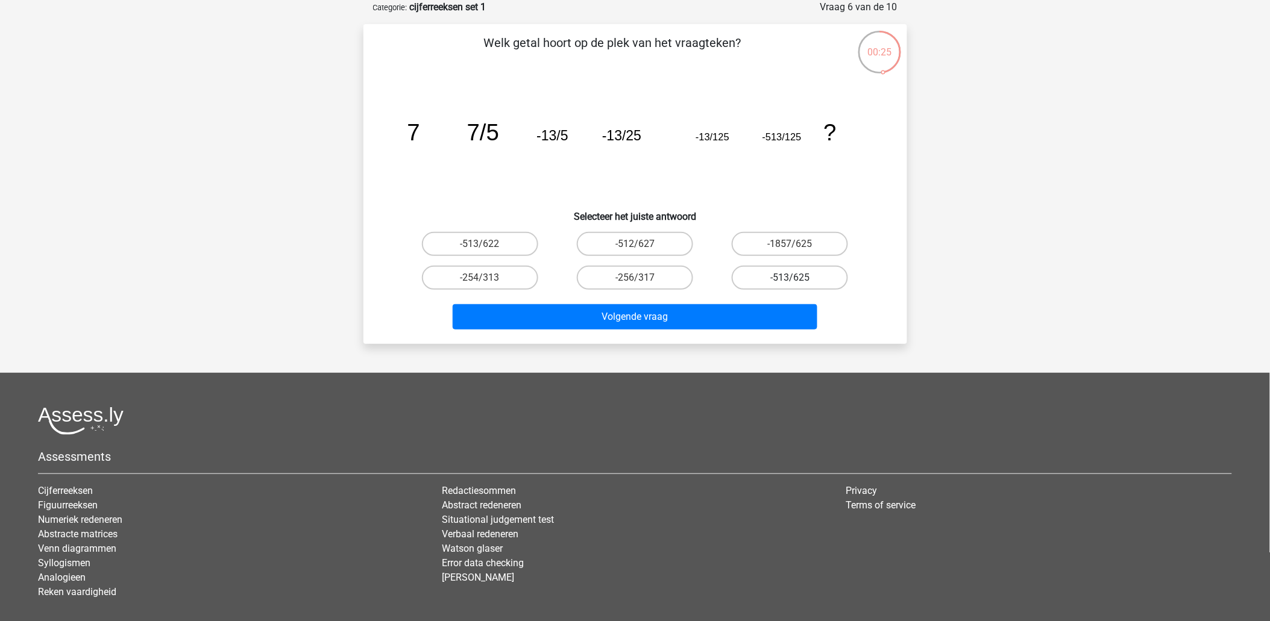
click at [764, 274] on label "-513/625" at bounding box center [790, 278] width 116 height 24
click at [790, 278] on input "-513/625" at bounding box center [794, 282] width 8 height 8
radio input "true"
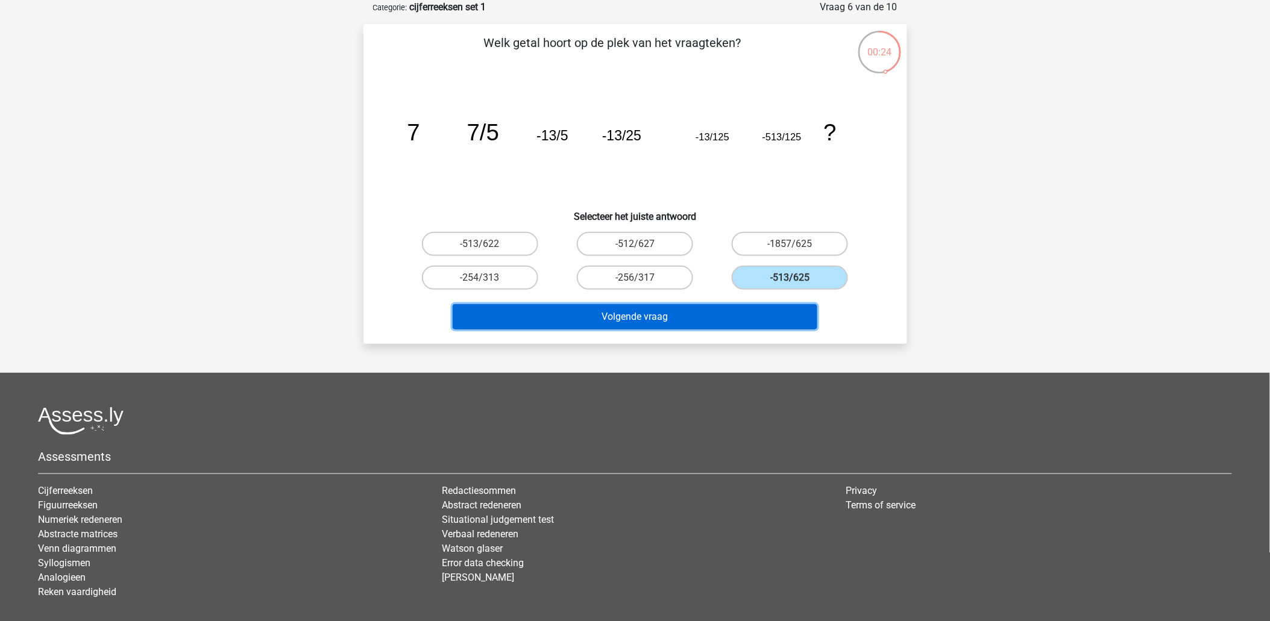
click at [702, 315] on button "Volgende vraag" at bounding box center [635, 316] width 365 height 25
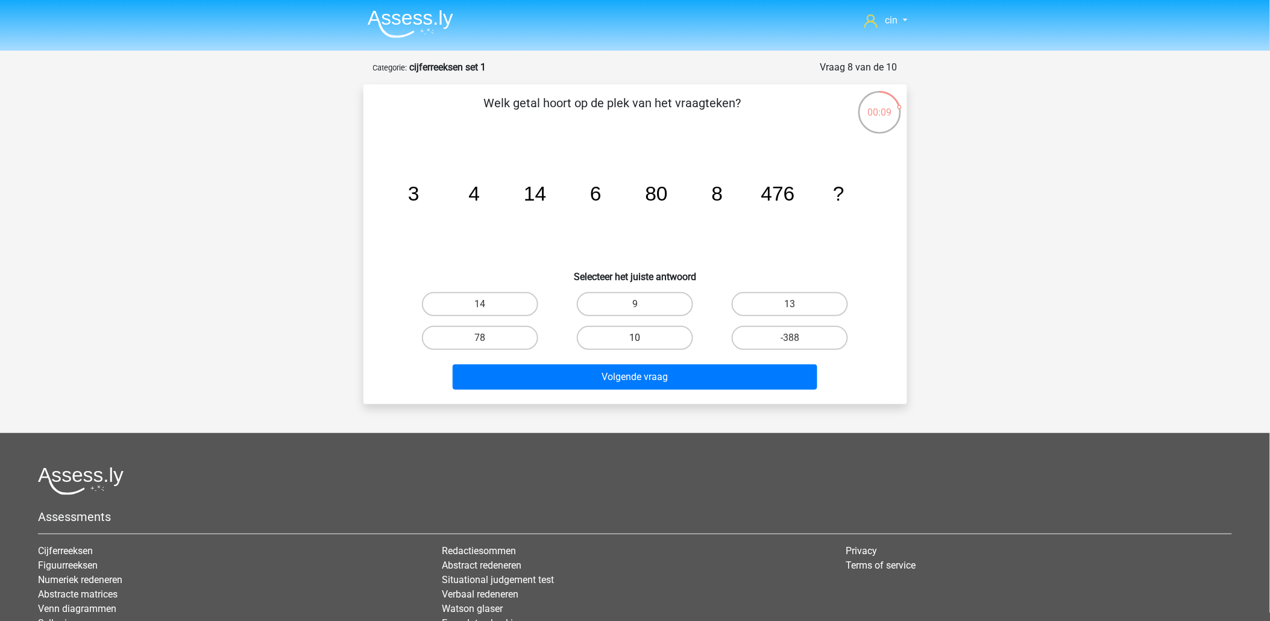
click at [650, 328] on label "10" at bounding box center [635, 338] width 116 height 24
click at [642, 338] on input "10" at bounding box center [639, 342] width 8 height 8
radio input "true"
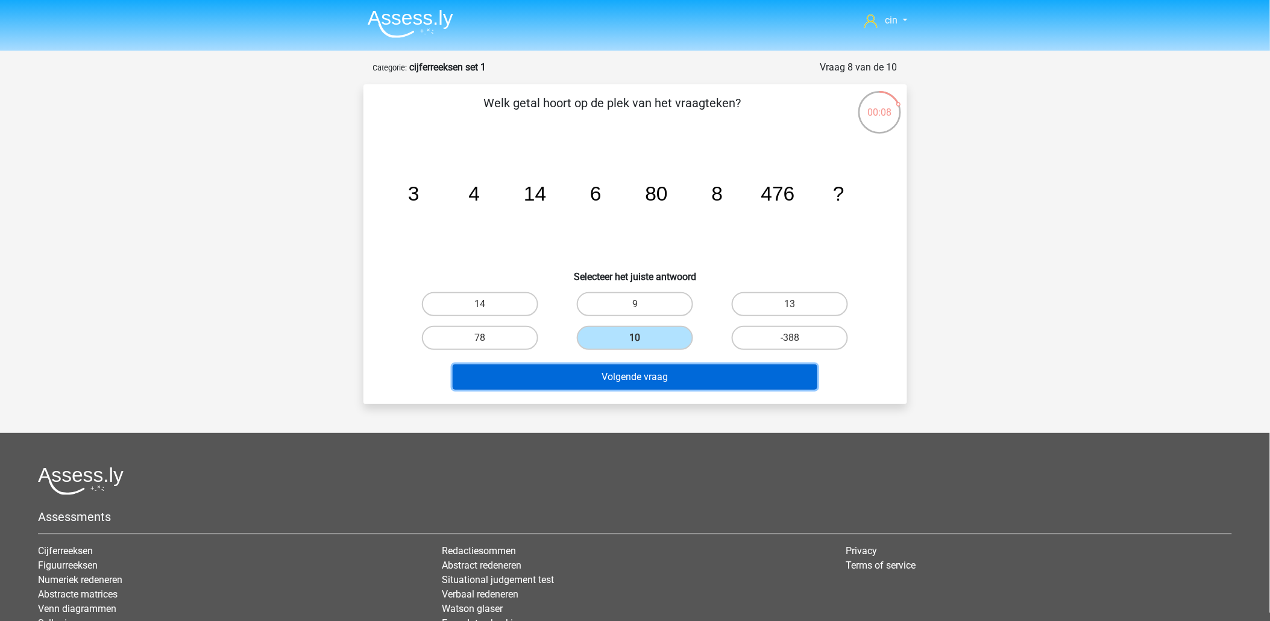
click at [647, 371] on button "Volgende vraag" at bounding box center [635, 377] width 365 height 25
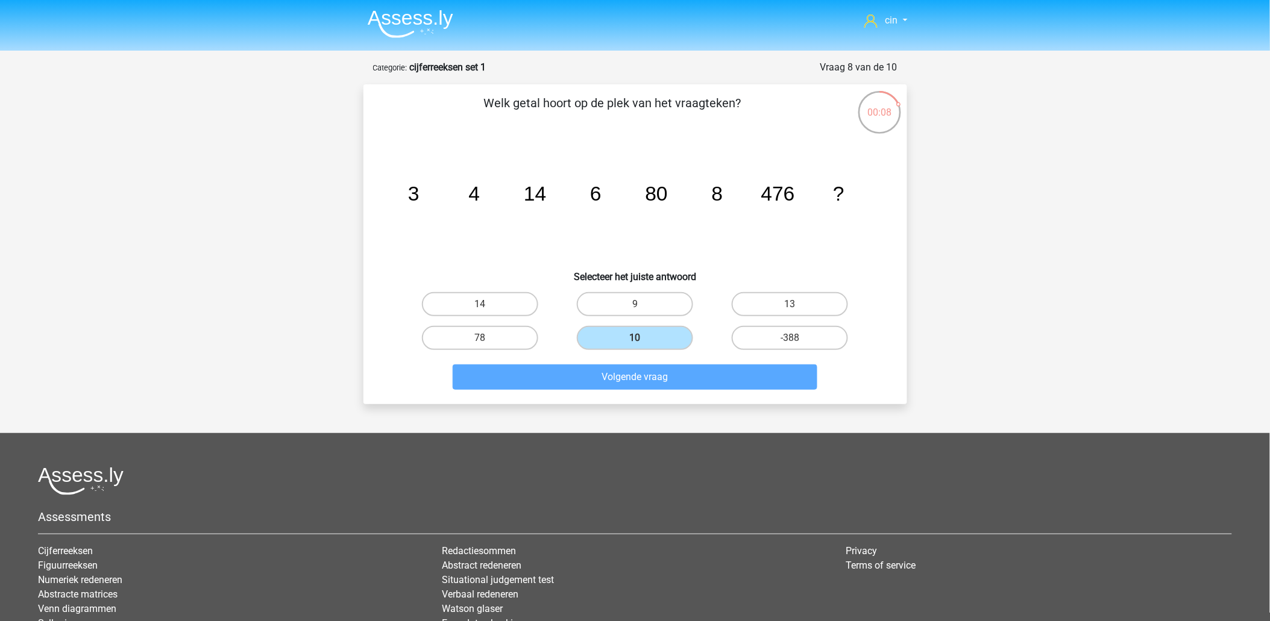
scroll to position [60, 0]
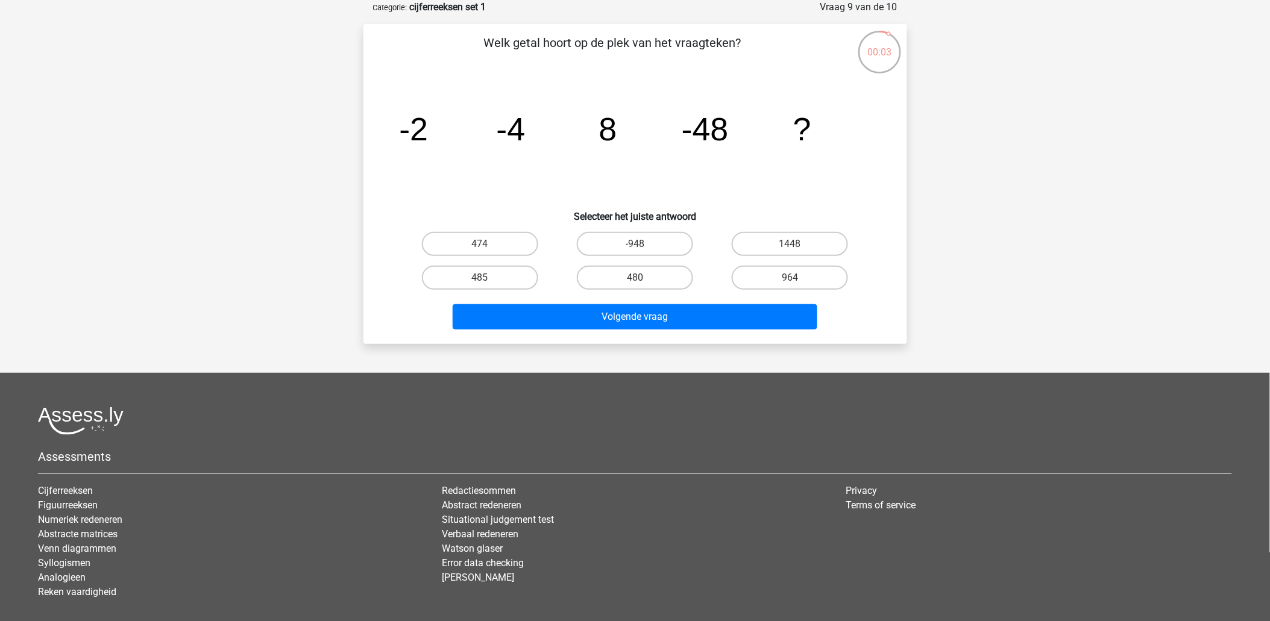
click at [638, 281] on input "480" at bounding box center [639, 282] width 8 height 8
radio input "true"
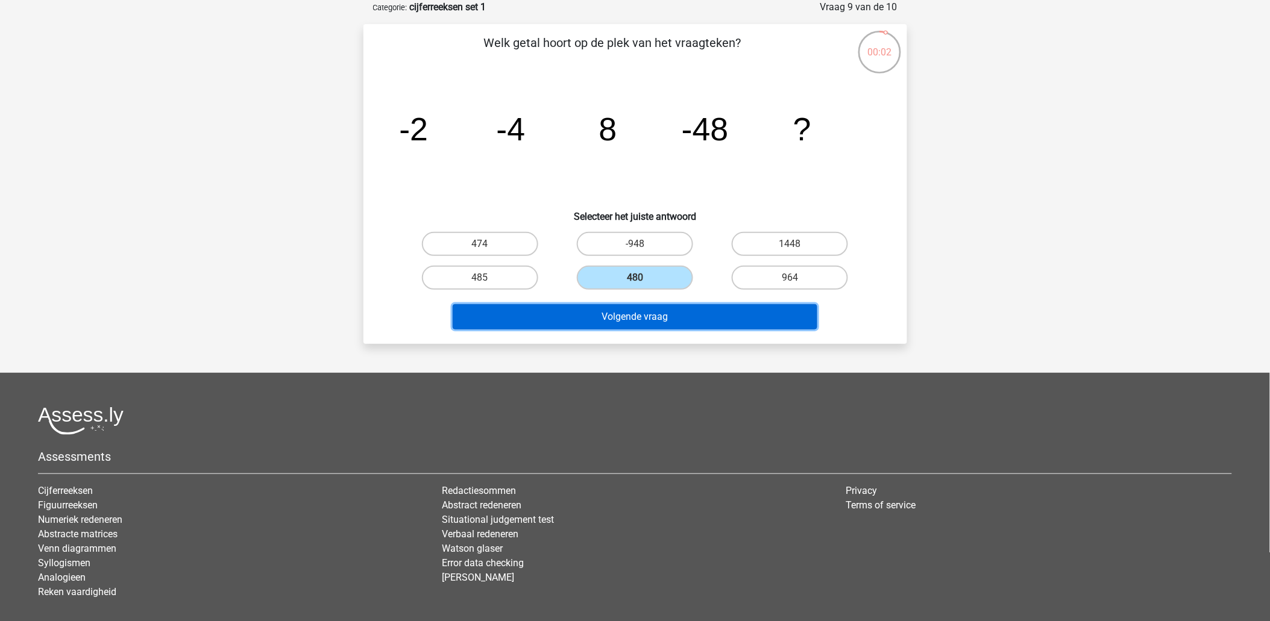
click at [629, 316] on button "Volgende vraag" at bounding box center [635, 316] width 365 height 25
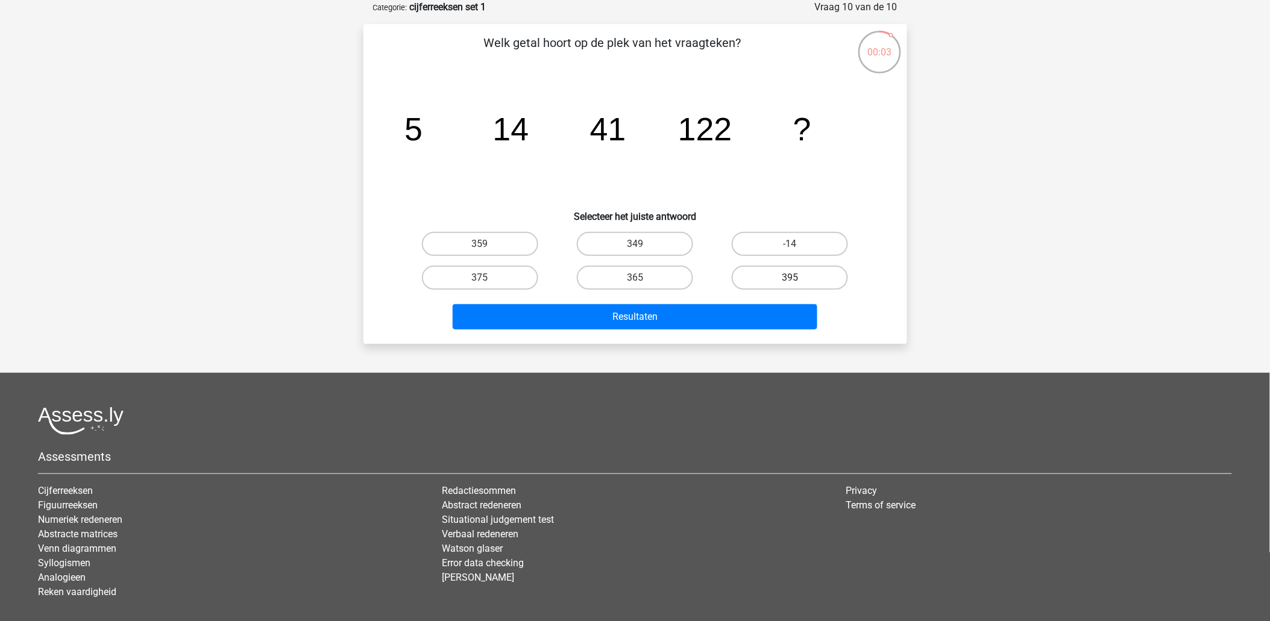
click at [751, 273] on label "395" at bounding box center [790, 278] width 116 height 24
click at [790, 278] on input "395" at bounding box center [794, 282] width 8 height 8
radio input "true"
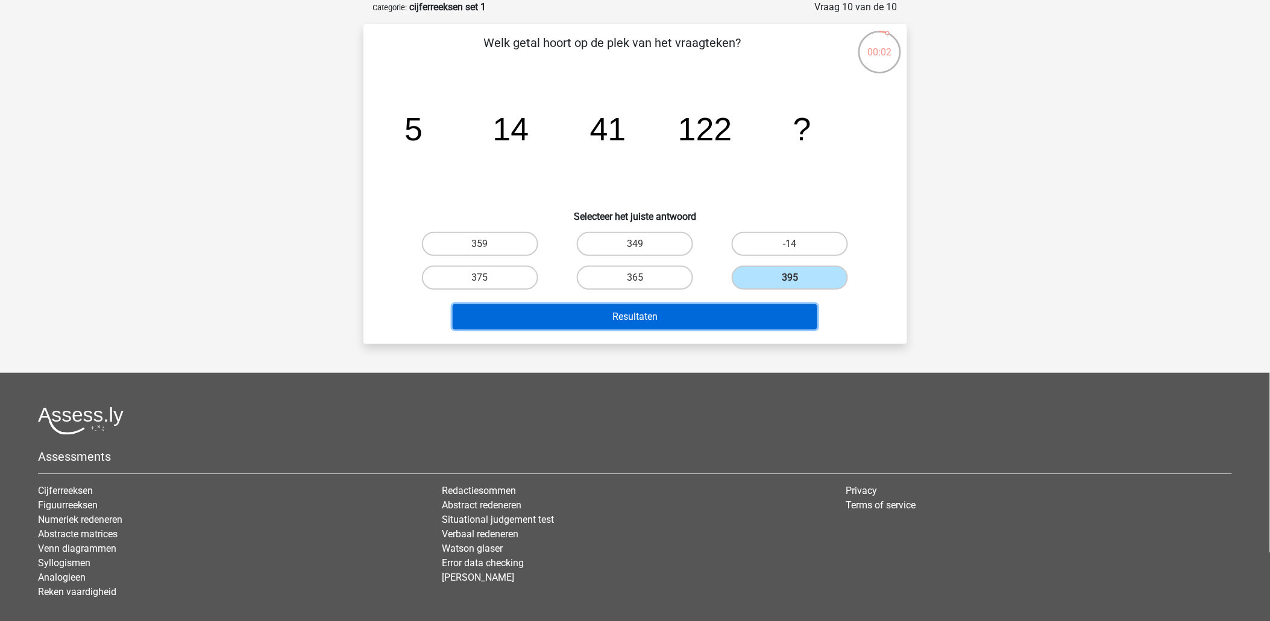
click at [694, 308] on button "Resultaten" at bounding box center [635, 316] width 365 height 25
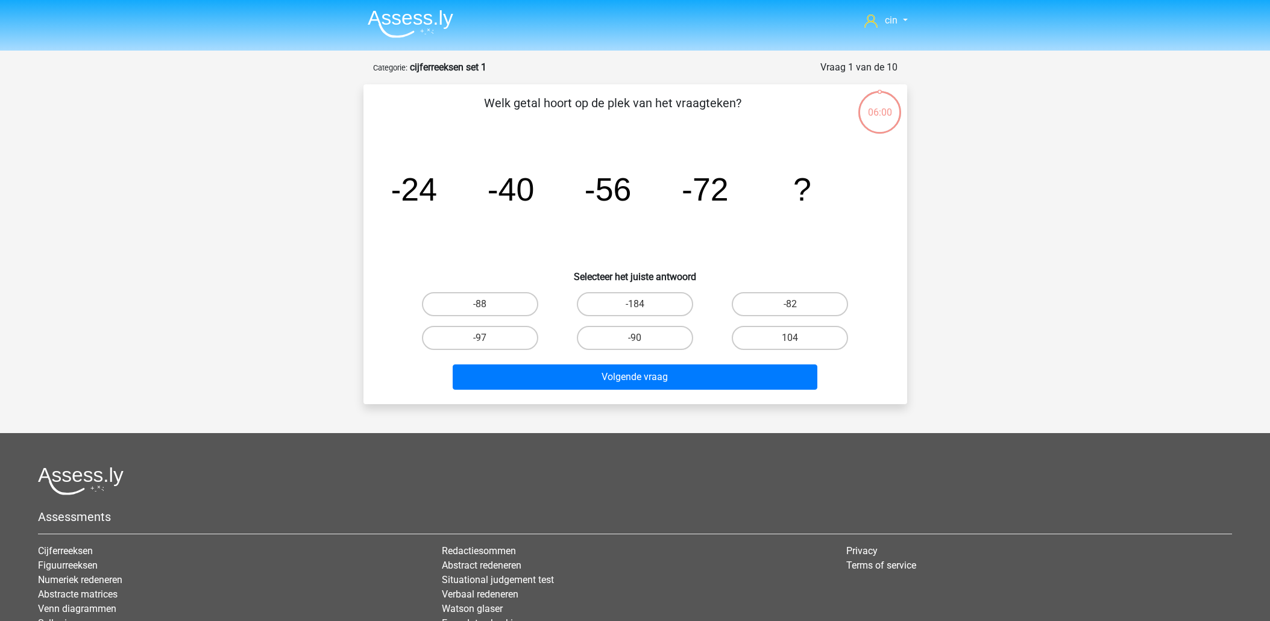
scroll to position [60, 0]
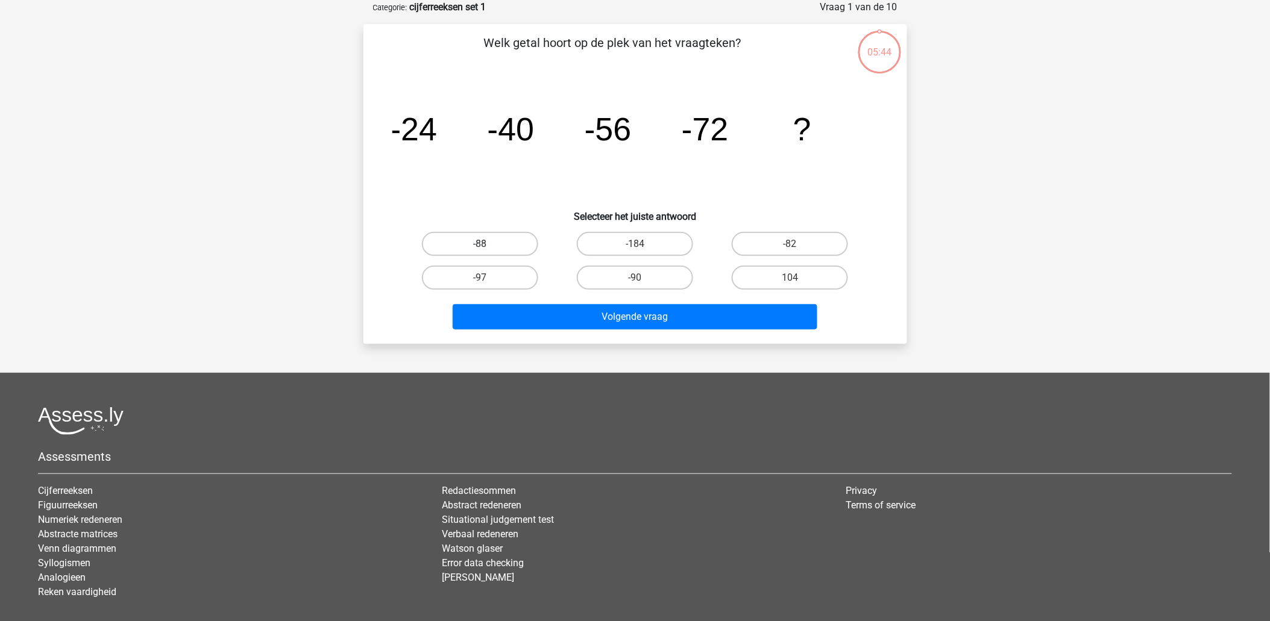
click at [502, 243] on label "-88" at bounding box center [480, 244] width 116 height 24
click at [488, 244] on input "-88" at bounding box center [484, 248] width 8 height 8
radio input "true"
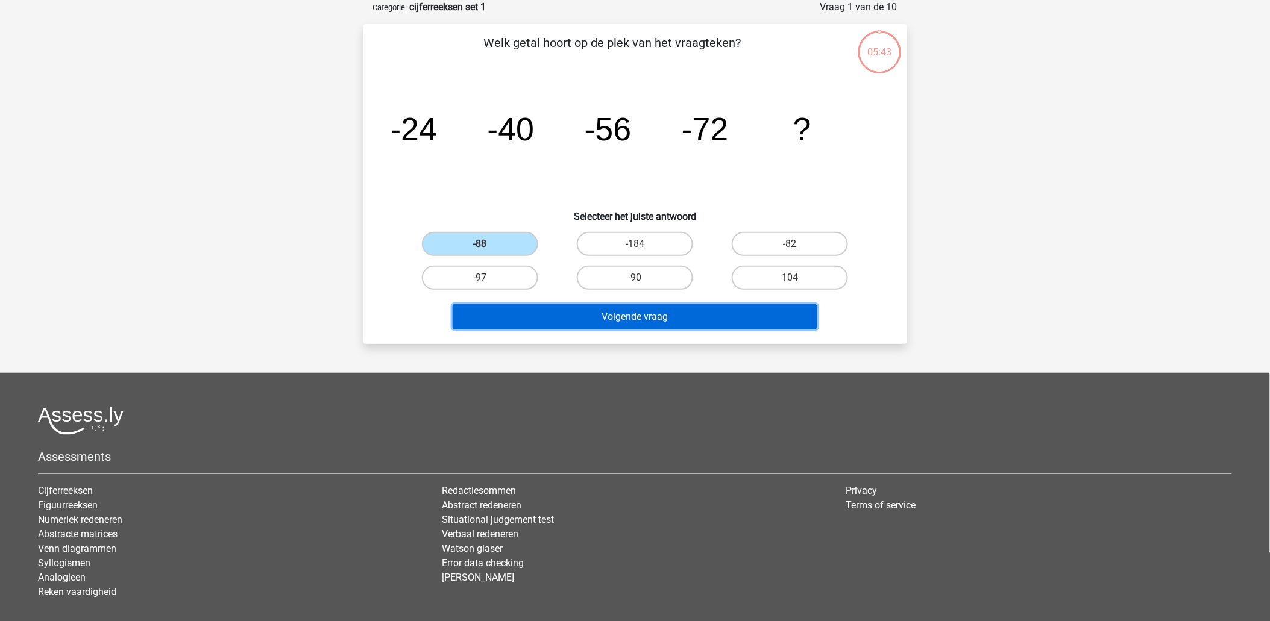
click at [625, 312] on button "Volgende vraag" at bounding box center [635, 316] width 365 height 25
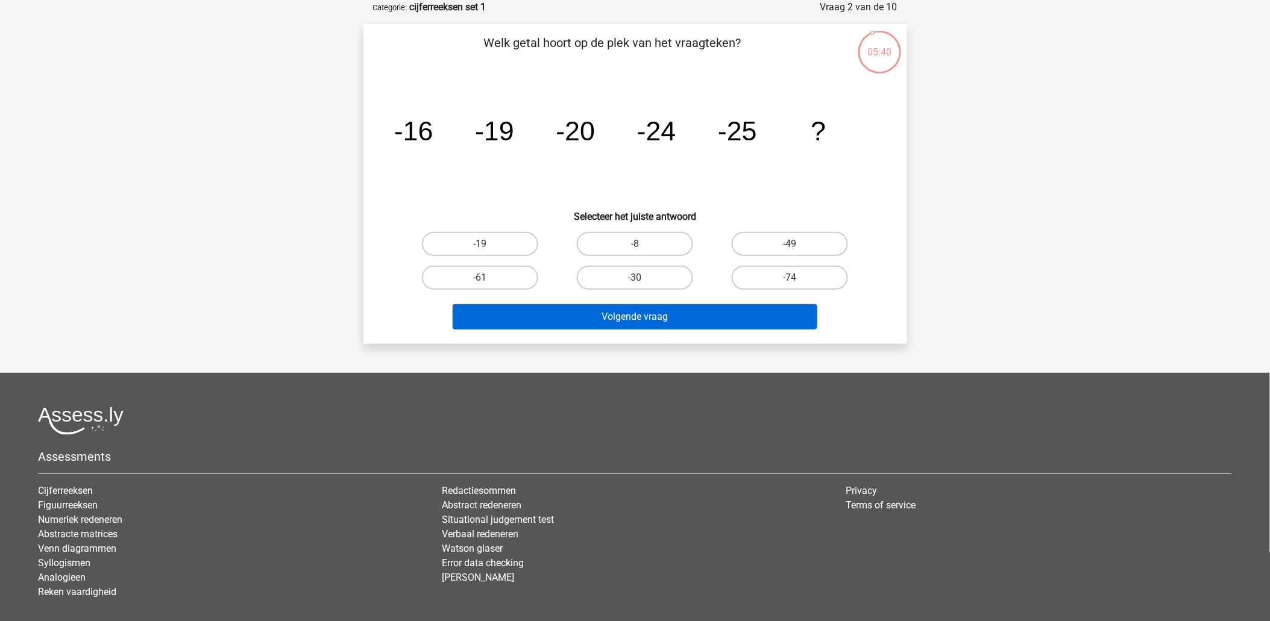
scroll to position [0, 0]
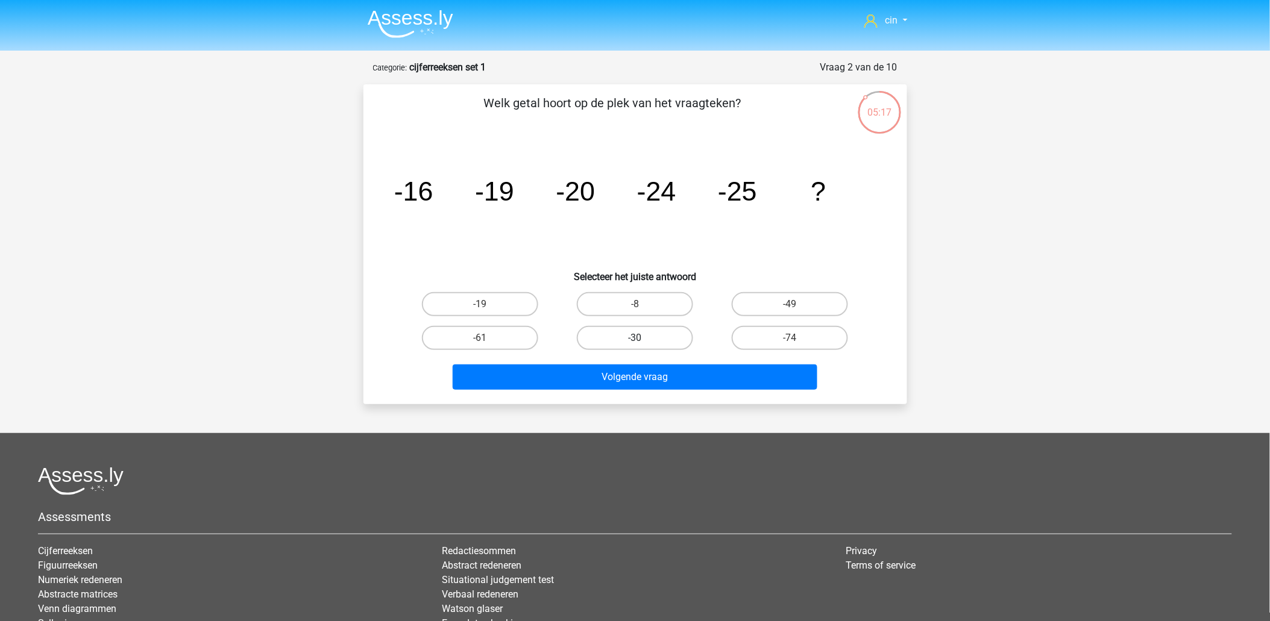
click at [651, 341] on label "-30" at bounding box center [635, 338] width 116 height 24
click at [642, 341] on input "-30" at bounding box center [639, 342] width 8 height 8
radio input "true"
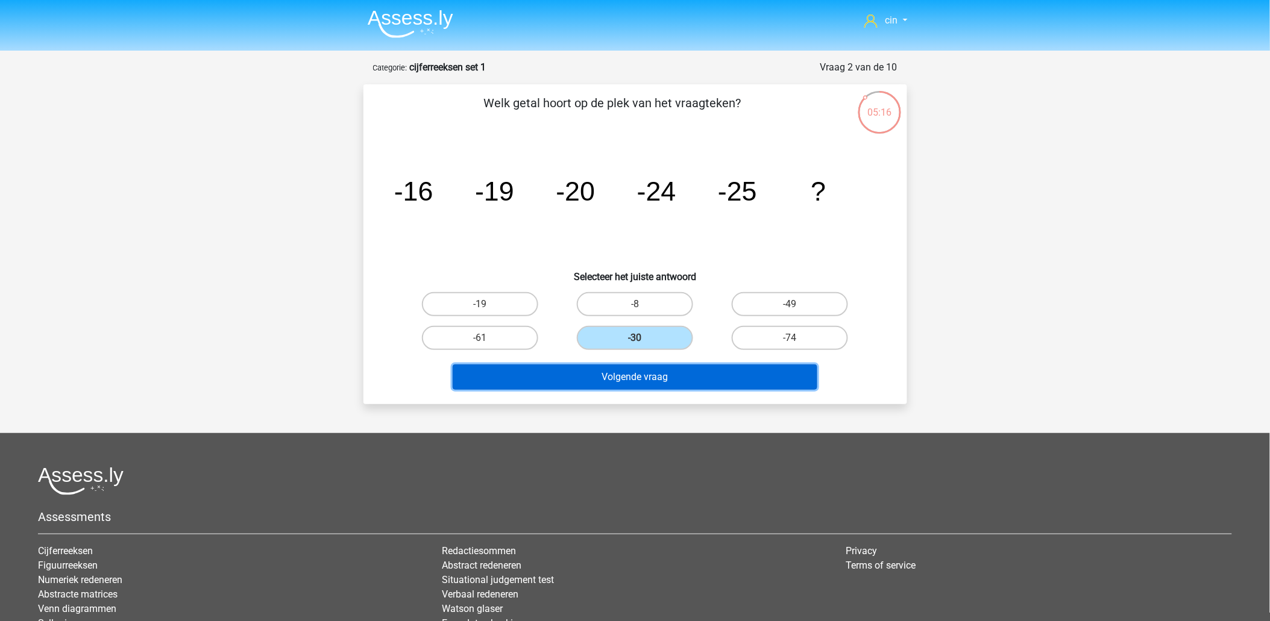
click at [654, 384] on button "Volgende vraag" at bounding box center [635, 377] width 365 height 25
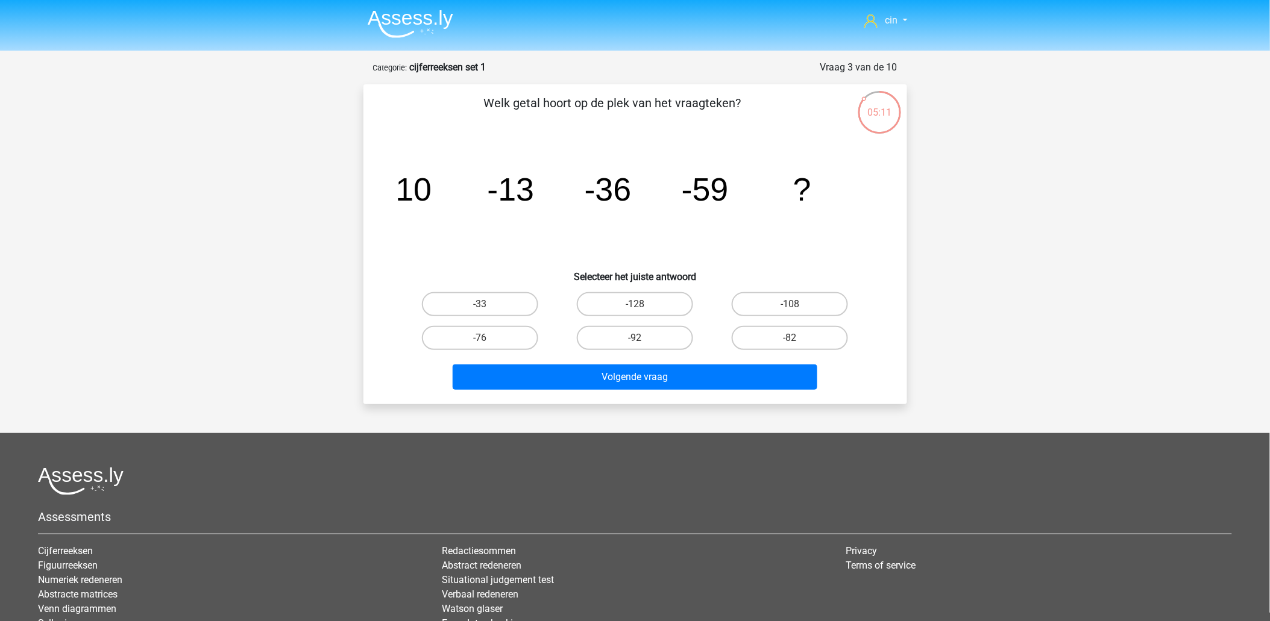
click at [392, 10] on img at bounding box center [411, 24] width 86 height 28
